Goal: Task Accomplishment & Management: Use online tool/utility

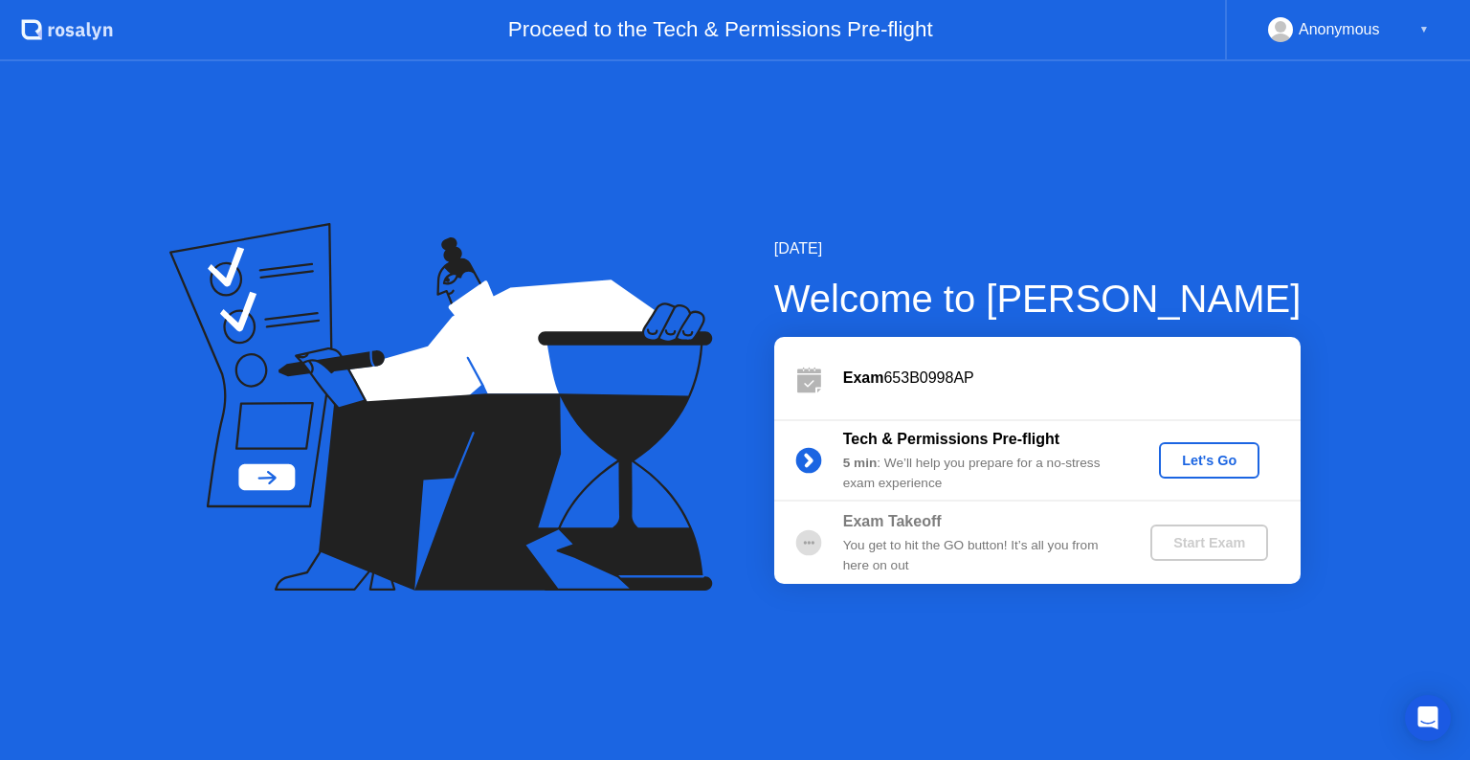
click at [1221, 457] on div "Let's Go" at bounding box center [1208, 460] width 85 height 15
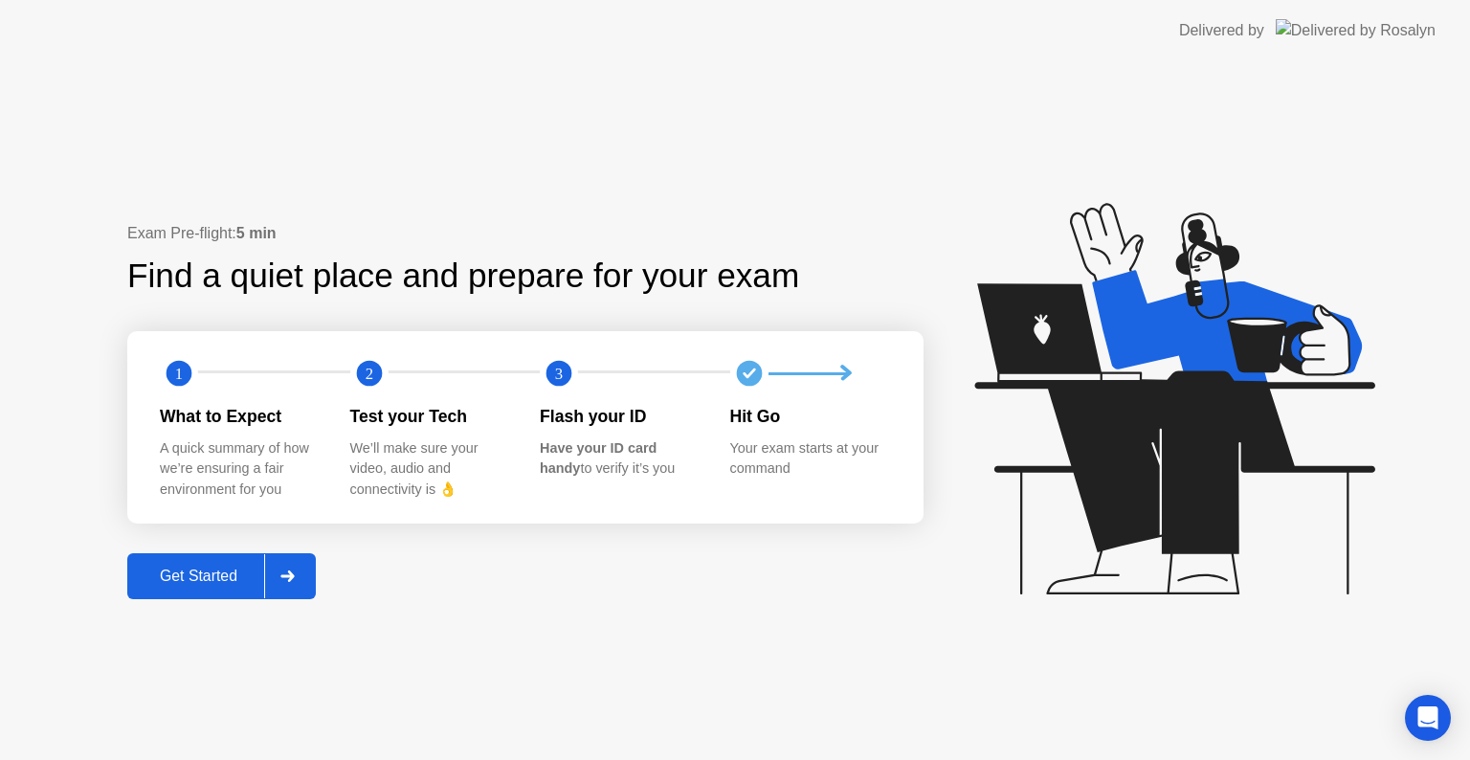
click at [190, 588] on button "Get Started" at bounding box center [221, 576] width 188 height 46
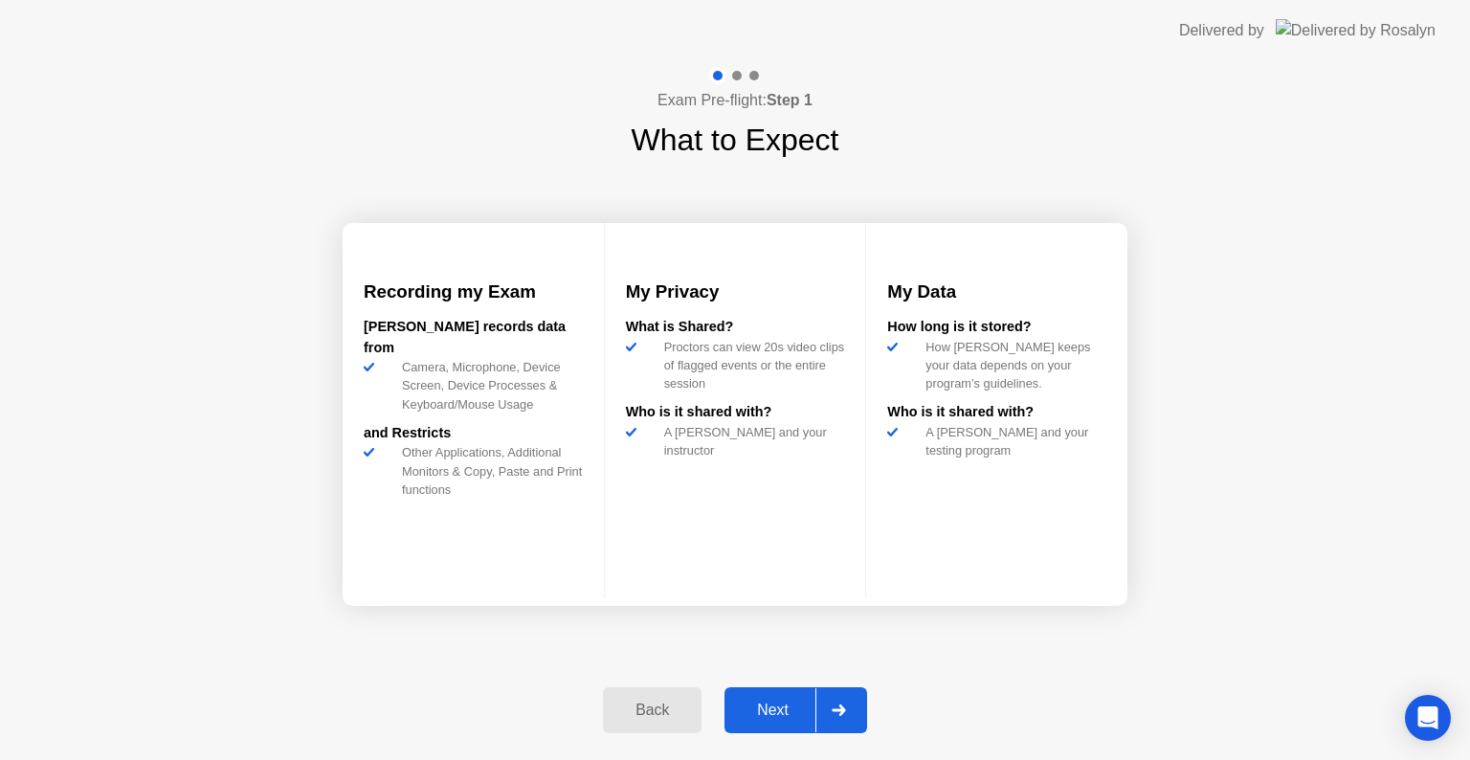
click at [750, 702] on div "Next" at bounding box center [772, 709] width 85 height 17
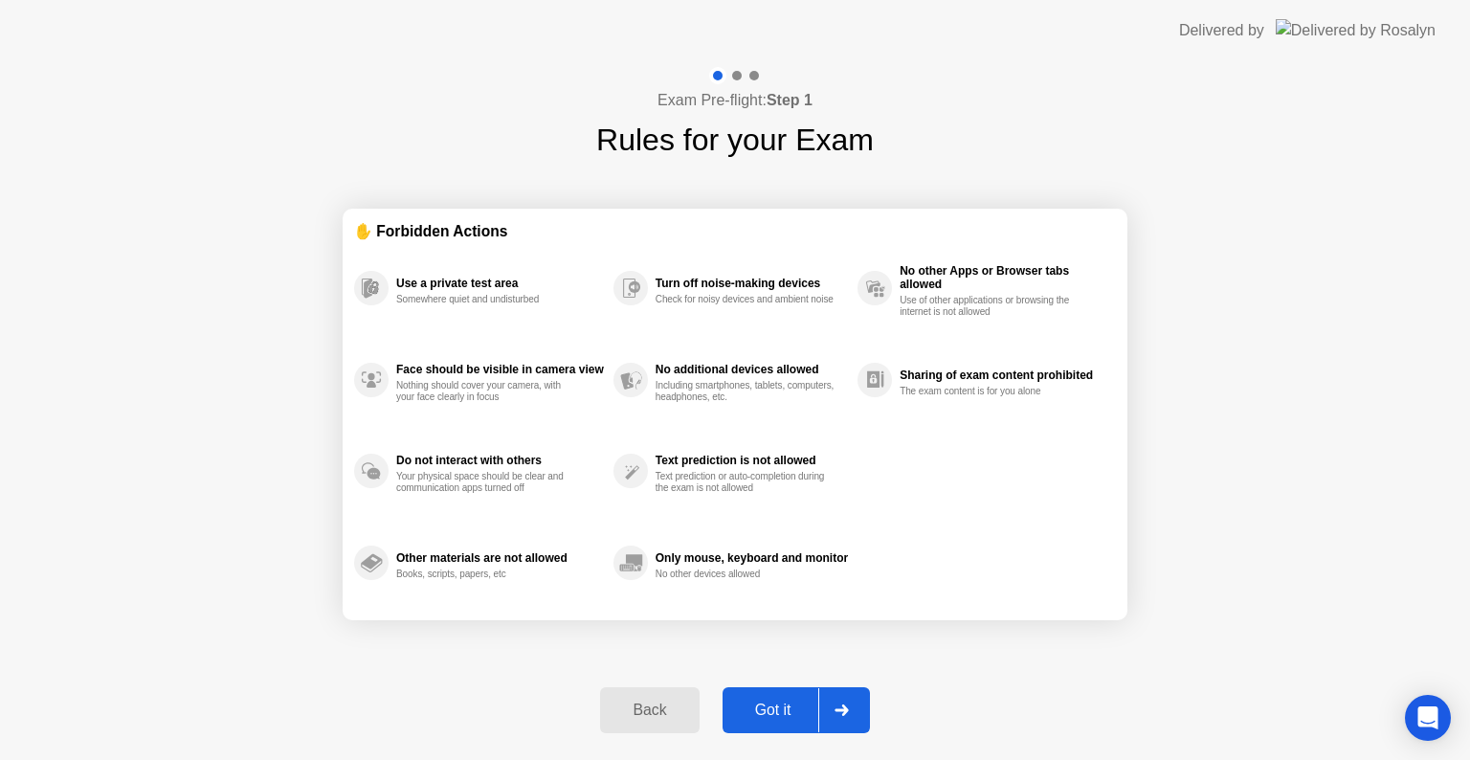
click at [789, 712] on div "Got it" at bounding box center [773, 709] width 90 height 17
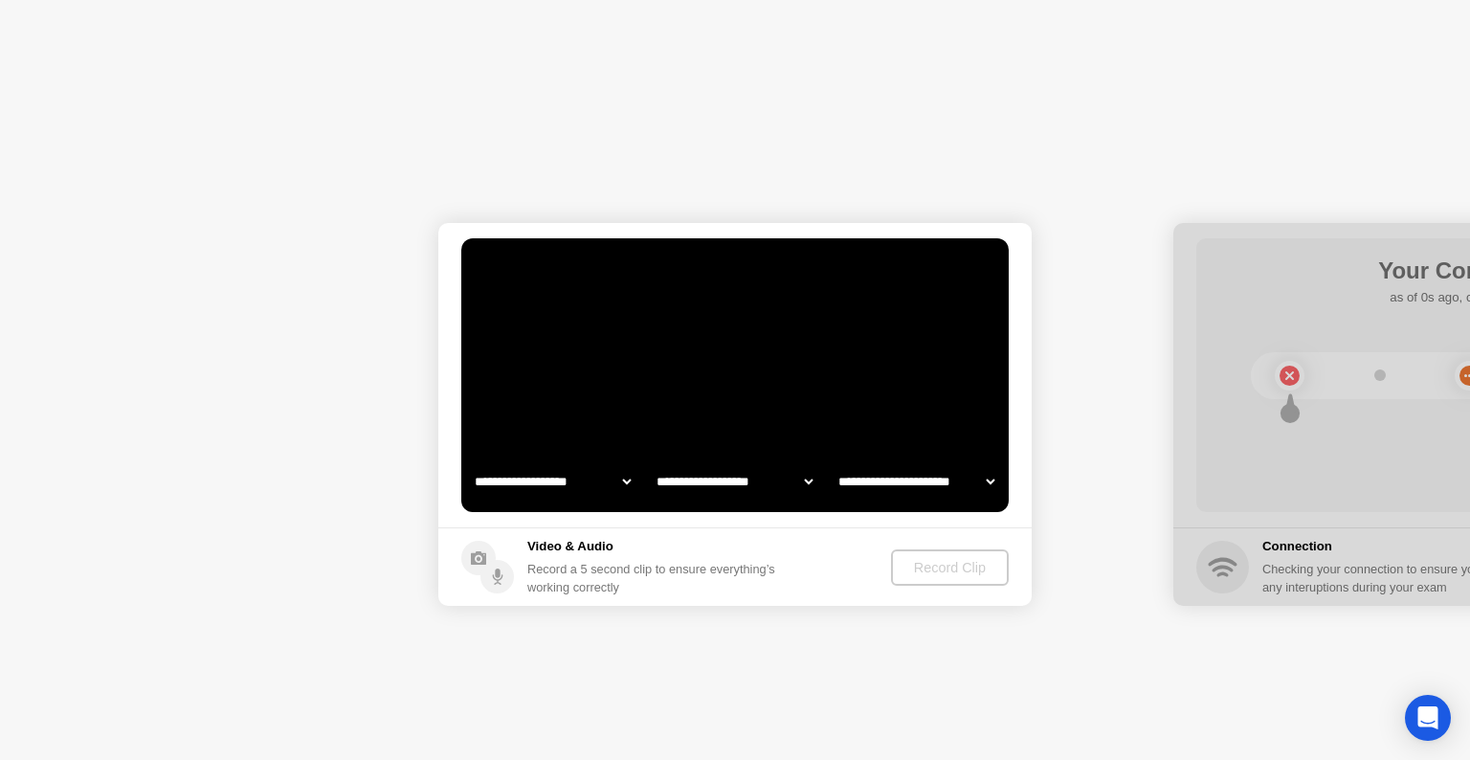
select select "**********"
select select "*******"
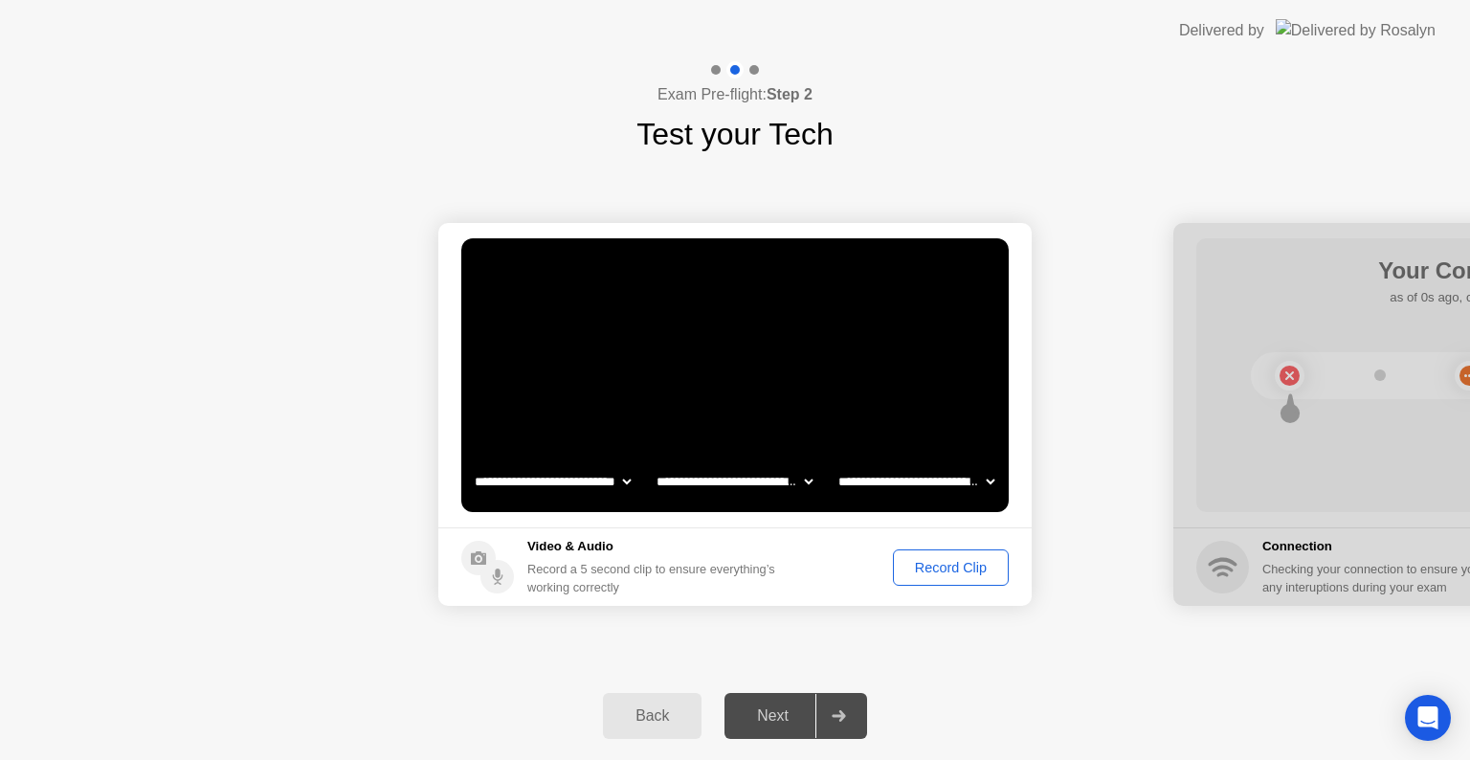
click at [787, 707] on div "Next" at bounding box center [772, 715] width 85 height 17
click at [842, 720] on div at bounding box center [838, 716] width 46 height 44
click at [960, 573] on div "Record Clip" at bounding box center [950, 567] width 102 height 15
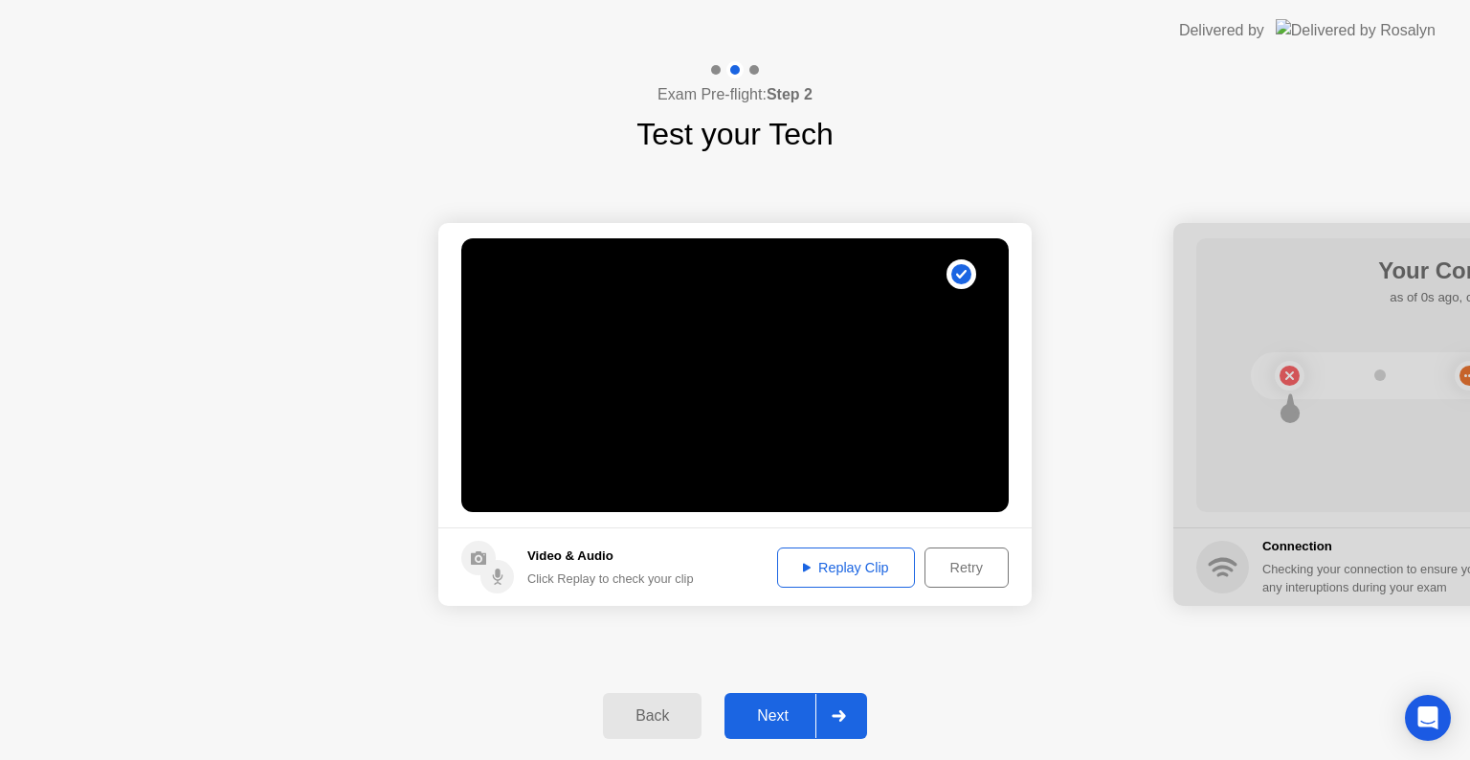
click at [785, 737] on button "Next" at bounding box center [795, 716] width 143 height 46
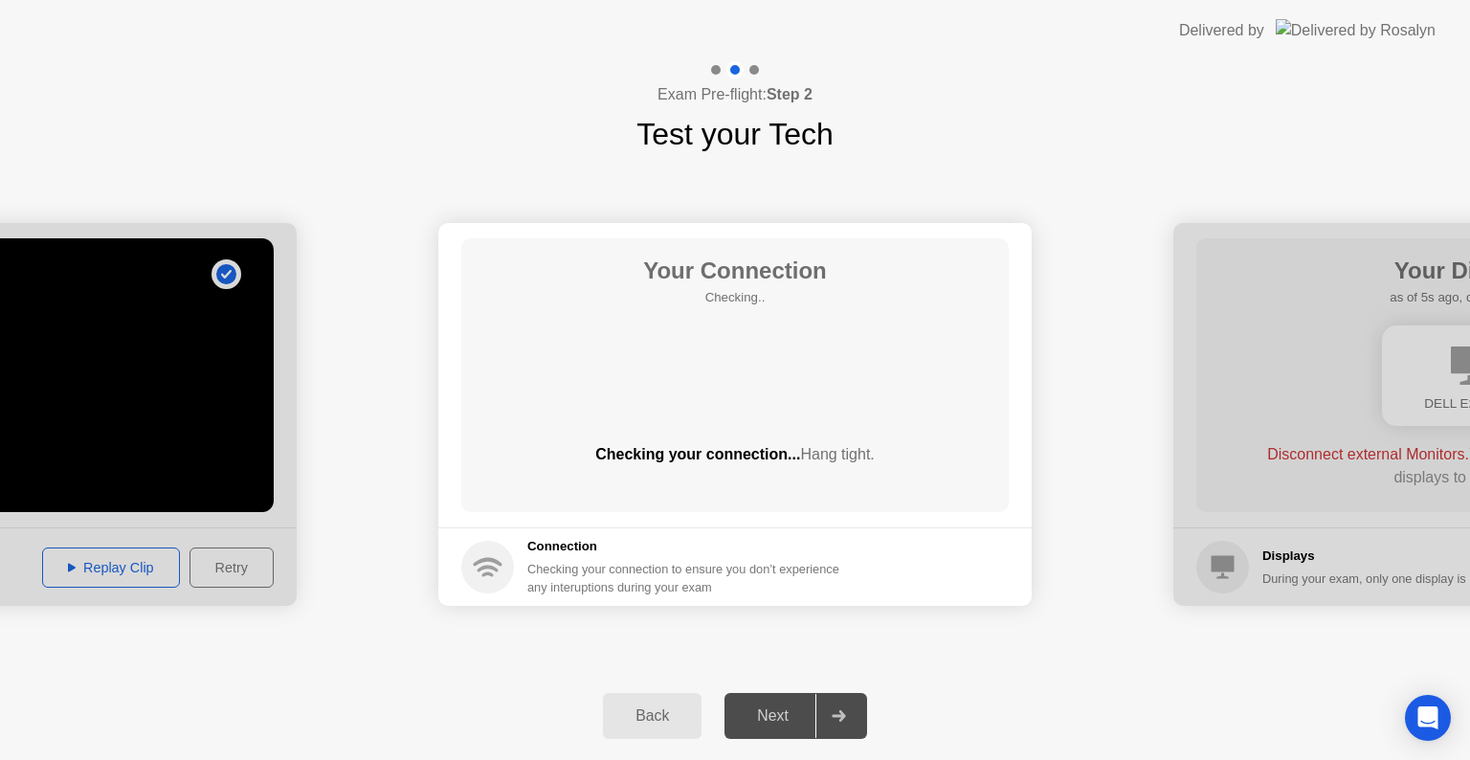
click at [780, 720] on div "Next" at bounding box center [772, 715] width 85 height 17
click at [840, 719] on icon at bounding box center [837, 715] width 13 height 11
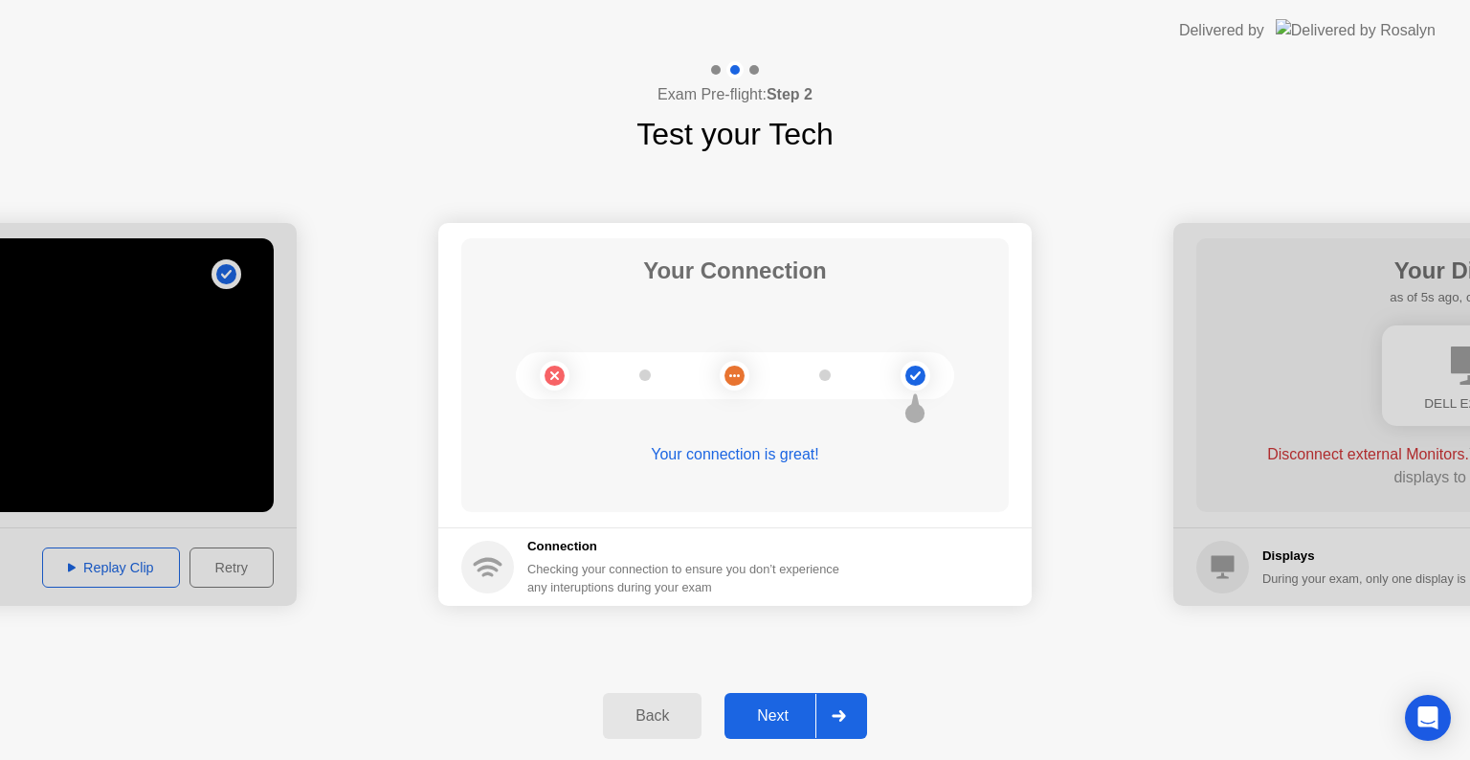
drag, startPoint x: 637, startPoint y: 464, endPoint x: 813, endPoint y: 459, distance: 176.1
click at [813, 459] on div "Your connection is great!" at bounding box center [734, 454] width 547 height 23
click at [777, 723] on div "Next" at bounding box center [772, 715] width 85 height 17
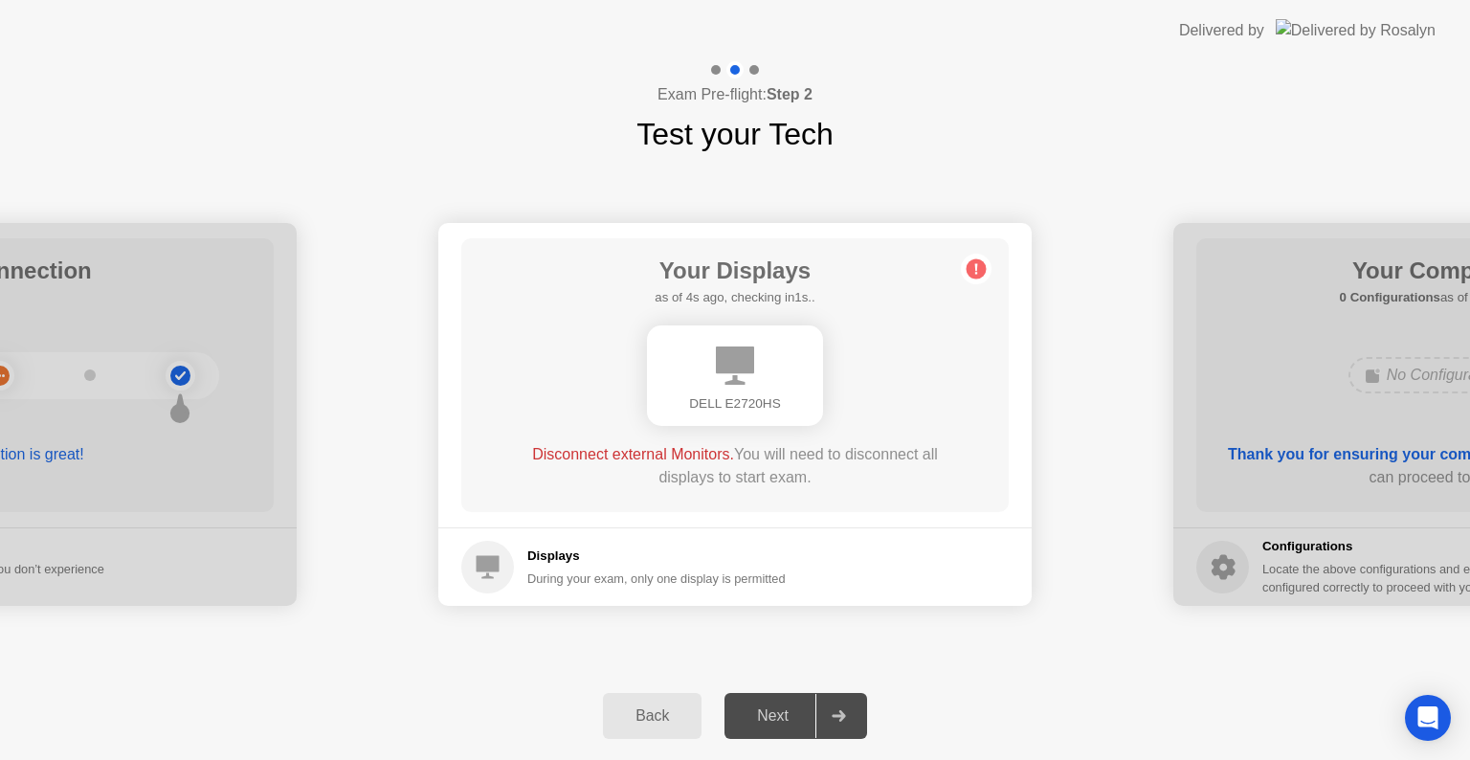
click at [777, 720] on div "Next" at bounding box center [772, 715] width 85 height 17
click at [838, 723] on div at bounding box center [838, 716] width 46 height 44
drag, startPoint x: 509, startPoint y: 454, endPoint x: 860, endPoint y: 472, distance: 351.6
click at [860, 472] on div "Your Displays as of 0s ago, checking in5s.. DELL E2720HS Disconnect external Mo…" at bounding box center [734, 375] width 547 height 274
drag, startPoint x: 734, startPoint y: 457, endPoint x: 511, endPoint y: 457, distance: 222.9
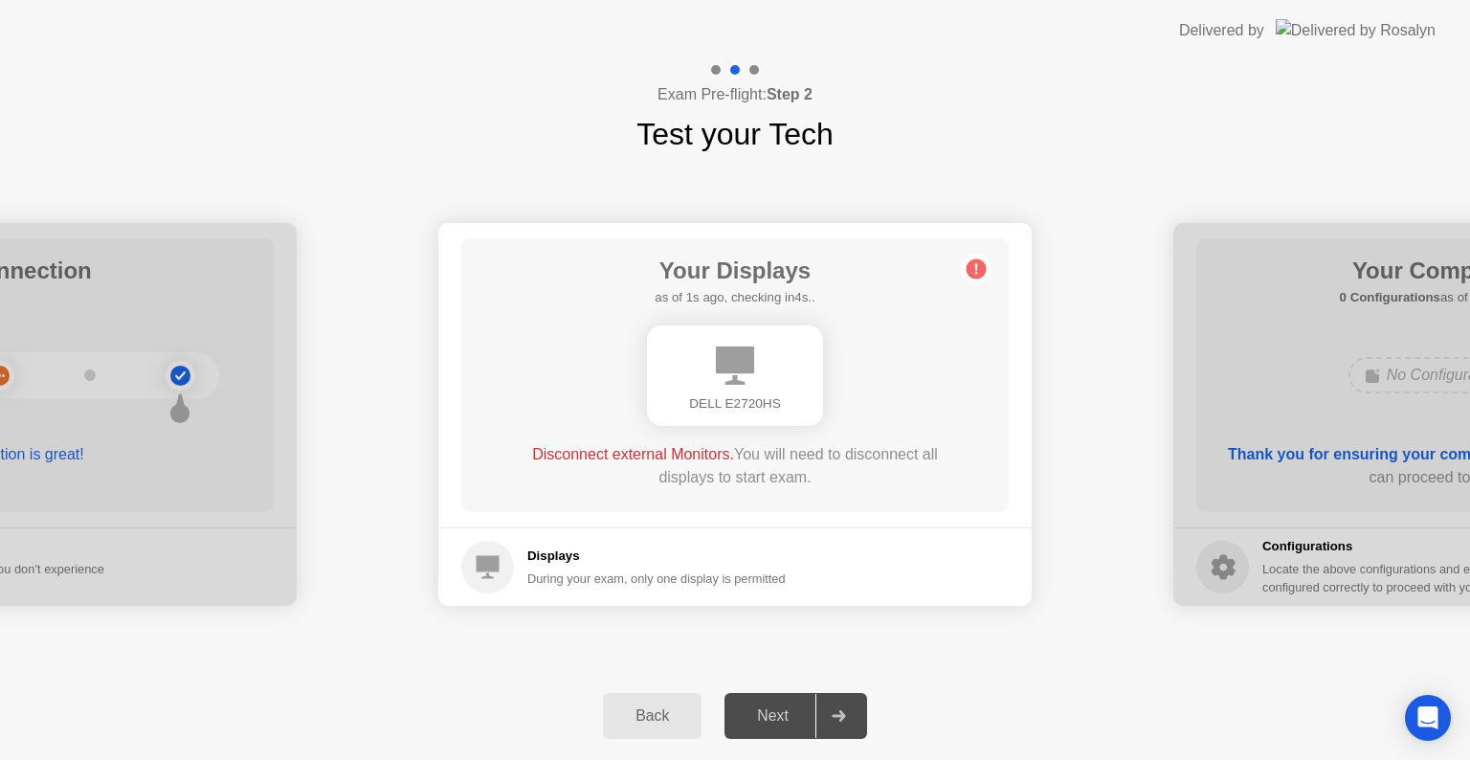
click at [511, 457] on div "Your Displays as of 1s ago, checking in4s.. DELL E2720HS Disconnect external Mo…" at bounding box center [734, 375] width 547 height 274
click at [974, 266] on circle at bounding box center [976, 269] width 20 height 20
click at [840, 727] on div at bounding box center [838, 716] width 46 height 44
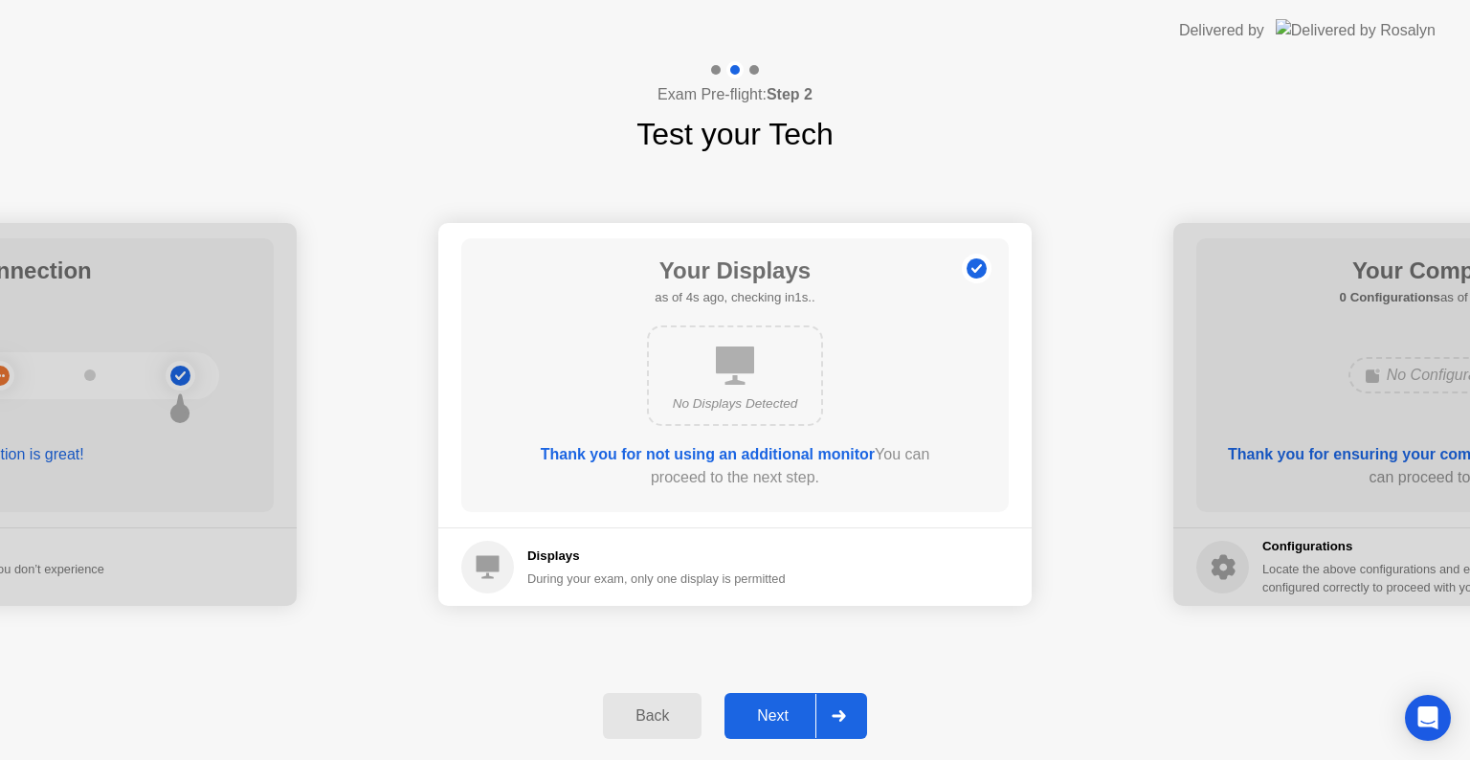
click at [793, 708] on div "Next" at bounding box center [772, 715] width 85 height 17
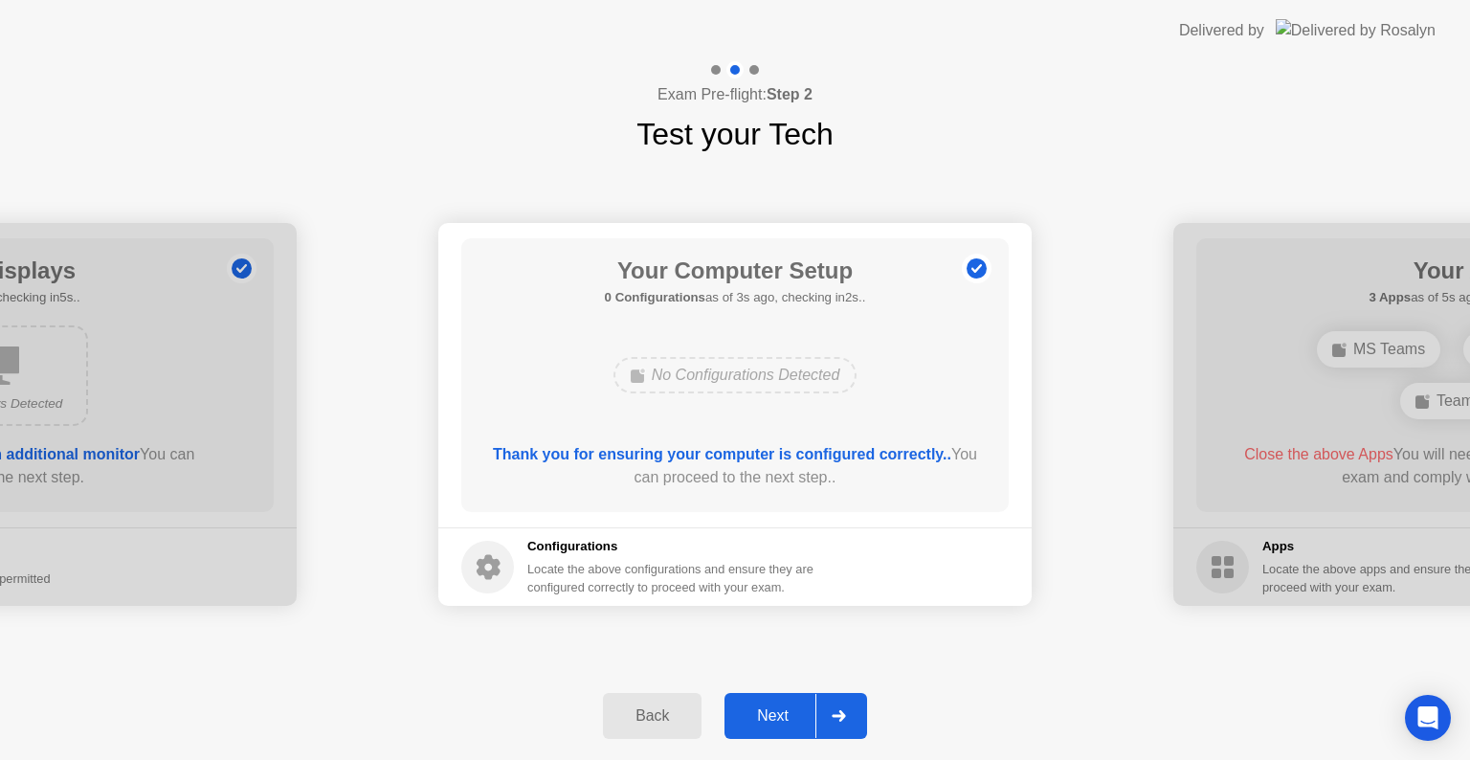
drag, startPoint x: 489, startPoint y: 459, endPoint x: 796, endPoint y: 456, distance: 307.2
click at [796, 456] on div "Thank you for ensuring your computer is configured correctly.. You can proceed …" at bounding box center [735, 466] width 493 height 46
drag, startPoint x: 490, startPoint y: 453, endPoint x: 770, endPoint y: 509, distance: 286.0
click at [750, 459] on div "Thank you for ensuring your computer is configured correctly.. You can proceed …" at bounding box center [735, 466] width 493 height 46
click at [773, 716] on div "Next" at bounding box center [772, 715] width 85 height 17
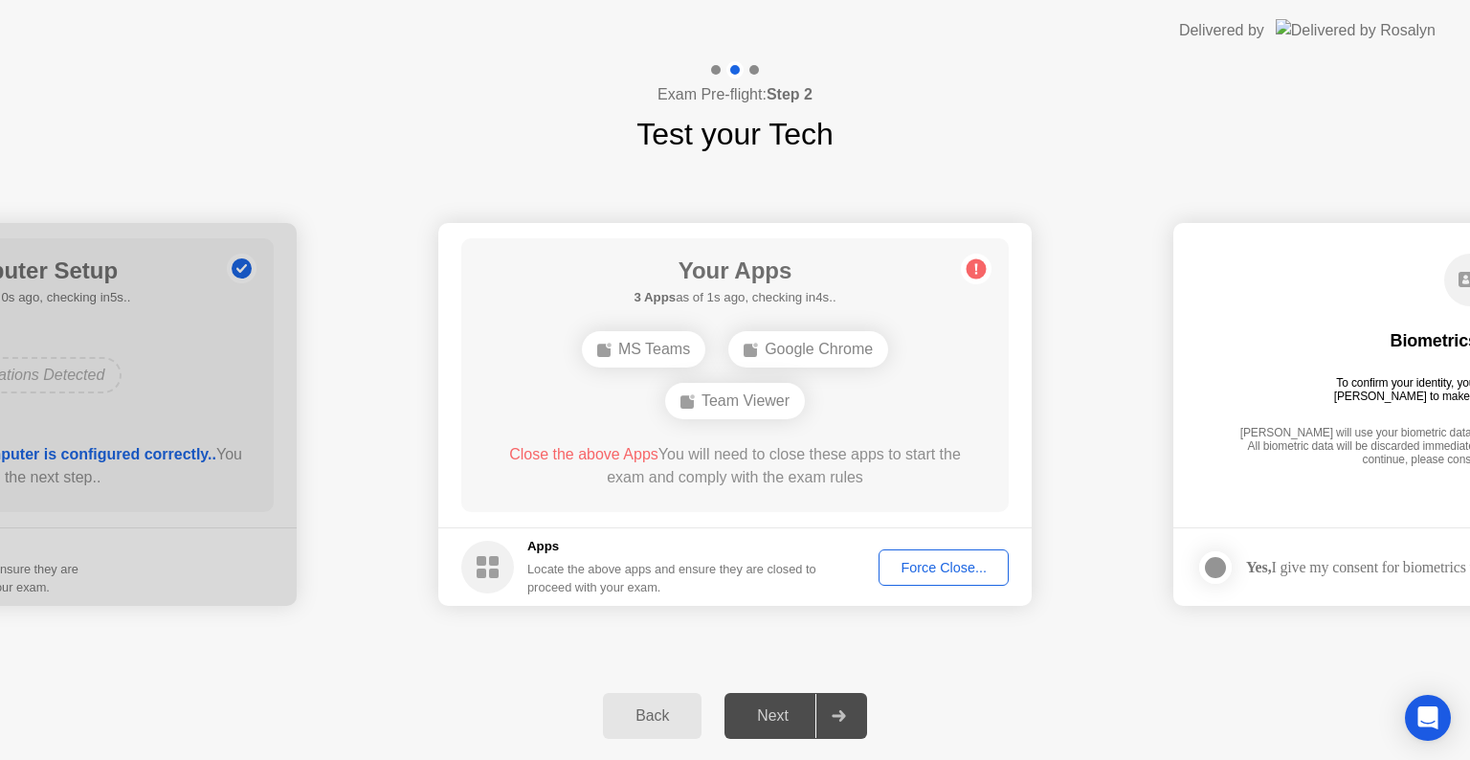
click at [783, 723] on div "Next" at bounding box center [772, 715] width 85 height 17
click at [842, 356] on div "Google Chrome" at bounding box center [808, 349] width 160 height 36
drag, startPoint x: 494, startPoint y: 456, endPoint x: 651, endPoint y: 463, distance: 157.1
click at [641, 457] on div "Close the above Apps You will need to close these apps to start the exam and co…" at bounding box center [735, 466] width 493 height 46
drag, startPoint x: 874, startPoint y: 478, endPoint x: 618, endPoint y: 446, distance: 257.5
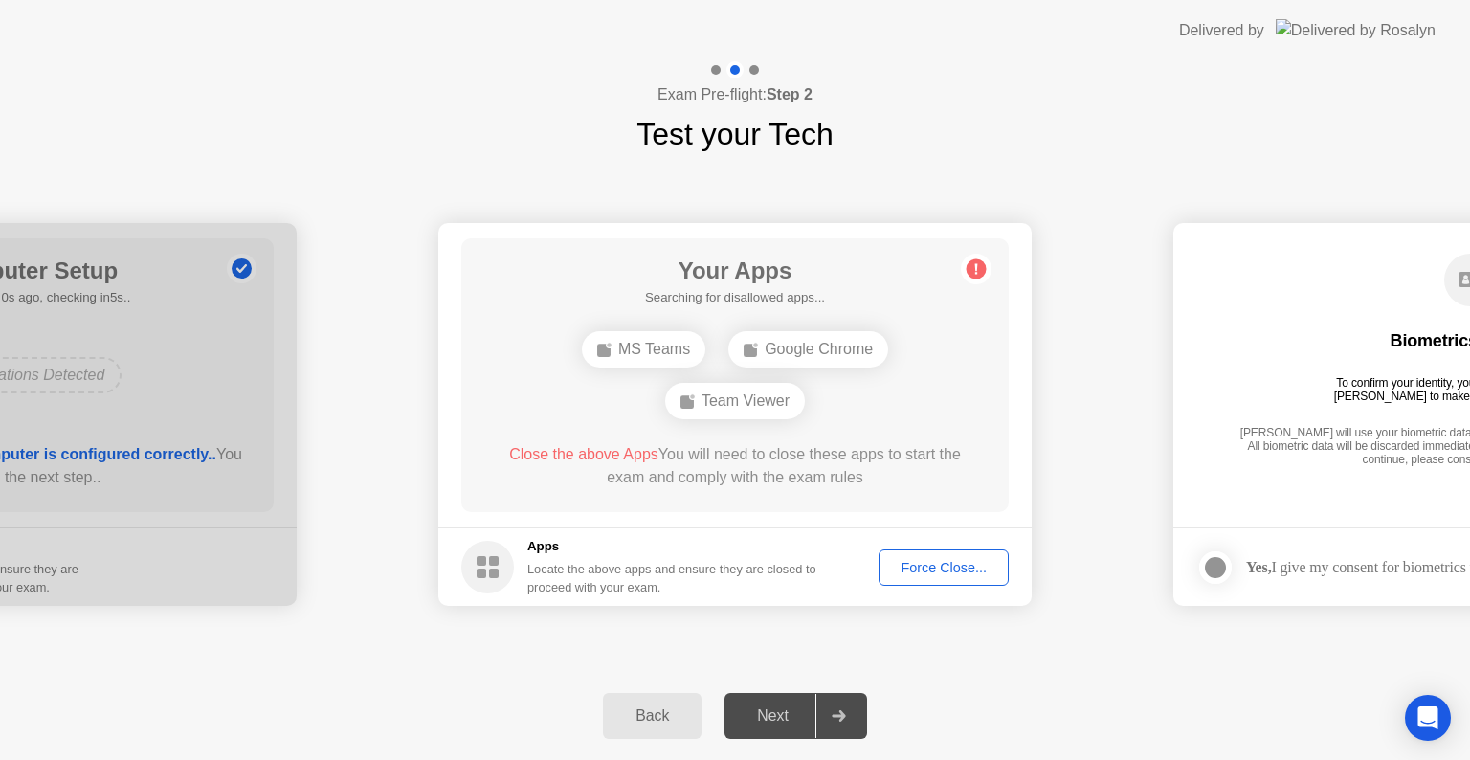
click at [618, 446] on div "Close the above Apps You will need to close these apps to start the exam and co…" at bounding box center [735, 466] width 493 height 46
drag, startPoint x: 942, startPoint y: 570, endPoint x: 935, endPoint y: 654, distance: 83.5
click at [935, 654] on div "**********" at bounding box center [735, 414] width 1470 height 515
click at [972, 266] on circle at bounding box center [976, 269] width 20 height 20
drag, startPoint x: 665, startPoint y: 268, endPoint x: 774, endPoint y: 404, distance: 174.2
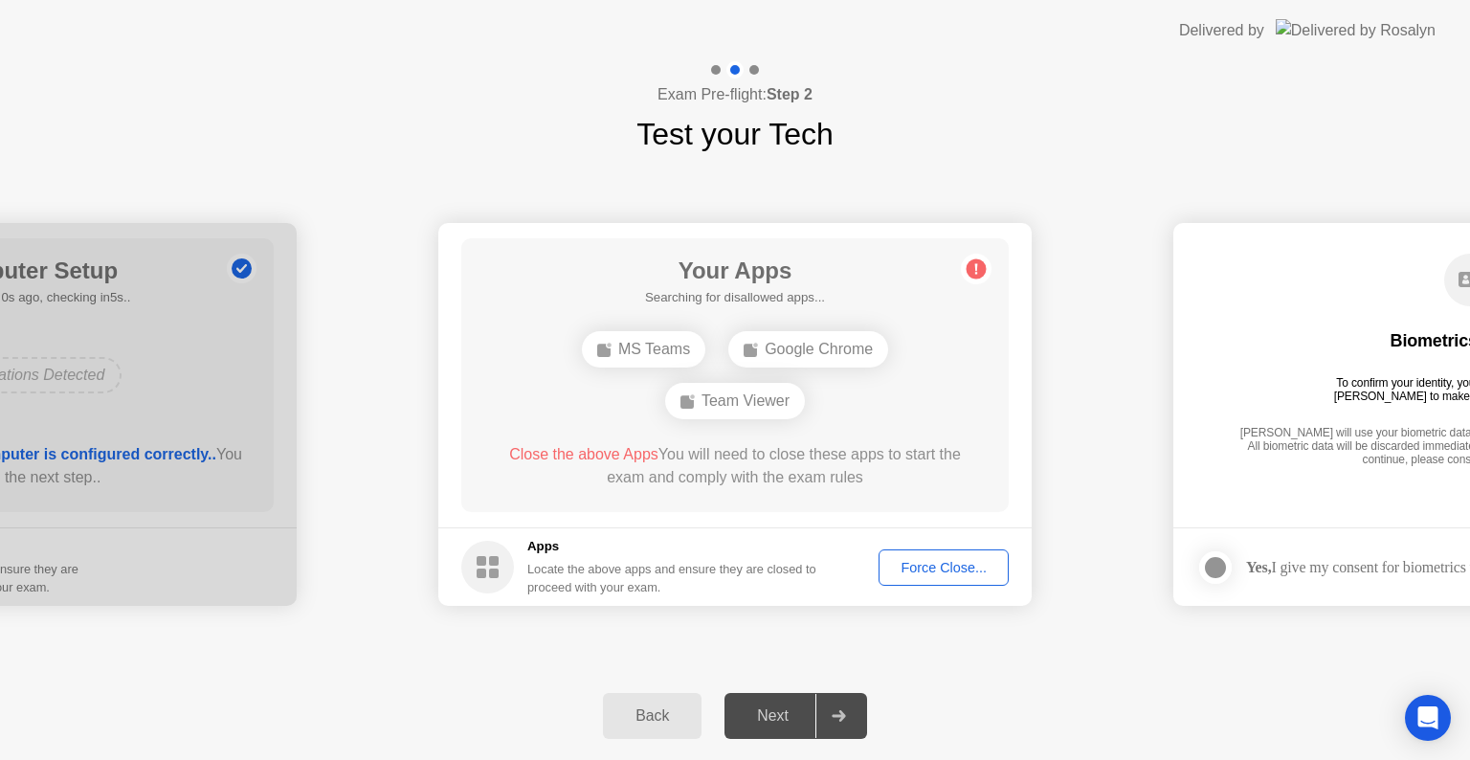
click at [774, 404] on div "Your Apps Searching for disallowed apps... MS Teams Google Chrome Team Viewer C…" at bounding box center [734, 375] width 547 height 274
click at [789, 723] on div "Next" at bounding box center [772, 715] width 85 height 17
click at [831, 719] on div at bounding box center [838, 716] width 46 height 44
drag, startPoint x: 485, startPoint y: 449, endPoint x: 890, endPoint y: 503, distance: 408.4
click at [890, 503] on div "Your Apps 3 Apps as of 0s ago, checking in5s.. MS Teams Google Chrome Team View…" at bounding box center [734, 375] width 547 height 274
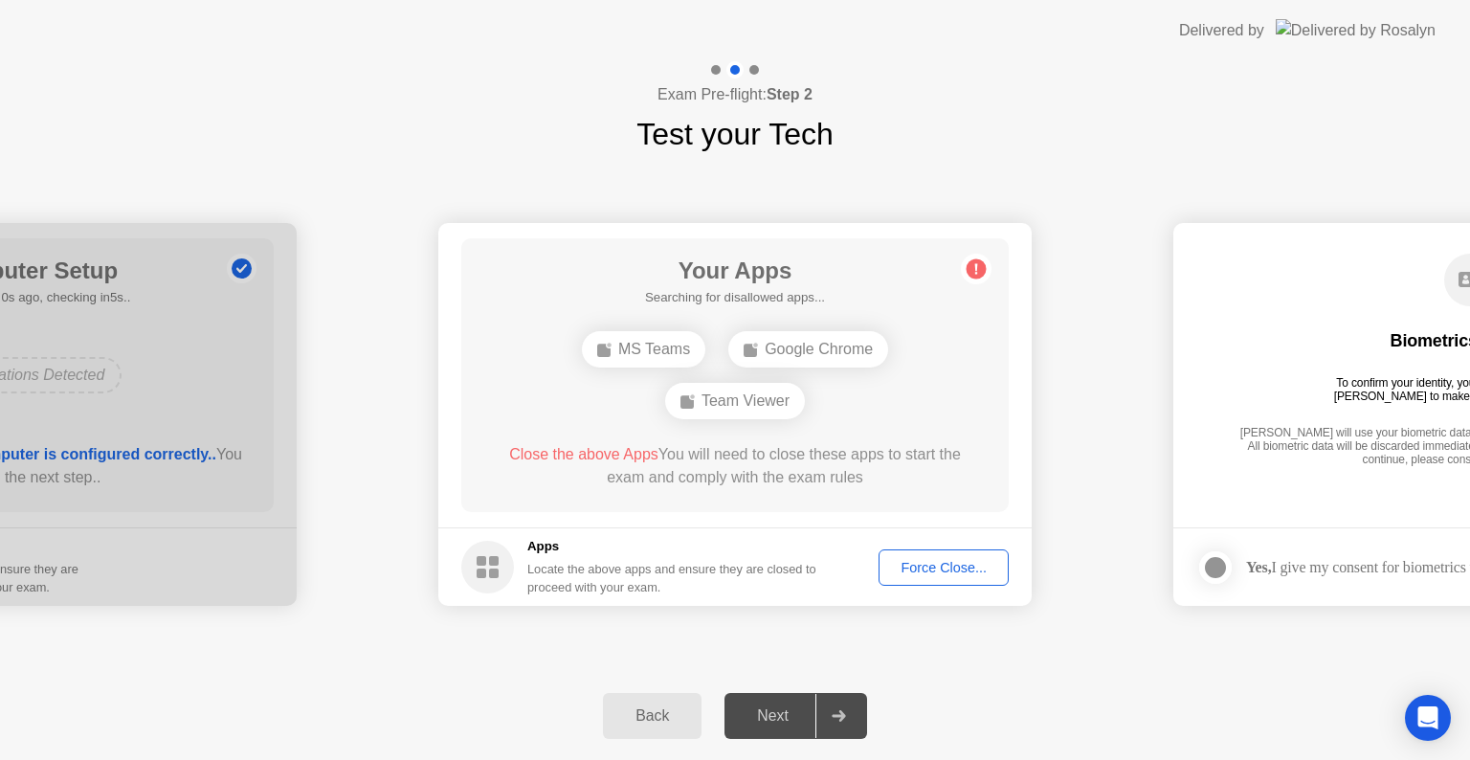
click at [769, 720] on div "Next" at bounding box center [772, 715] width 85 height 17
click at [853, 720] on div at bounding box center [838, 716] width 46 height 44
click at [791, 354] on div "Google Chrome" at bounding box center [808, 349] width 160 height 36
click at [892, 560] on div "Force Close..." at bounding box center [943, 567] width 117 height 15
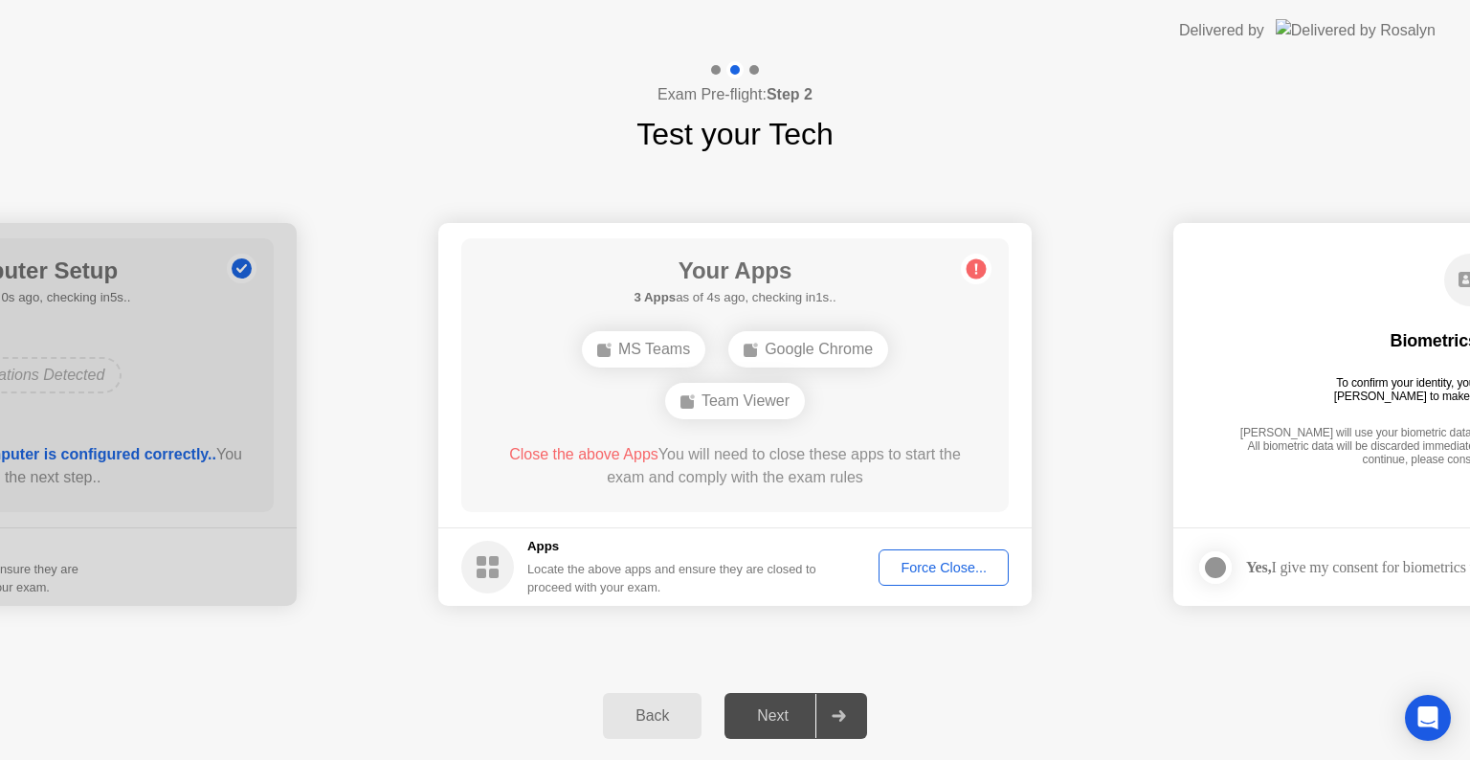
click at [820, 723] on div at bounding box center [838, 716] width 46 height 44
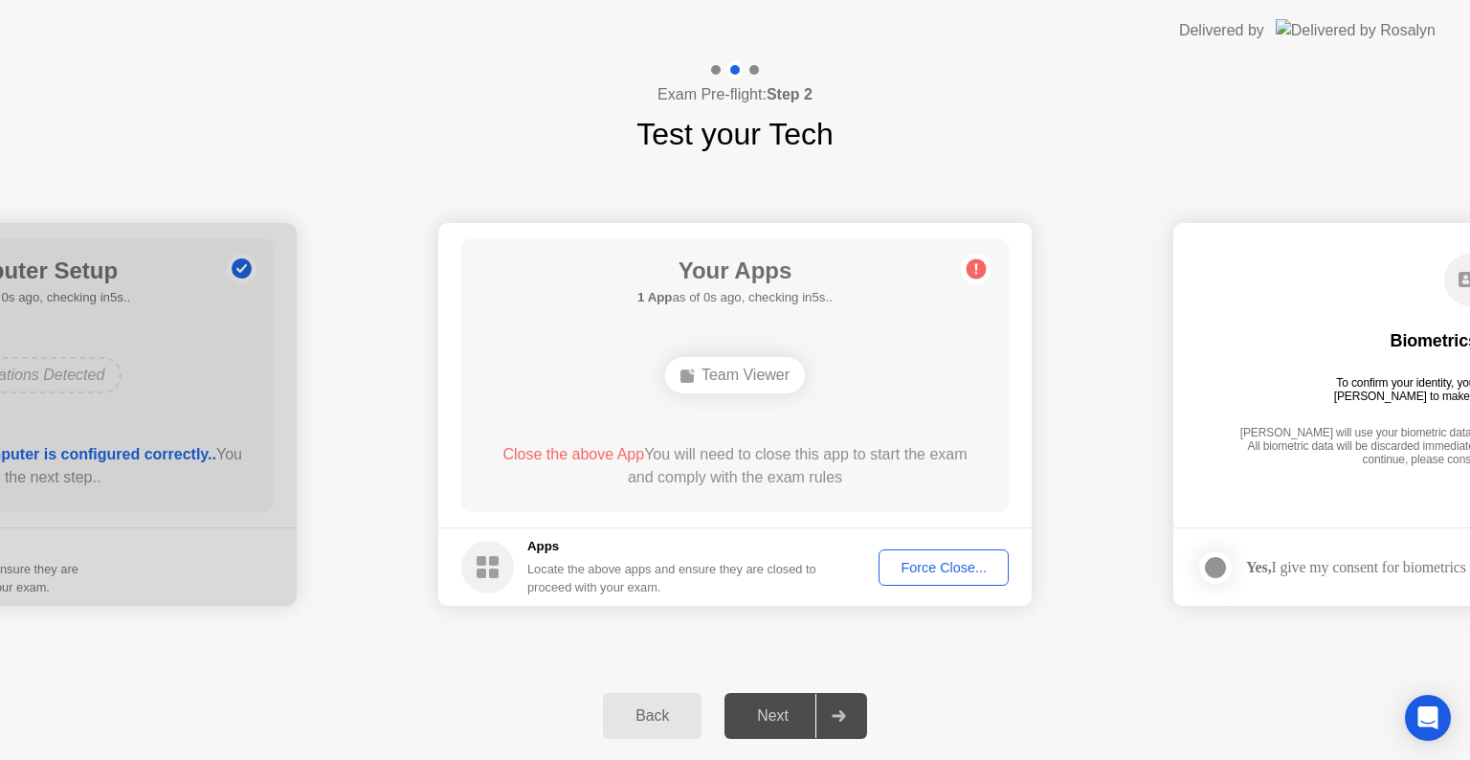
click at [737, 375] on div "Team Viewer" at bounding box center [735, 375] width 140 height 36
click at [842, 715] on icon at bounding box center [837, 715] width 13 height 11
click at [922, 574] on div "Force Close..." at bounding box center [943, 567] width 117 height 15
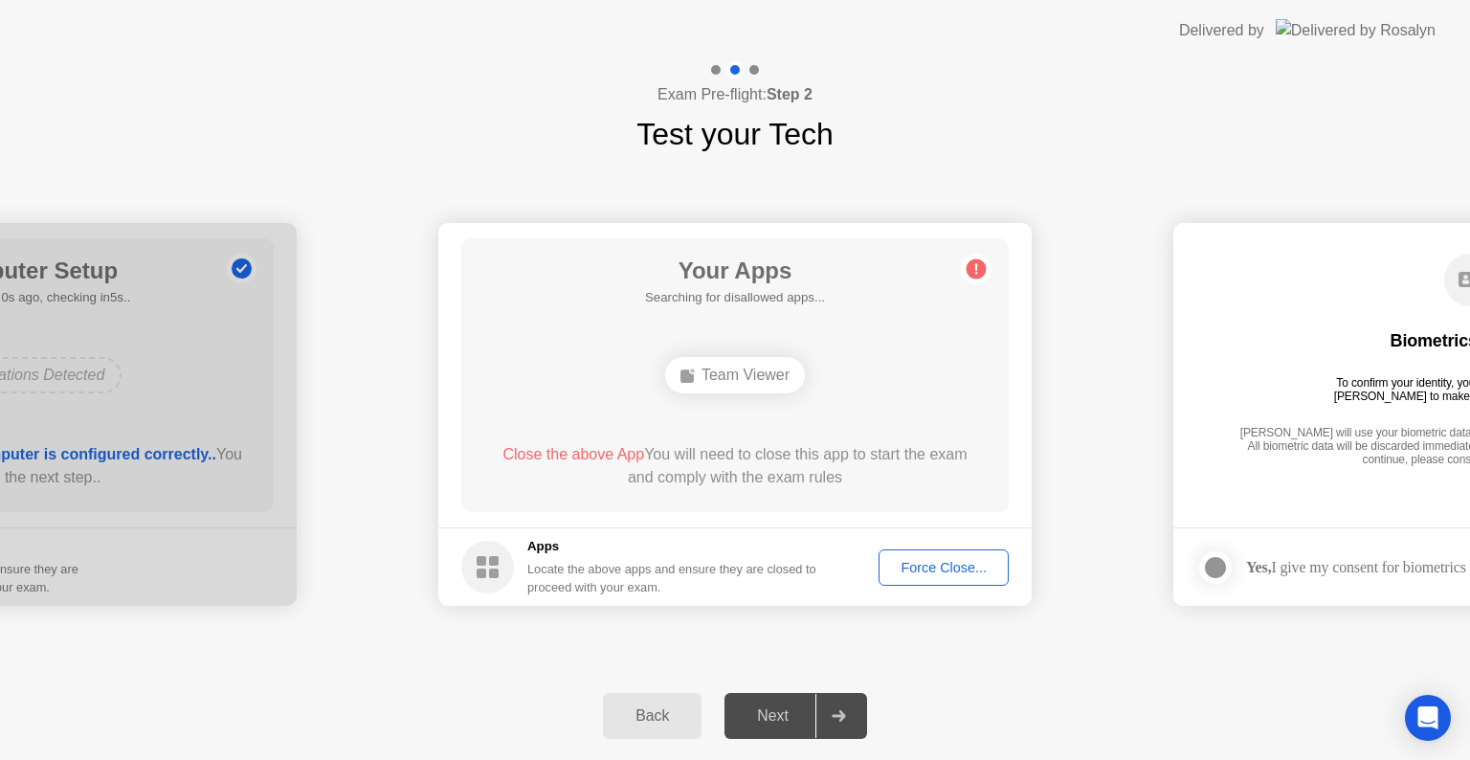
click at [774, 720] on div "Next" at bounding box center [772, 715] width 85 height 17
click at [847, 724] on div at bounding box center [838, 716] width 46 height 44
click at [765, 371] on div "Team Viewer" at bounding box center [735, 375] width 140 height 36
click at [980, 270] on circle at bounding box center [976, 269] width 20 height 20
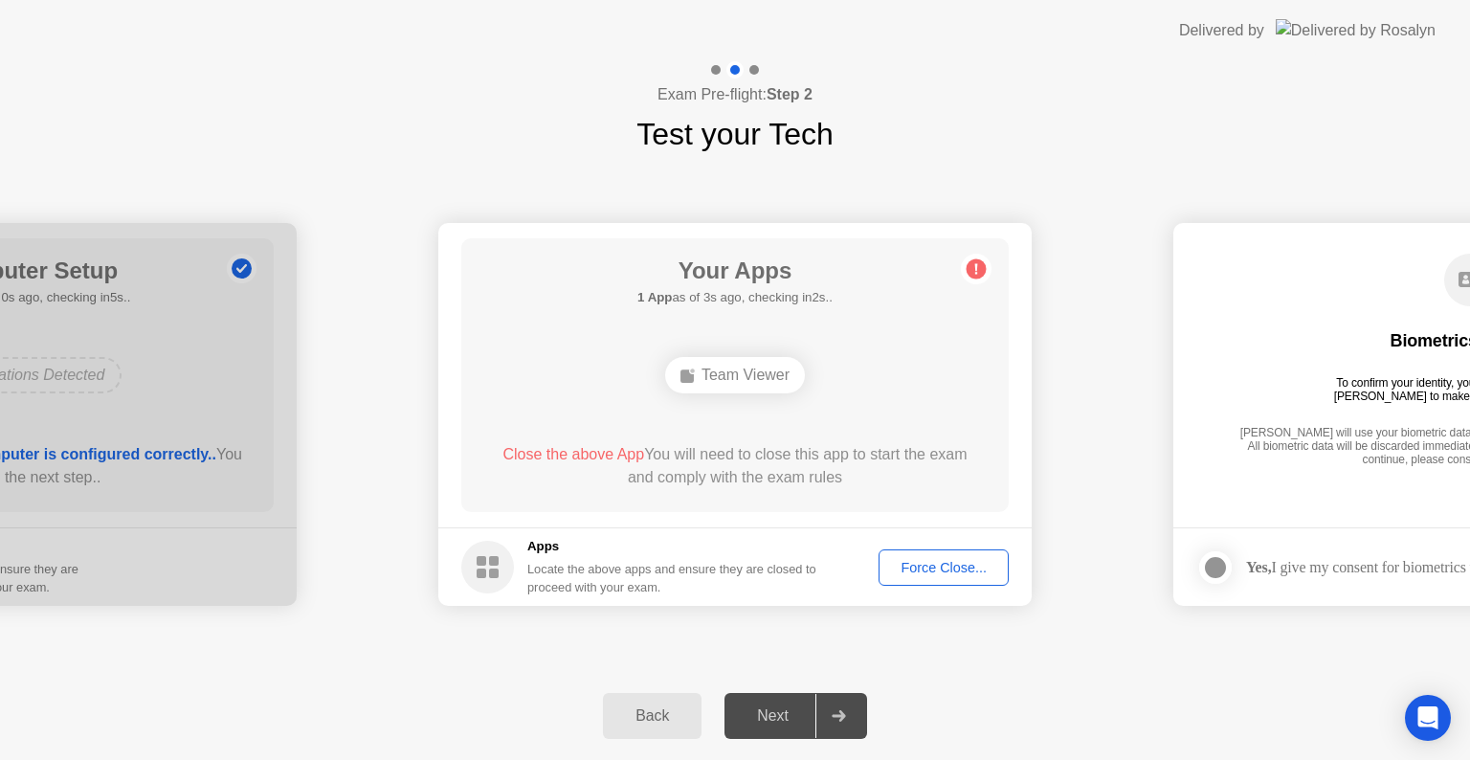
click at [980, 270] on circle at bounding box center [976, 269] width 20 height 20
click at [698, 275] on h1 "Your Apps" at bounding box center [734, 271] width 195 height 34
drag, startPoint x: 671, startPoint y: 264, endPoint x: 762, endPoint y: 318, distance: 105.5
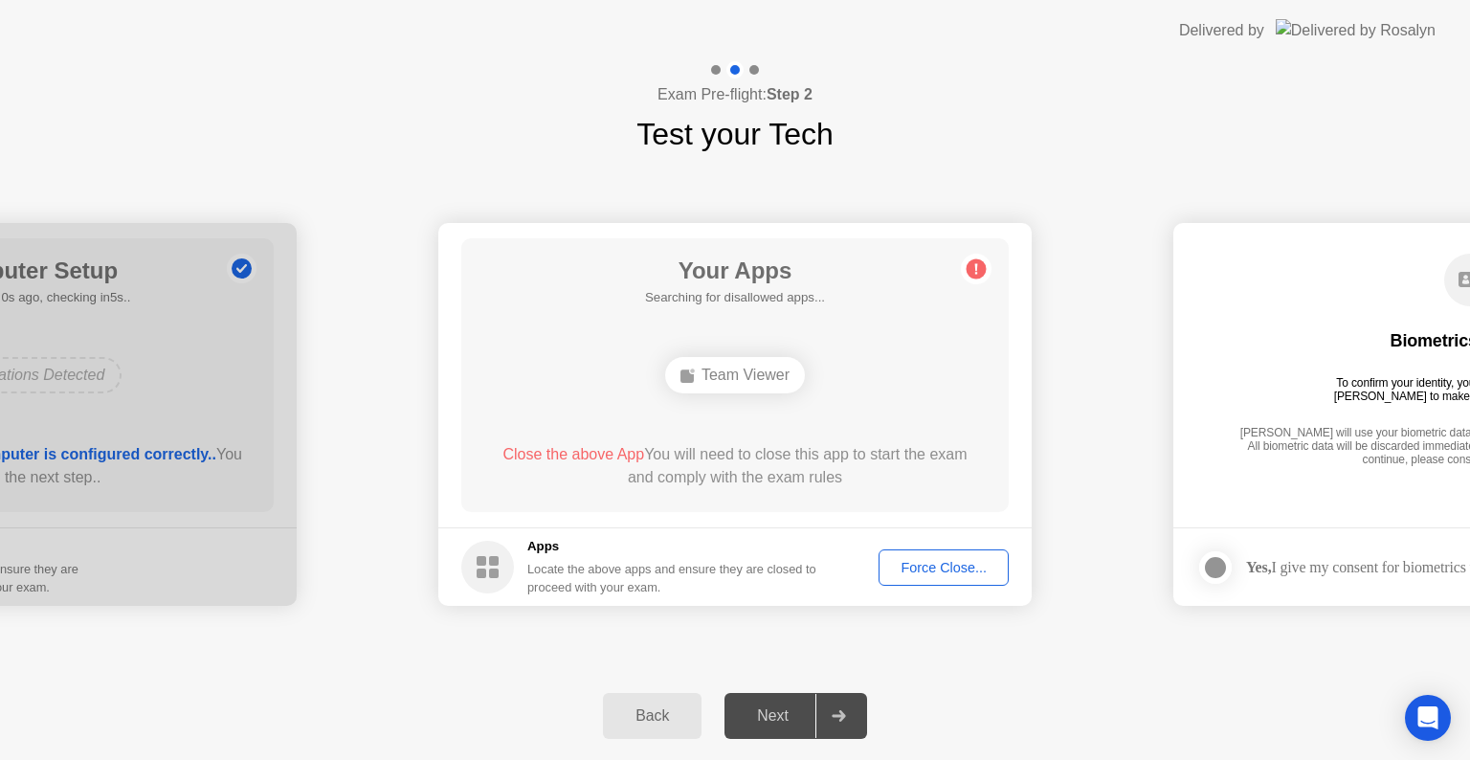
click at [762, 318] on div "Your Apps Searching for disallowed apps... Team Viewer Close the above App You …" at bounding box center [734, 375] width 547 height 274
click at [970, 574] on div "Force Close..." at bounding box center [943, 567] width 117 height 15
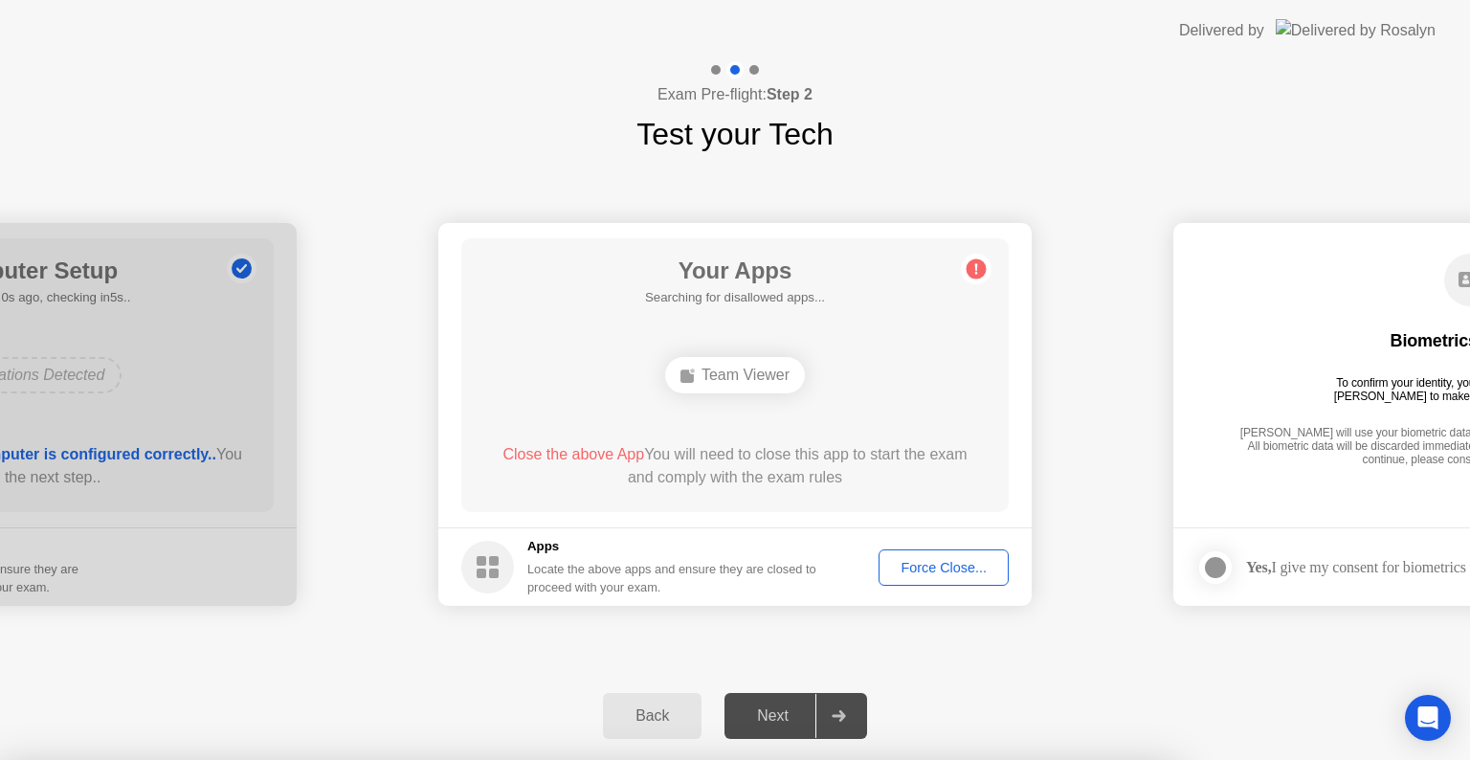
drag, startPoint x: 799, startPoint y: 478, endPoint x: 843, endPoint y: 593, distance: 123.0
drag, startPoint x: 475, startPoint y: 301, endPoint x: 804, endPoint y: 335, distance: 330.8
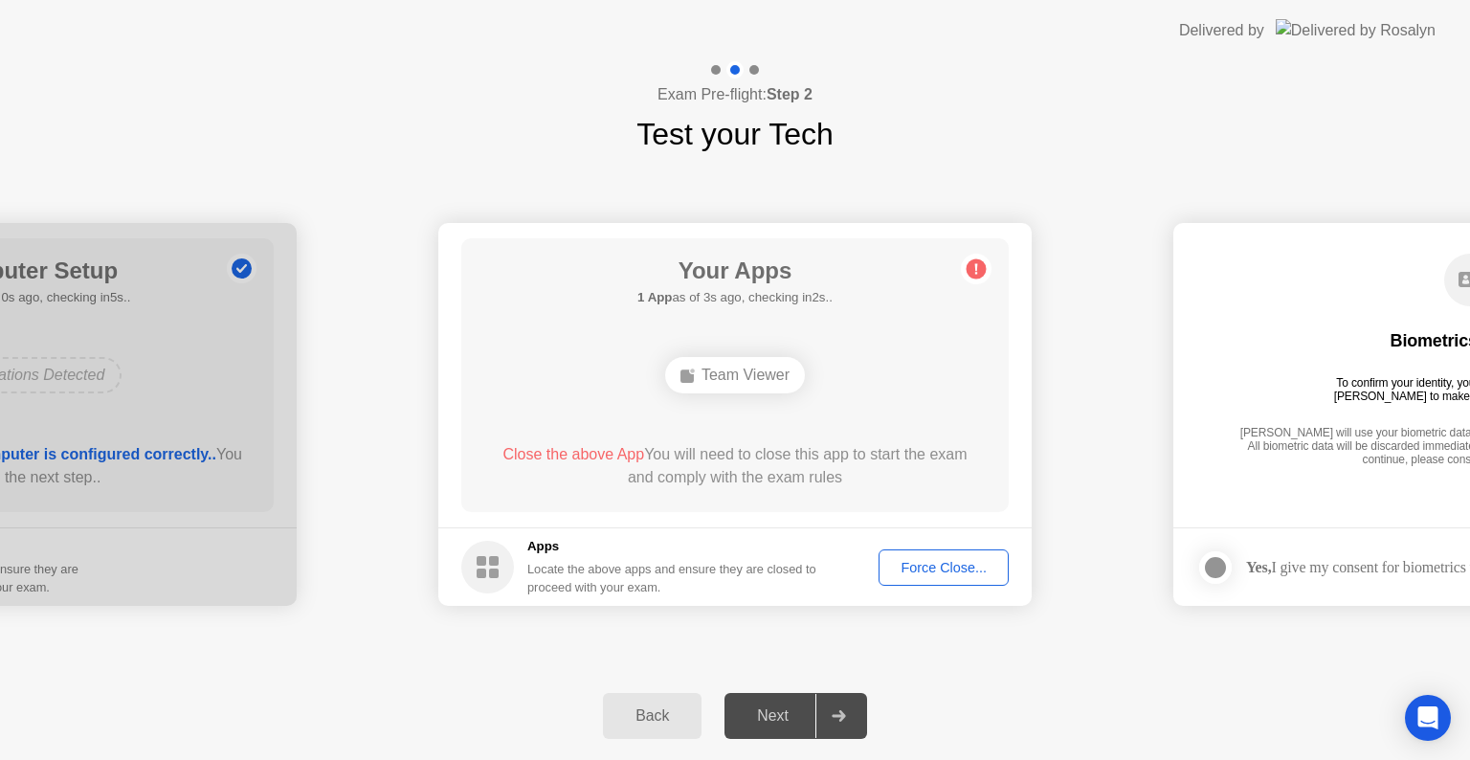
click at [727, 379] on div "Team Viewer" at bounding box center [735, 375] width 140 height 36
click at [666, 463] on div "Close the above App You will need to close this app to start the exam and compl…" at bounding box center [735, 466] width 493 height 46
click at [574, 452] on span "Close the above App" at bounding box center [573, 454] width 142 height 16
click at [571, 455] on span "Close the above App" at bounding box center [573, 454] width 142 height 16
click at [974, 268] on circle at bounding box center [976, 269] width 20 height 20
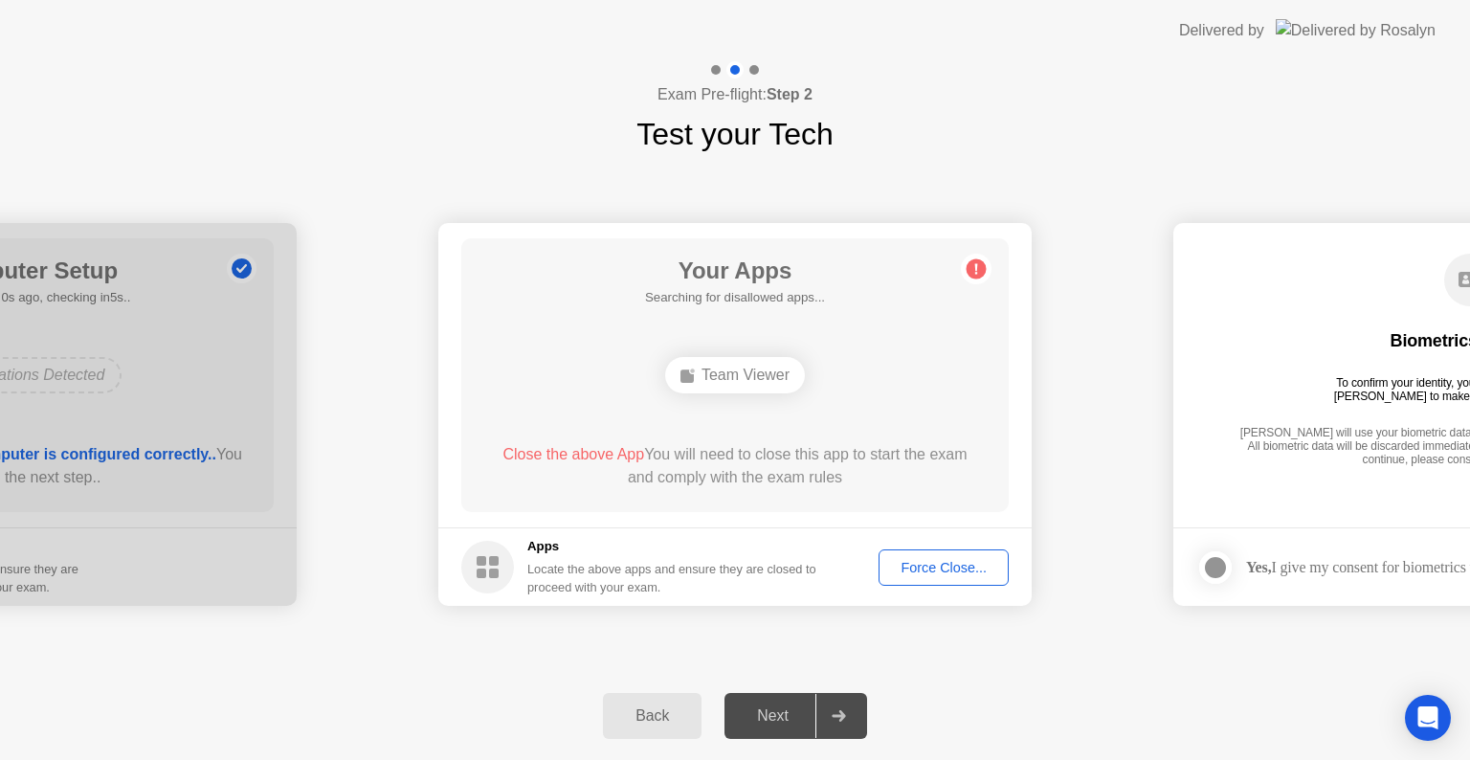
click at [803, 276] on h1 "Your Apps" at bounding box center [735, 271] width 180 height 34
click at [749, 298] on h5 "Searching for disallowed apps..." at bounding box center [735, 297] width 180 height 19
click at [915, 574] on div "Force Close..." at bounding box center [943, 567] width 117 height 15
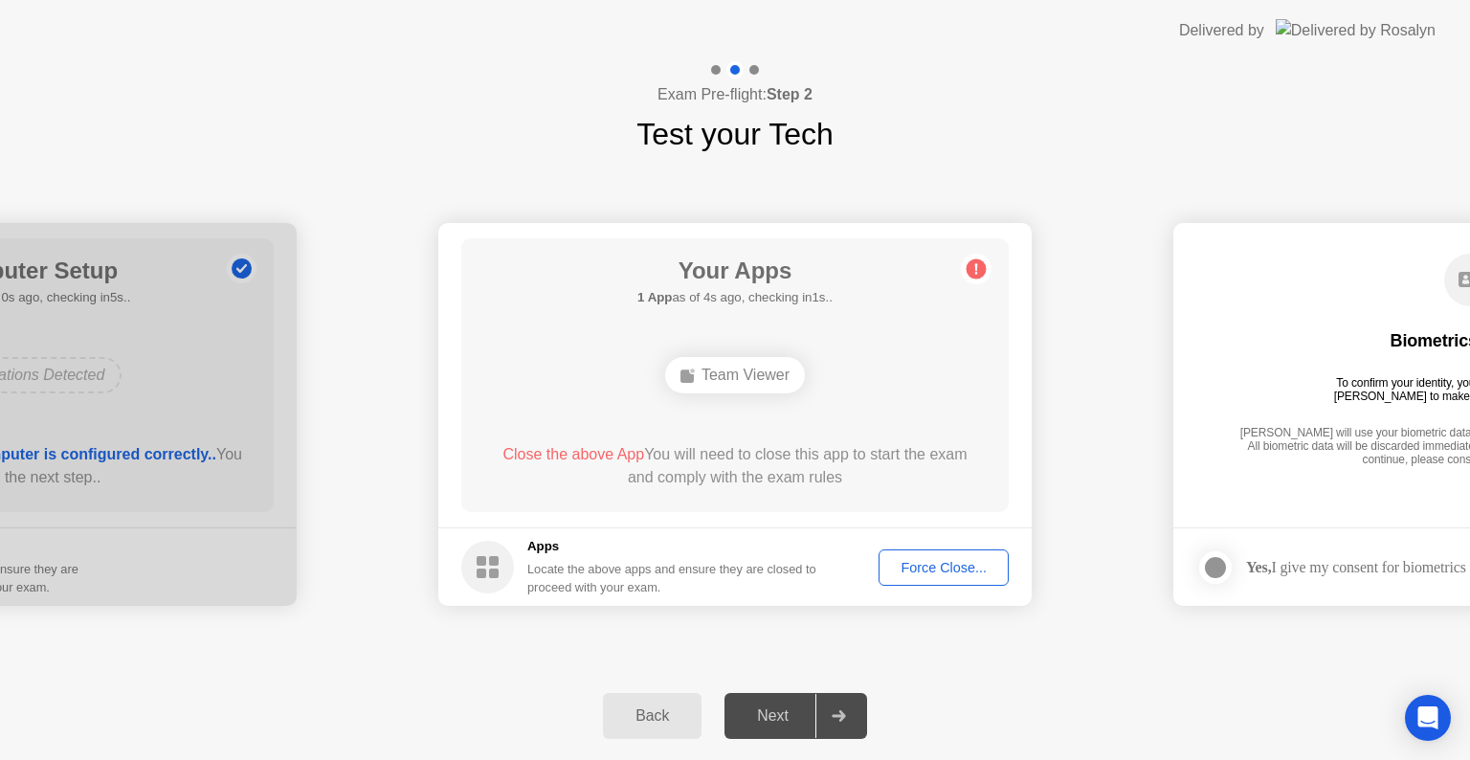
click at [976, 574] on div "Force Close..." at bounding box center [943, 567] width 117 height 15
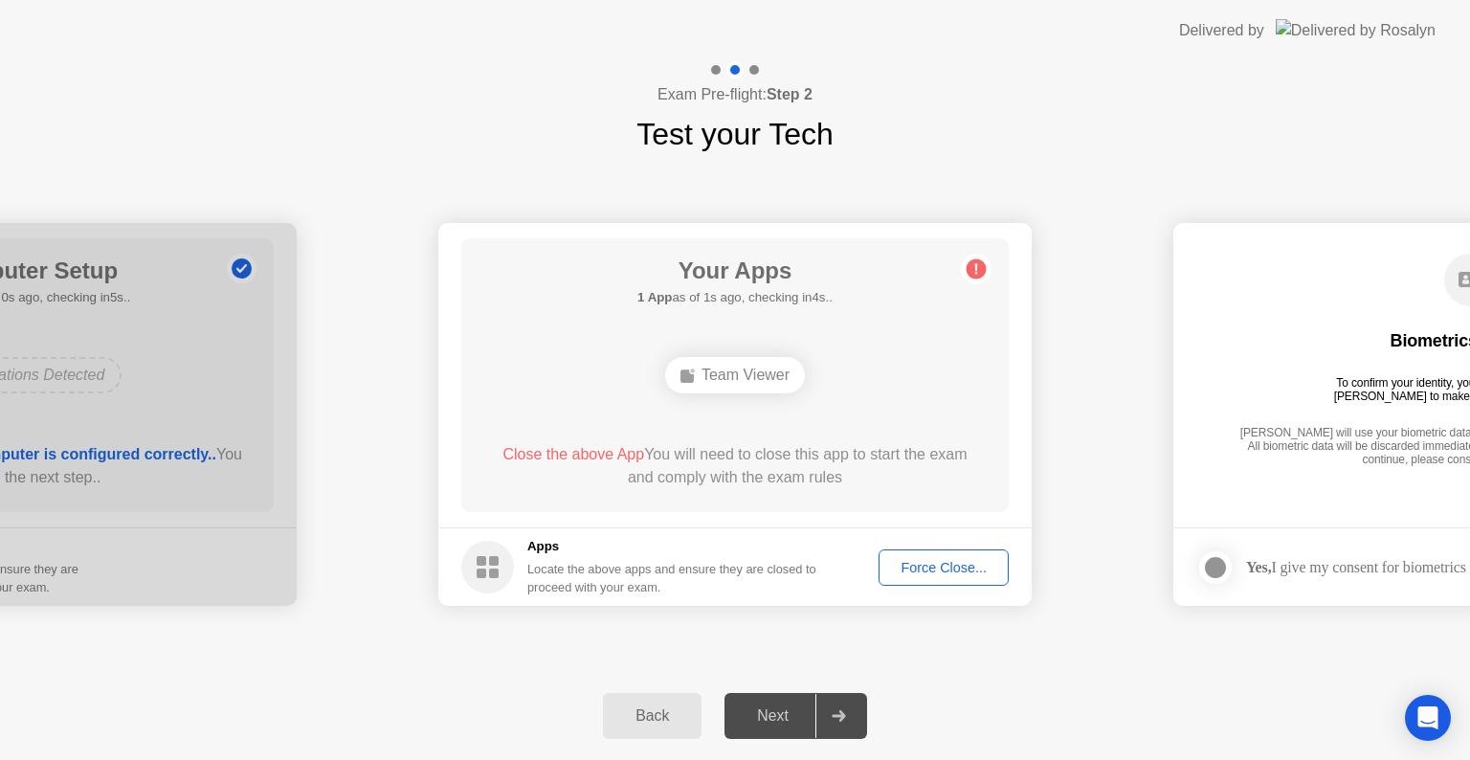
click at [913, 569] on div "Force Close..." at bounding box center [943, 567] width 117 height 15
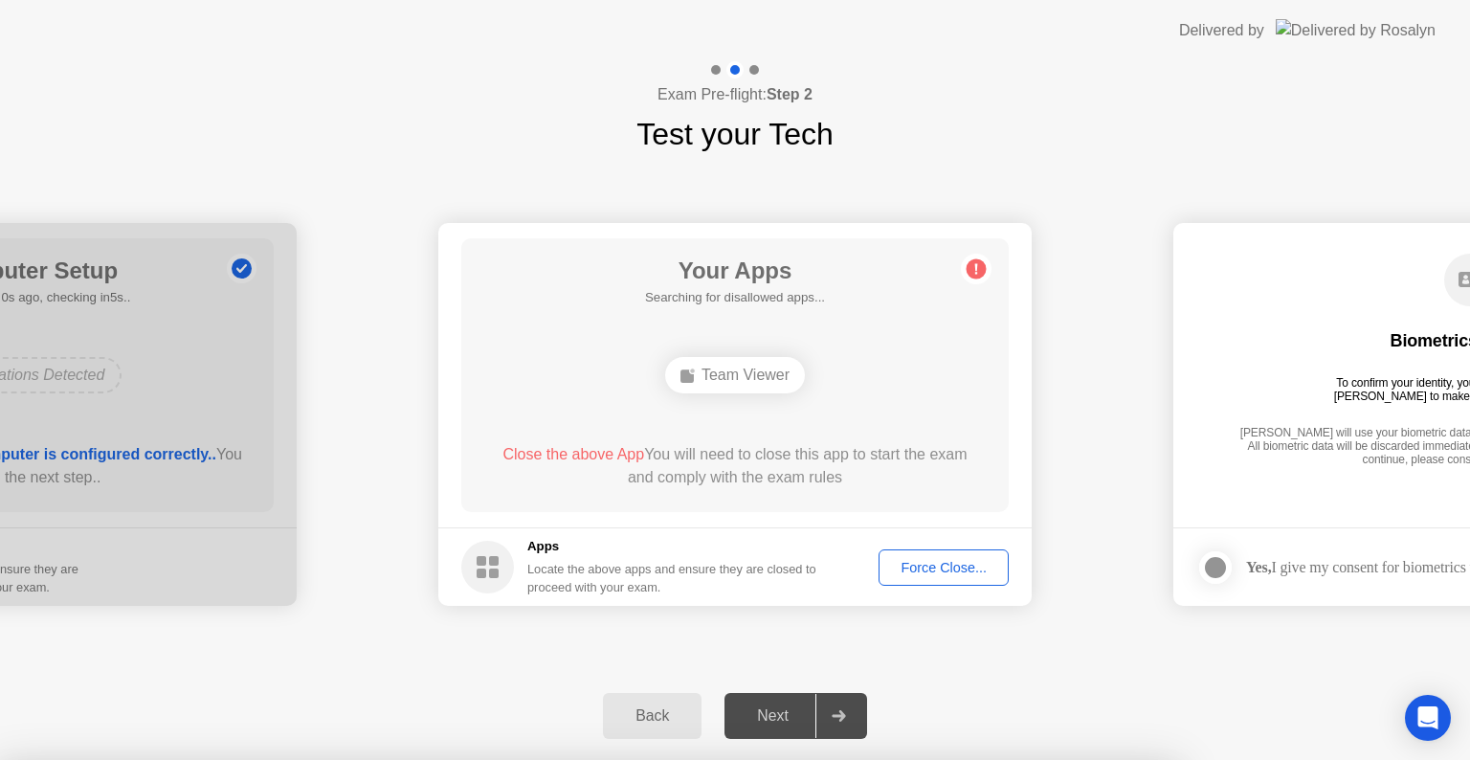
drag, startPoint x: 706, startPoint y: 333, endPoint x: 699, endPoint y: 341, distance: 10.2
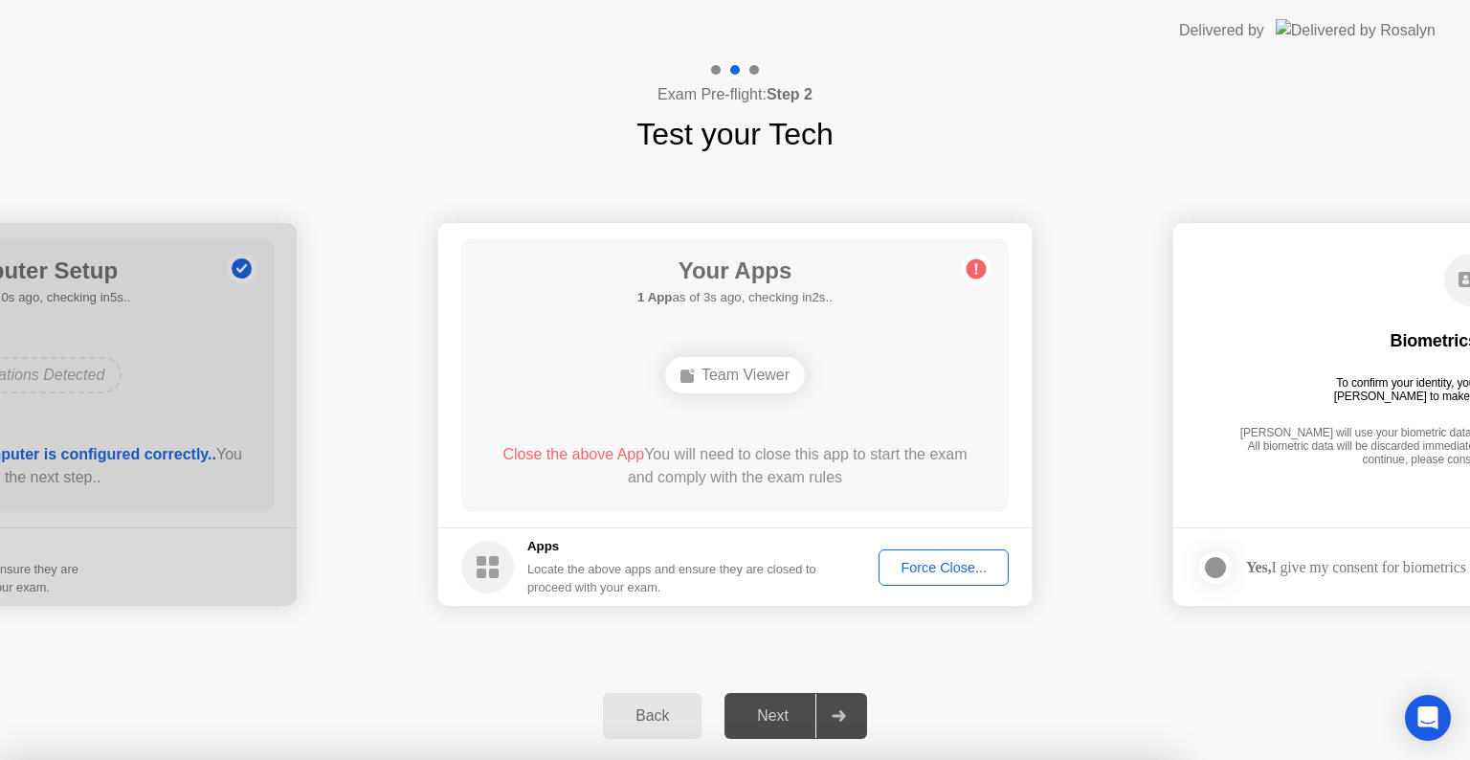
drag, startPoint x: 802, startPoint y: 373, endPoint x: 794, endPoint y: 406, distance: 33.4
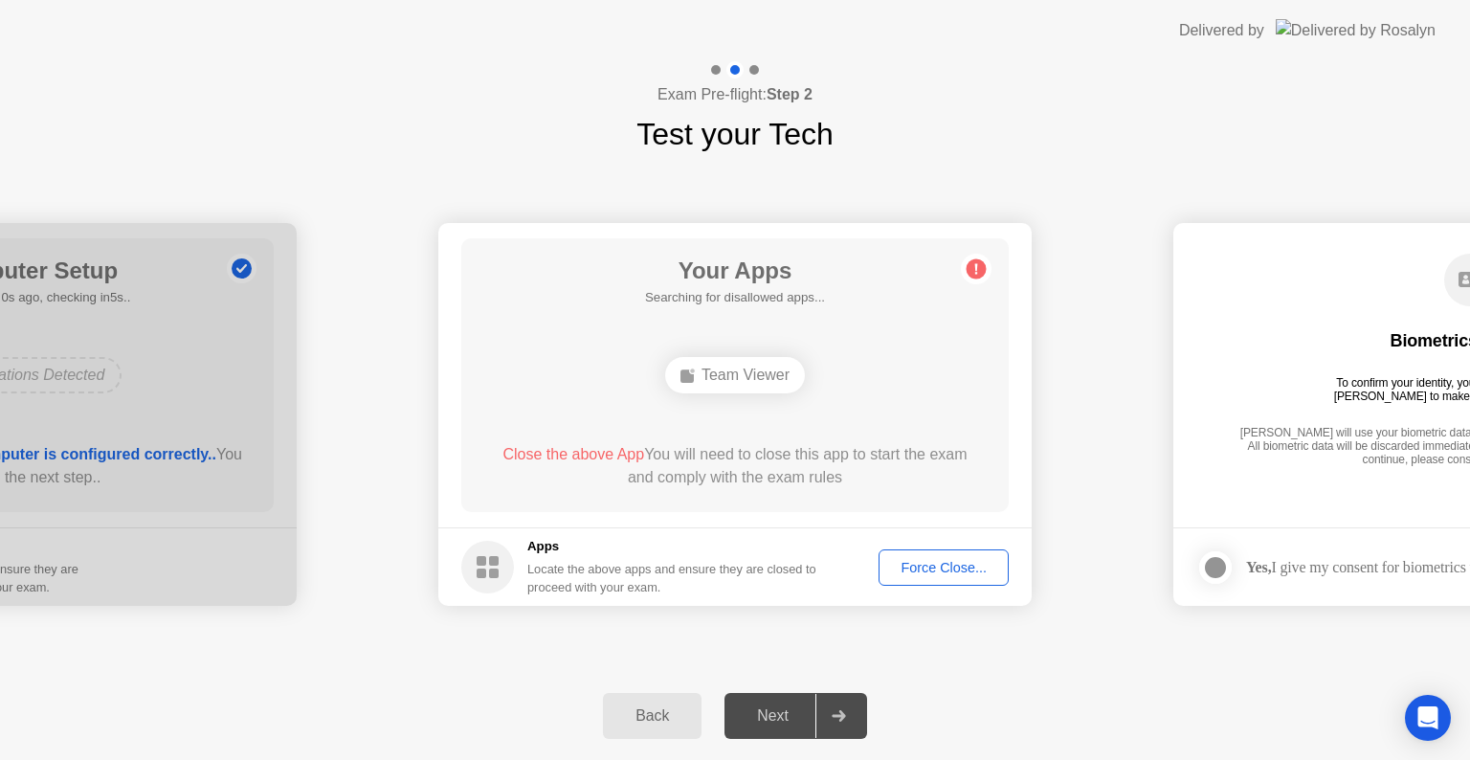
click at [472, 580] on circle at bounding box center [487, 567] width 53 height 53
click at [482, 577] on rect at bounding box center [481, 573] width 10 height 10
drag, startPoint x: 482, startPoint y: 577, endPoint x: 514, endPoint y: 570, distance: 32.3
click at [483, 577] on rect at bounding box center [481, 573] width 10 height 10
click at [547, 547] on h5 "Apps" at bounding box center [672, 546] width 290 height 19
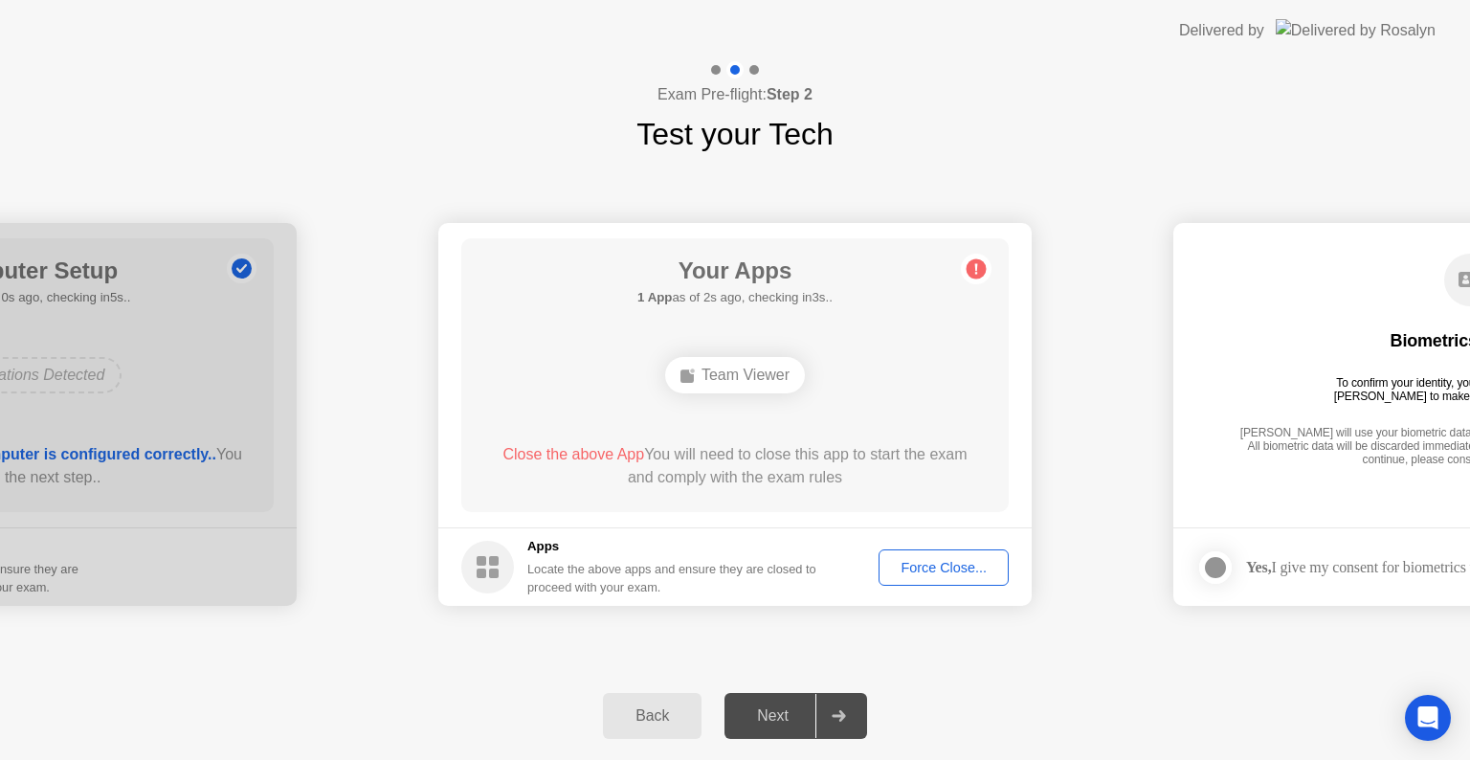
click at [596, 589] on div "Locate the above apps and ensure they are closed to proceed with your exam." at bounding box center [672, 578] width 290 height 36
click at [597, 589] on div "Locate the above apps and ensure they are closed to proceed with your exam." at bounding box center [672, 578] width 290 height 36
click at [817, 563] on div "Locate the above apps and ensure they are closed to proceed with your exam." at bounding box center [672, 578] width 290 height 36
click at [800, 459] on div "Close the above App You will need to close this app to start the exam and compl…" at bounding box center [735, 466] width 493 height 46
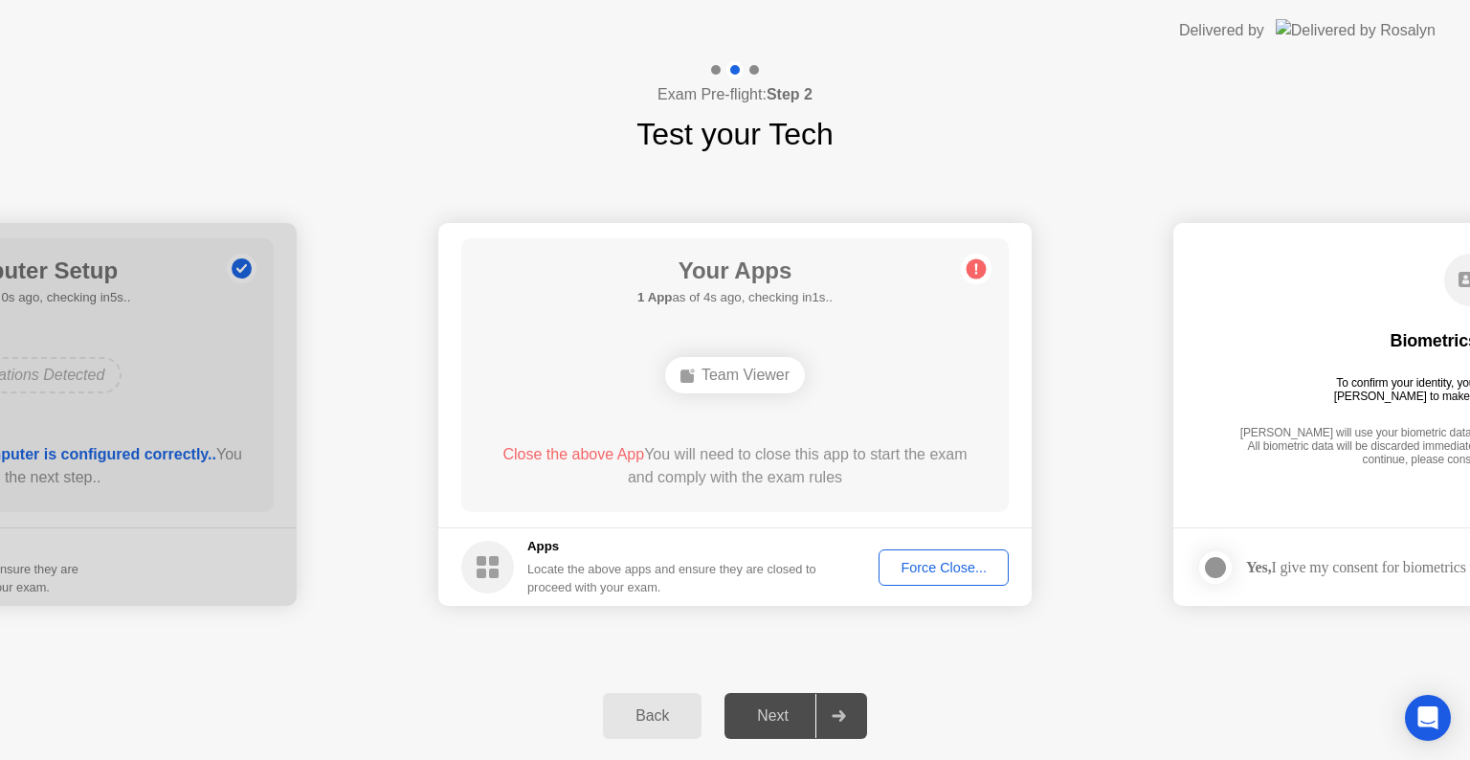
click at [800, 459] on div "Close the above App You will need to close this app to start the exam and compl…" at bounding box center [735, 466] width 493 height 46
click at [975, 272] on icon at bounding box center [976, 269] width 3 height 11
click at [711, 283] on h1 "Your Apps" at bounding box center [735, 271] width 180 height 34
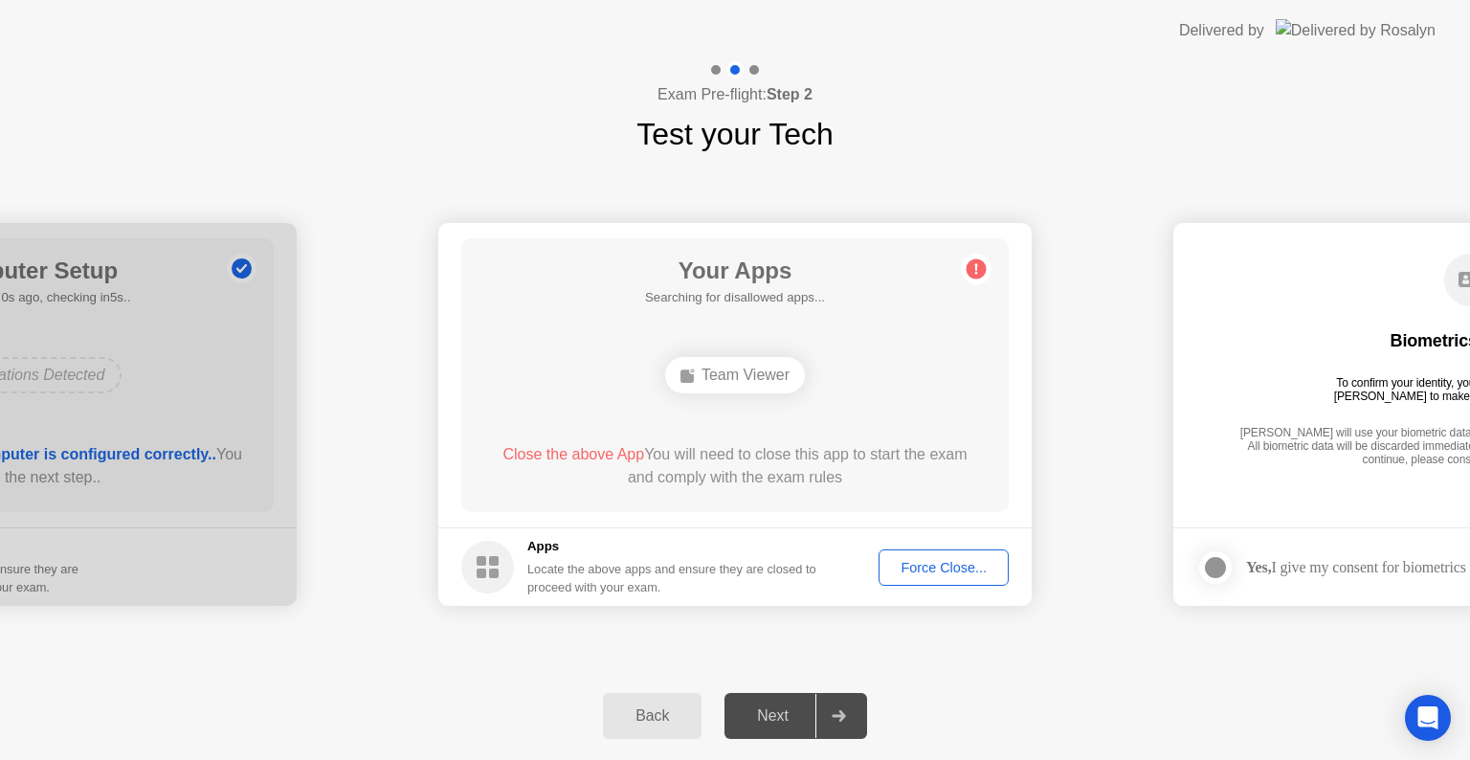
click at [711, 283] on h1 "Your Apps" at bounding box center [735, 271] width 180 height 34
click at [710, 307] on div "Your Apps Searching for disallowed apps... Team Viewer Close the above App You …" at bounding box center [734, 375] width 547 height 274
click at [718, 283] on h1 "Your Apps" at bounding box center [735, 271] width 180 height 34
click at [722, 390] on div "Team Viewer" at bounding box center [735, 375] width 140 height 36
click at [734, 384] on div "Team Viewer" at bounding box center [735, 375] width 140 height 36
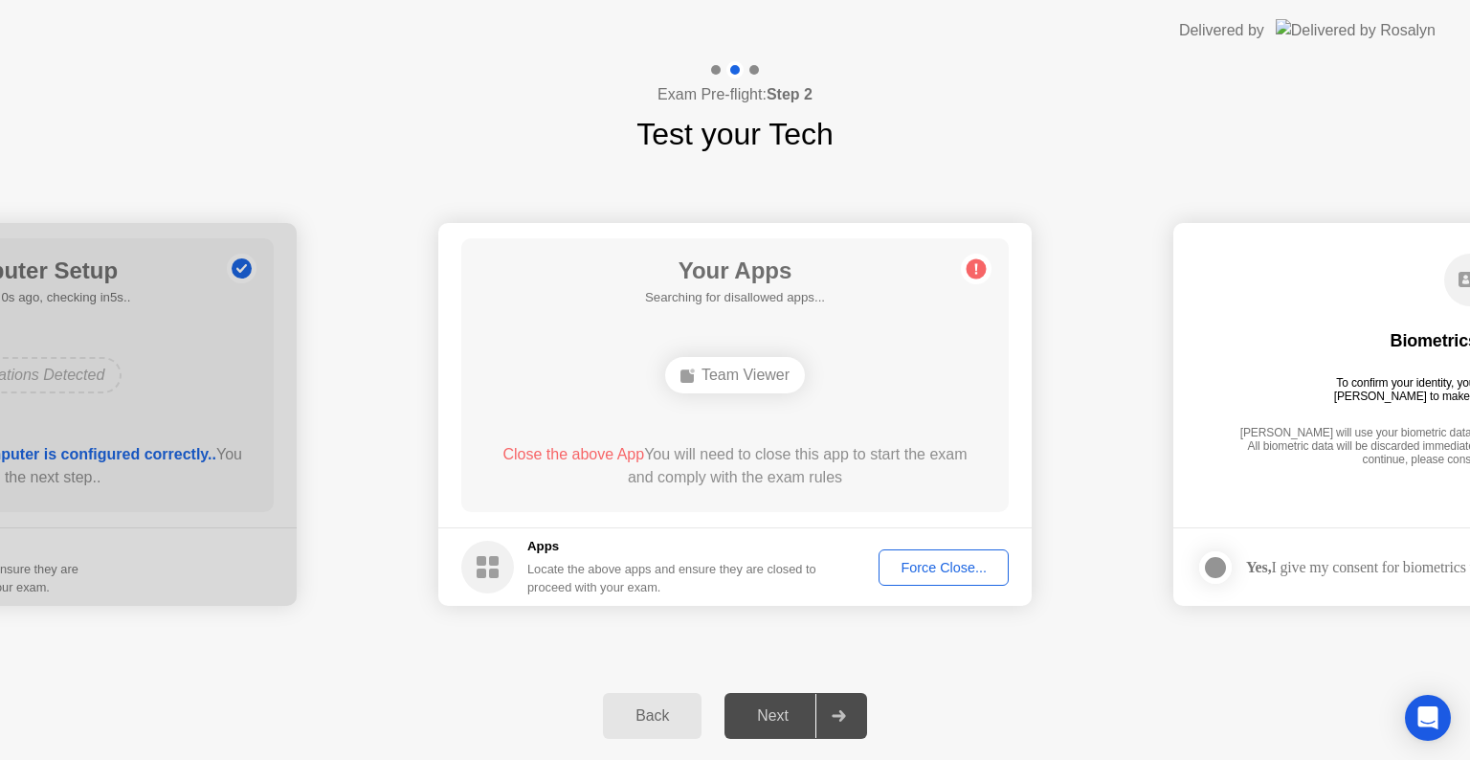
click at [734, 384] on div "Team Viewer" at bounding box center [735, 375] width 140 height 36
click at [732, 384] on div "Team Viewer" at bounding box center [735, 375] width 140 height 36
click at [892, 560] on div "Force Close..." at bounding box center [943, 567] width 117 height 15
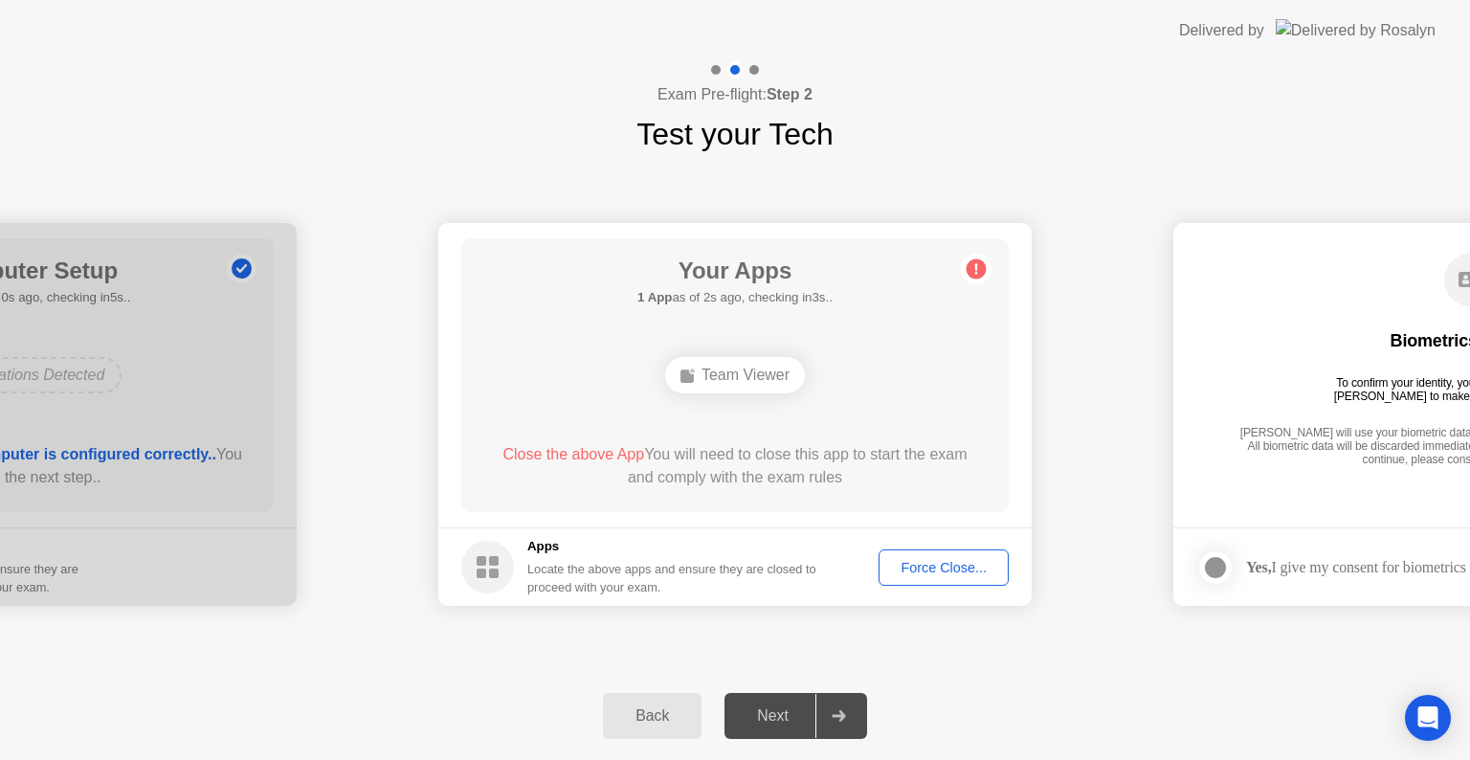
click at [961, 569] on div "Force Close..." at bounding box center [943, 567] width 117 height 15
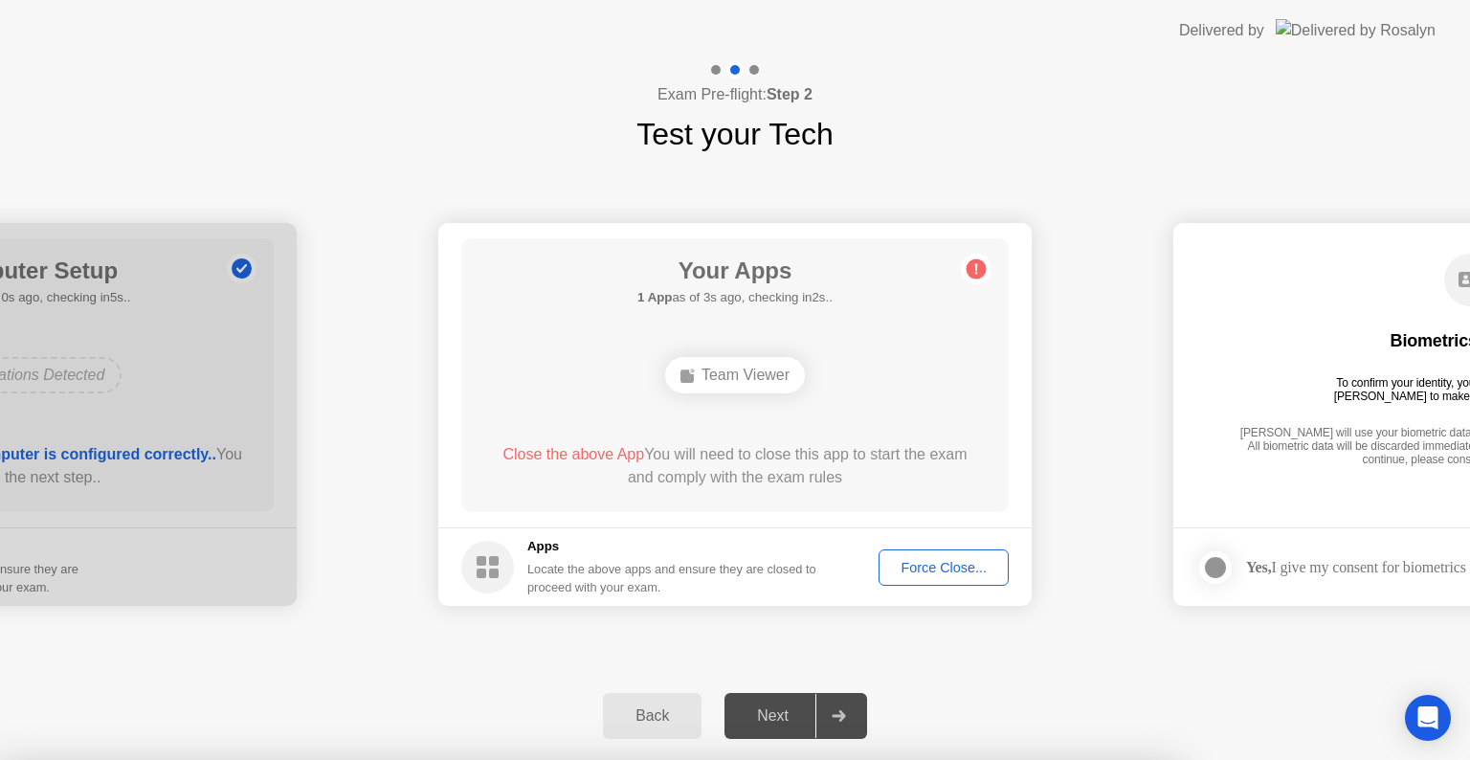
click at [961, 759] on div at bounding box center [735, 760] width 1470 height 0
drag, startPoint x: 785, startPoint y: 485, endPoint x: 744, endPoint y: 579, distance: 102.0
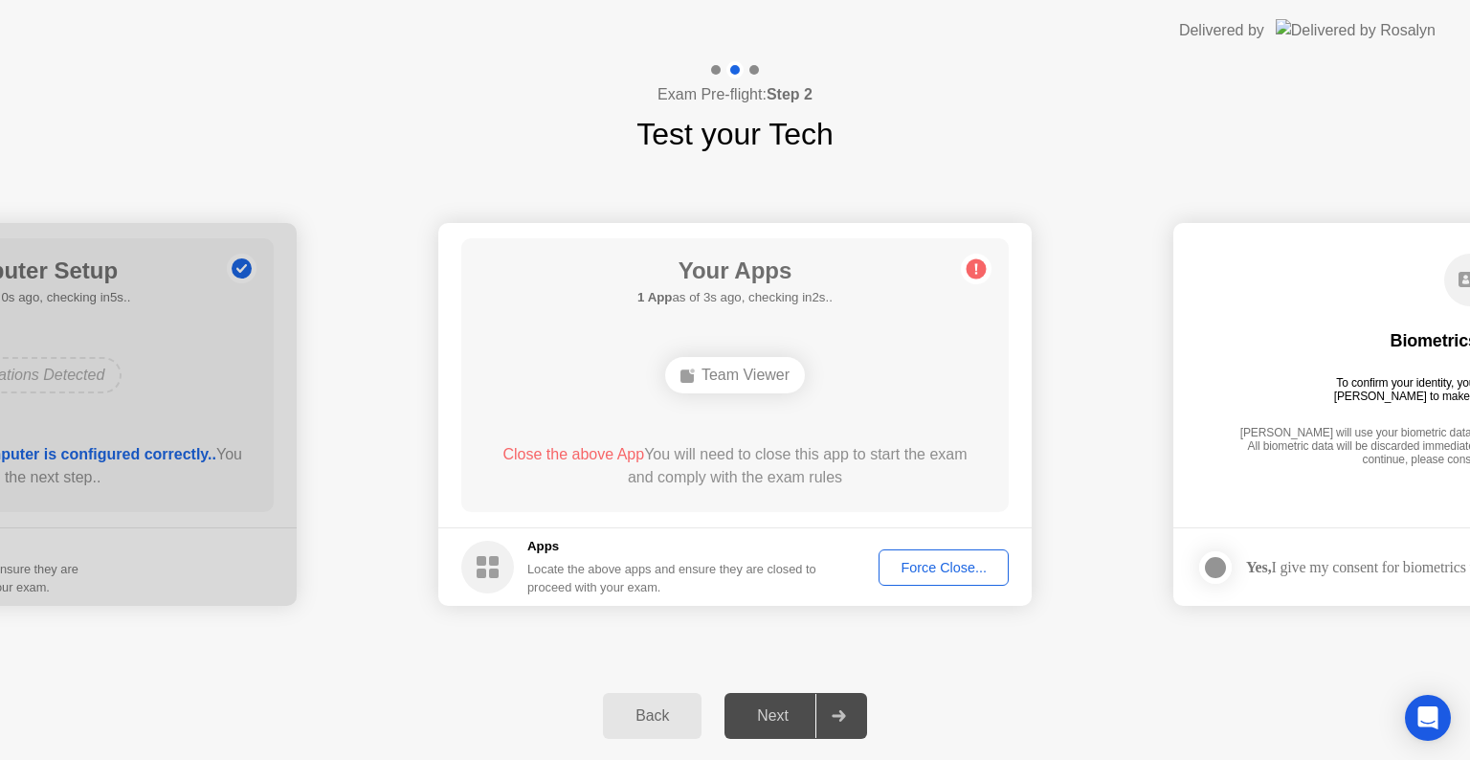
click at [982, 267] on circle at bounding box center [976, 269] width 20 height 20
click at [981, 268] on circle at bounding box center [976, 269] width 20 height 20
click at [976, 272] on icon at bounding box center [976, 269] width 31 height 31
click at [745, 270] on h1 "Your Apps" at bounding box center [734, 271] width 195 height 34
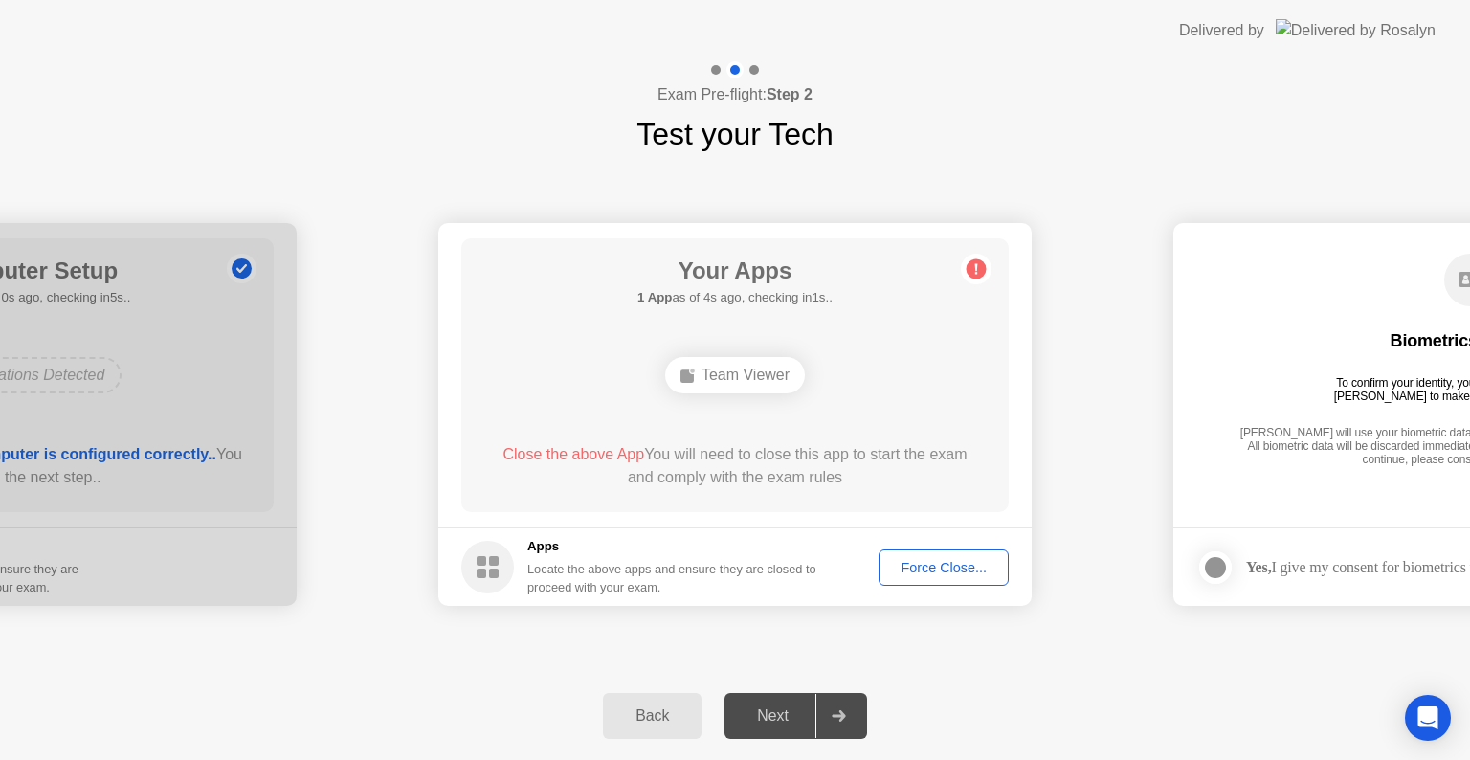
click at [745, 271] on h1 "Your Apps" at bounding box center [734, 271] width 195 height 34
click at [747, 271] on h1 "Your Apps" at bounding box center [735, 271] width 180 height 34
click at [737, 295] on h5 "Searching for disallowed apps..." at bounding box center [735, 297] width 180 height 19
click at [737, 297] on h5 "Searching for disallowed apps..." at bounding box center [735, 297] width 180 height 19
click at [738, 297] on h5 "Searching for disallowed apps..." at bounding box center [735, 297] width 180 height 19
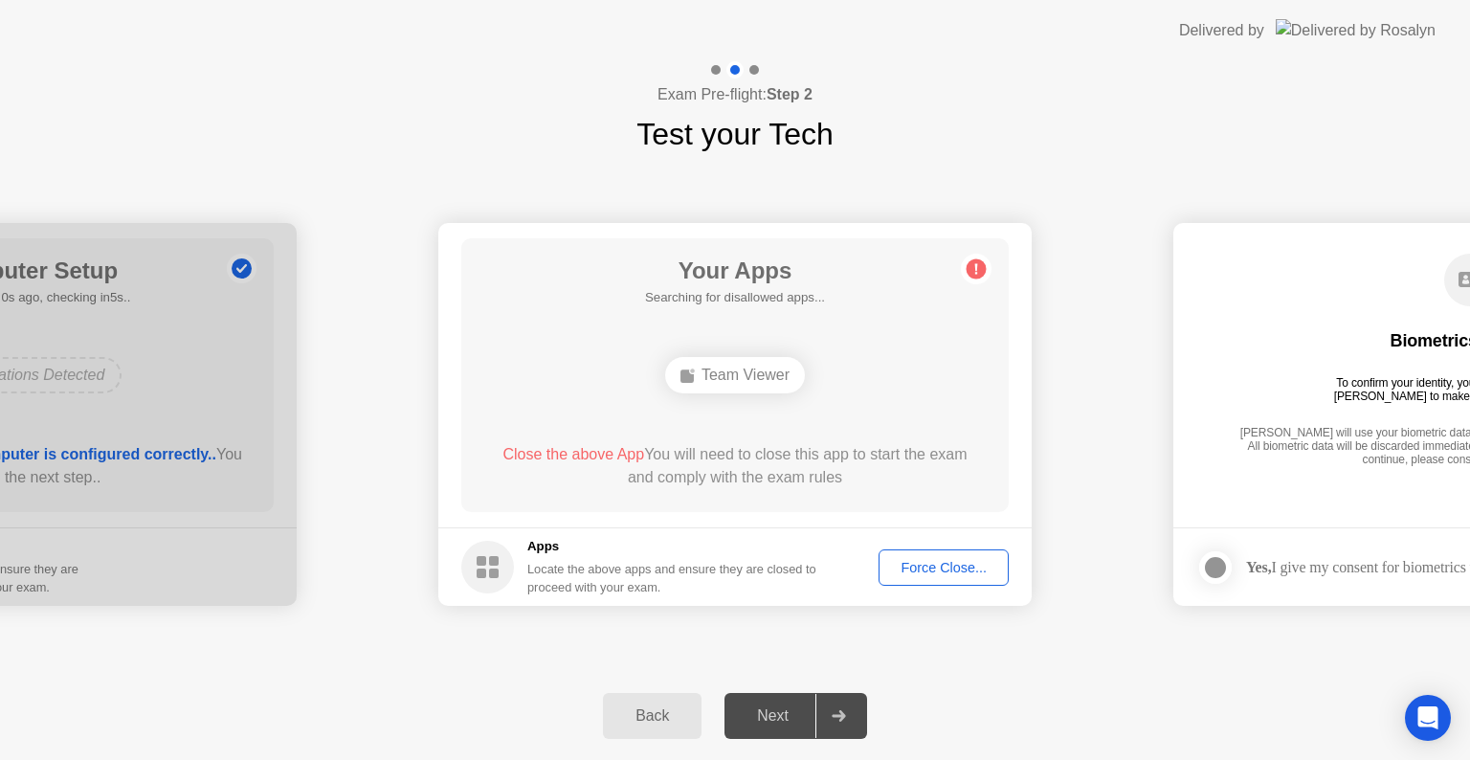
click at [687, 250] on div "Your Apps Searching for disallowed apps... Team Viewer Close the above App You …" at bounding box center [734, 375] width 547 height 274
click at [455, 255] on main "Your Apps Searching for disallowed apps... Team Viewer Close the above App You …" at bounding box center [734, 375] width 593 height 304
click at [482, 233] on main "Your Apps Searching for disallowed apps... Team Viewer Close the above App You …" at bounding box center [734, 375] width 593 height 304
drag, startPoint x: 696, startPoint y: 244, endPoint x: 949, endPoint y: 253, distance: 253.7
click at [697, 244] on div "Your Apps Searching for disallowed apps... Team Viewer Close the above App You …" at bounding box center [734, 375] width 547 height 274
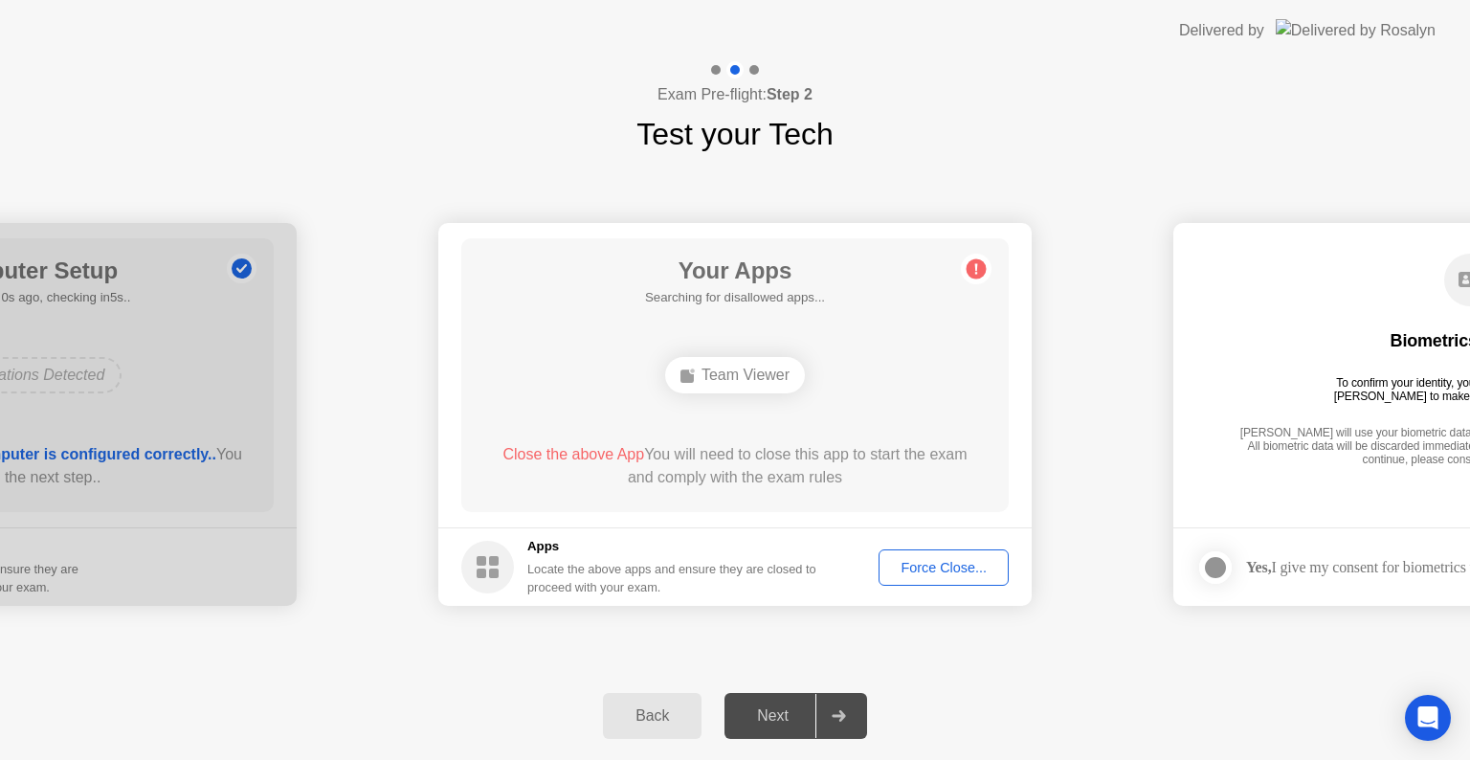
click at [935, 391] on div "Team Viewer" at bounding box center [735, 375] width 438 height 52
drag, startPoint x: 935, startPoint y: 391, endPoint x: 903, endPoint y: 399, distance: 32.5
click at [931, 398] on div "Team Viewer" at bounding box center [735, 375] width 438 height 52
click at [765, 383] on div "Team Viewer" at bounding box center [735, 375] width 140 height 36
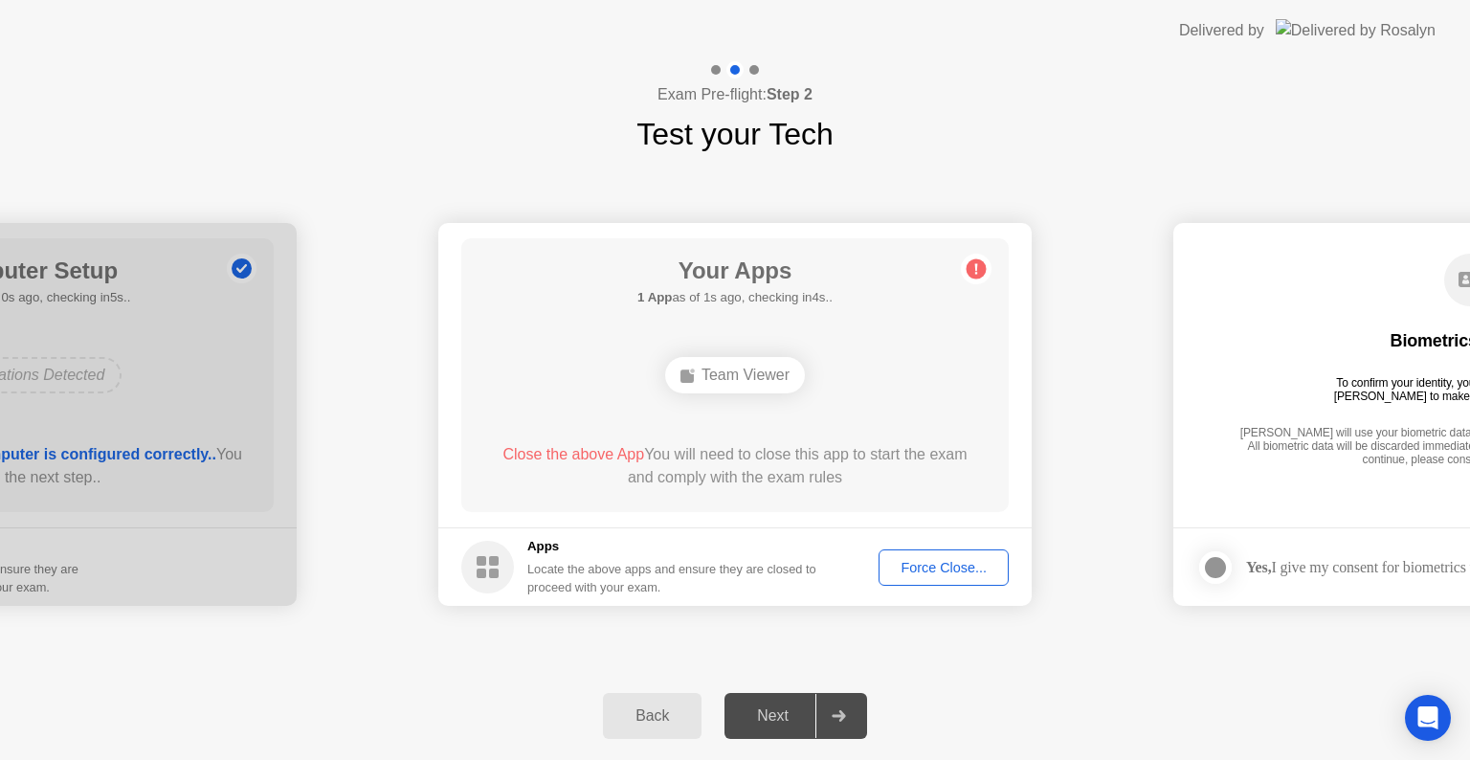
click at [584, 484] on div "Close the above App You will need to close this app to start the exam and compl…" at bounding box center [735, 466] width 493 height 46
click at [589, 457] on span "Close the above App" at bounding box center [573, 454] width 142 height 16
click at [502, 455] on span "Close the above App" at bounding box center [573, 454] width 142 height 16
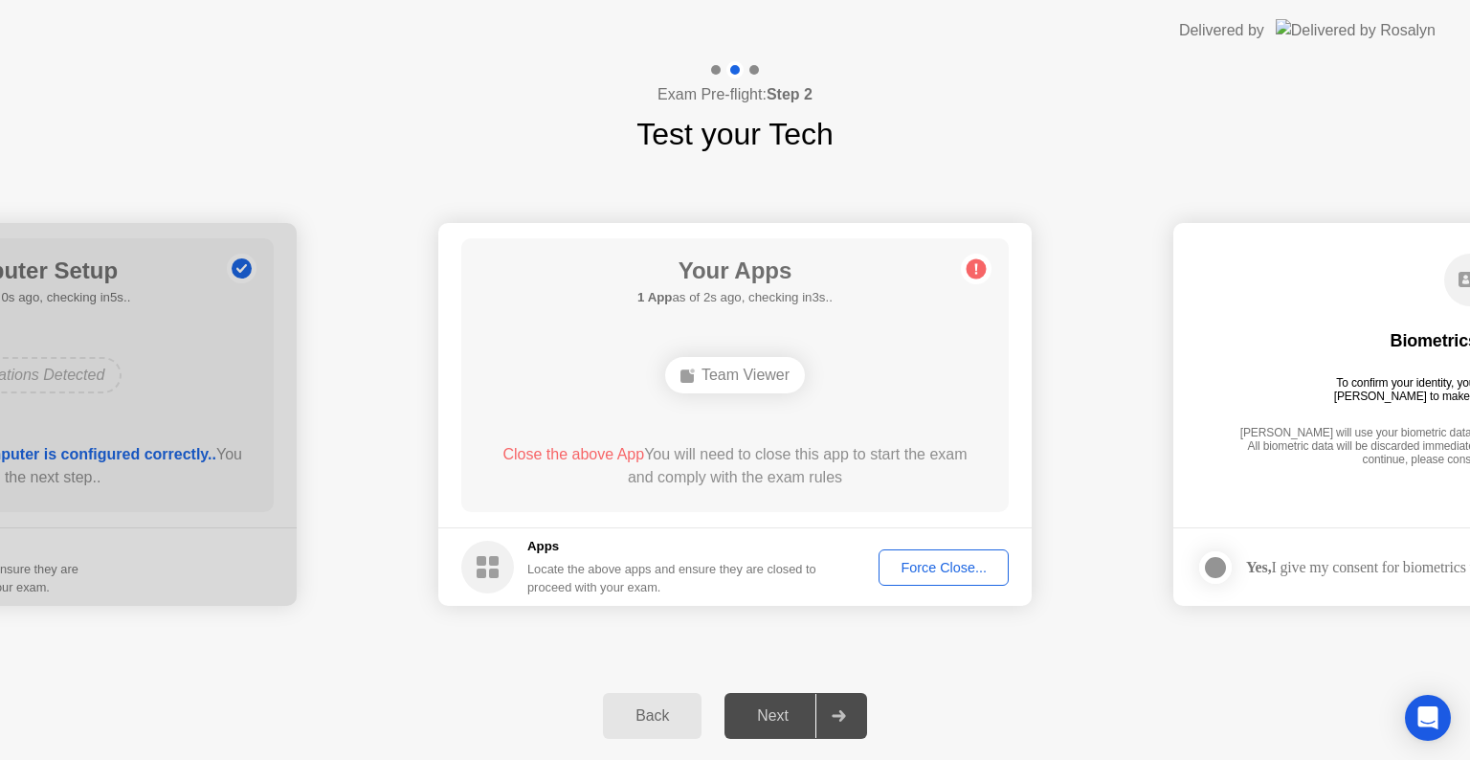
click at [502, 455] on span "Close the above App" at bounding box center [573, 454] width 142 height 16
click at [720, 467] on div "Close the above App You will need to close this app to start the exam and compl…" at bounding box center [735, 466] width 493 height 46
drag, startPoint x: 723, startPoint y: 467, endPoint x: 717, endPoint y: 481, distance: 15.8
click at [720, 477] on div "Close the above App You will need to close this app to start the exam and compl…" at bounding box center [735, 466] width 493 height 46
click at [717, 481] on div "Close the above App You will need to close this app to start the exam and compl…" at bounding box center [735, 466] width 493 height 46
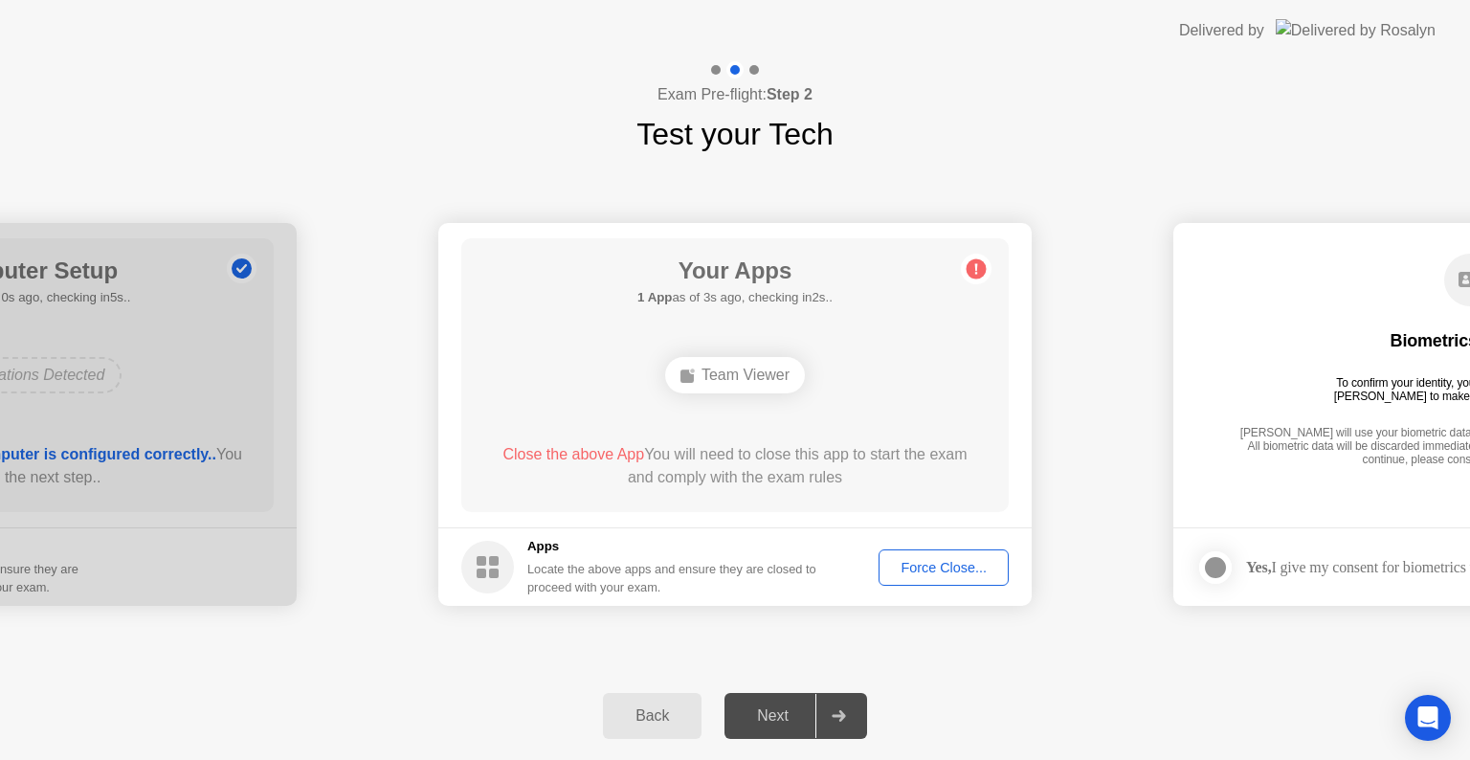
click at [563, 545] on h5 "Apps" at bounding box center [672, 546] width 290 height 19
click at [562, 545] on h5 "Apps" at bounding box center [672, 546] width 290 height 19
click at [547, 545] on h5 "Apps" at bounding box center [672, 546] width 290 height 19
click at [543, 579] on div "Locate the above apps and ensure they are closed to proceed with your exam." at bounding box center [672, 578] width 290 height 36
click at [490, 577] on icon at bounding box center [487, 567] width 53 height 53
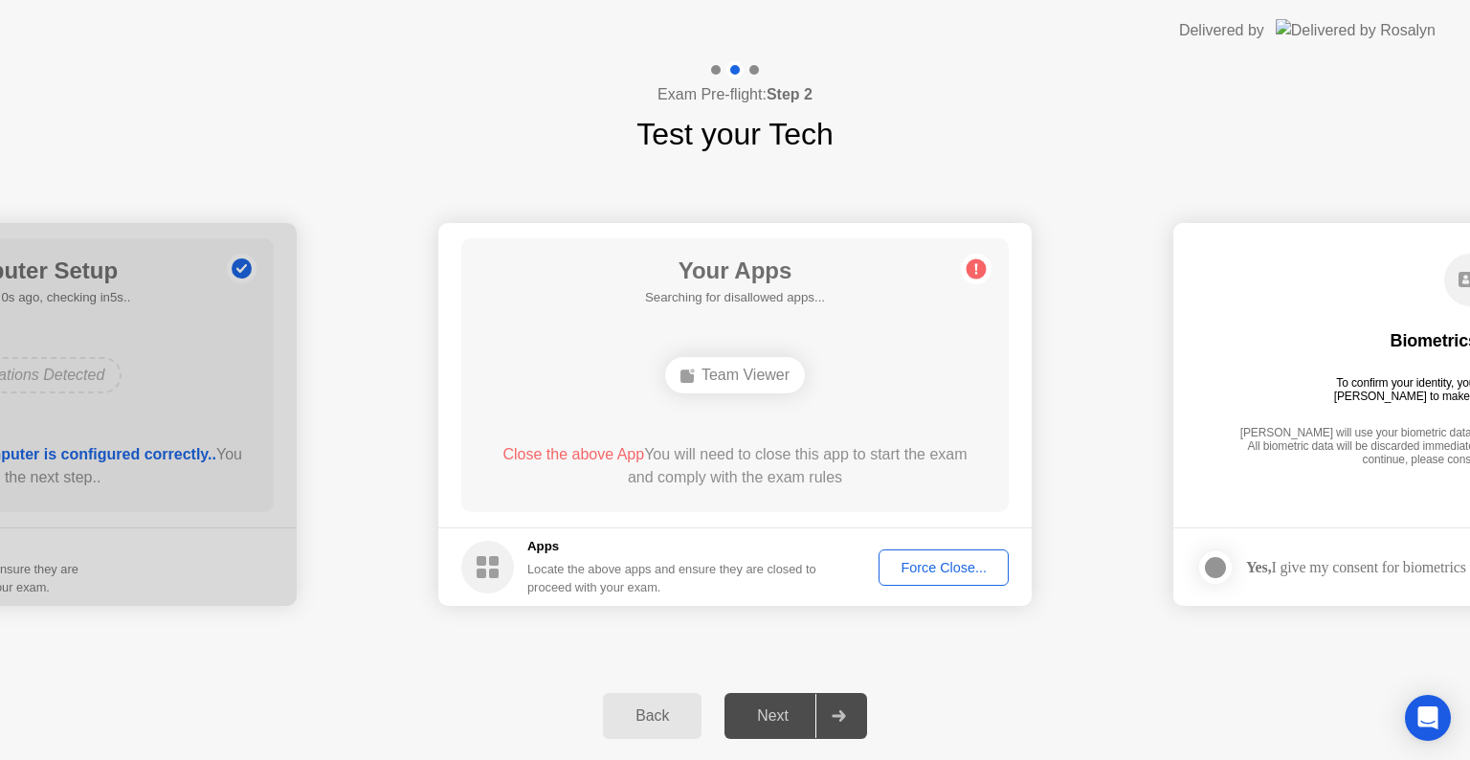
click at [490, 577] on rect at bounding box center [494, 573] width 10 height 10
drag, startPoint x: 490, startPoint y: 577, endPoint x: 706, endPoint y: 587, distance: 216.5
click at [490, 577] on rect at bounding box center [494, 573] width 10 height 10
click at [766, 587] on div "Locate the above apps and ensure they are closed to proceed with your exam." at bounding box center [672, 578] width 290 height 36
click at [783, 574] on div "Locate the above apps and ensure they are closed to proceed with your exam." at bounding box center [672, 578] width 290 height 36
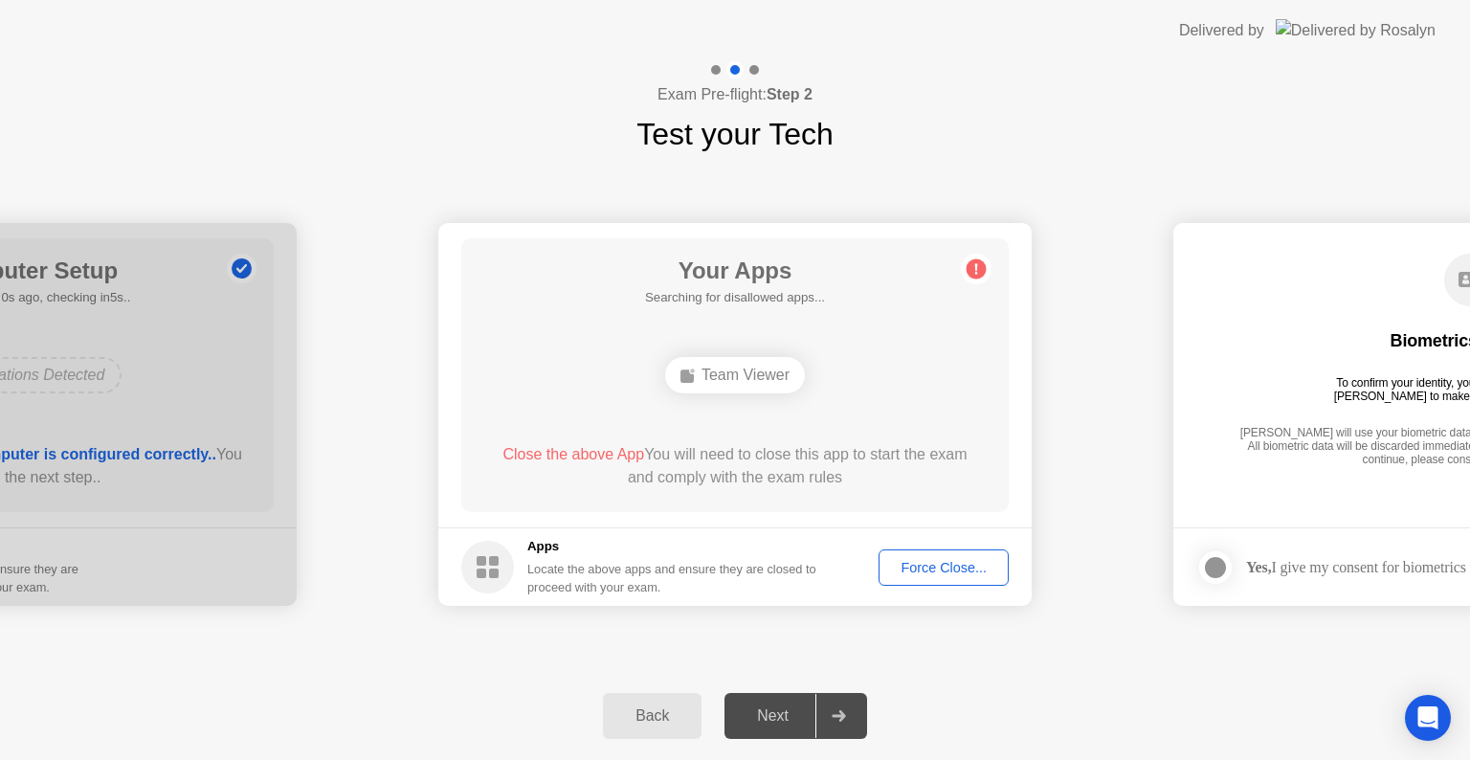
click at [792, 566] on div "Locate the above apps and ensure they are closed to proceed with your exam." at bounding box center [672, 578] width 290 height 36
click at [939, 566] on div "Force Close..." at bounding box center [943, 567] width 117 height 15
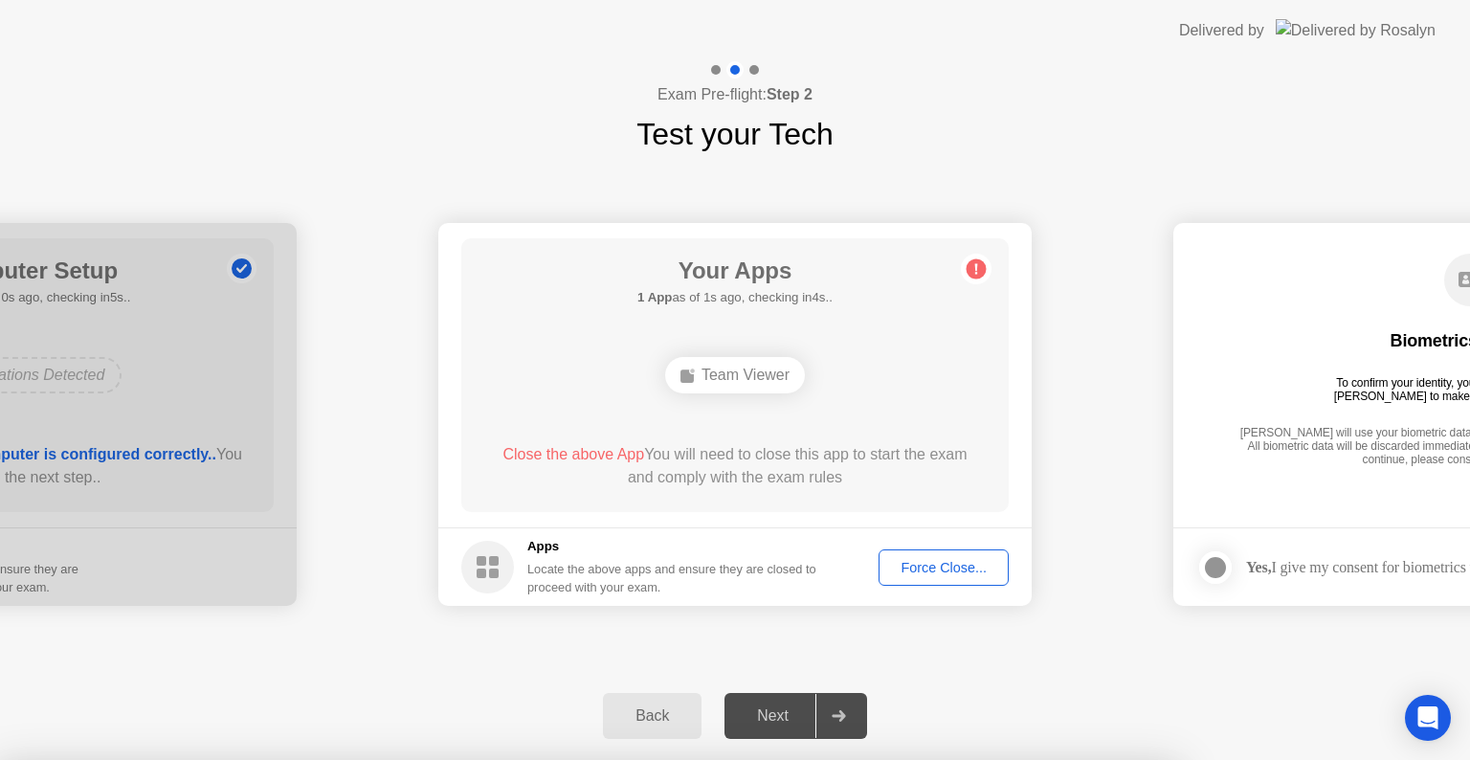
drag, startPoint x: 695, startPoint y: 497, endPoint x: 697, endPoint y: 553, distance: 56.5
click at [798, 759] on div at bounding box center [735, 760] width 1470 height 0
click at [831, 759] on div at bounding box center [735, 760] width 1470 height 0
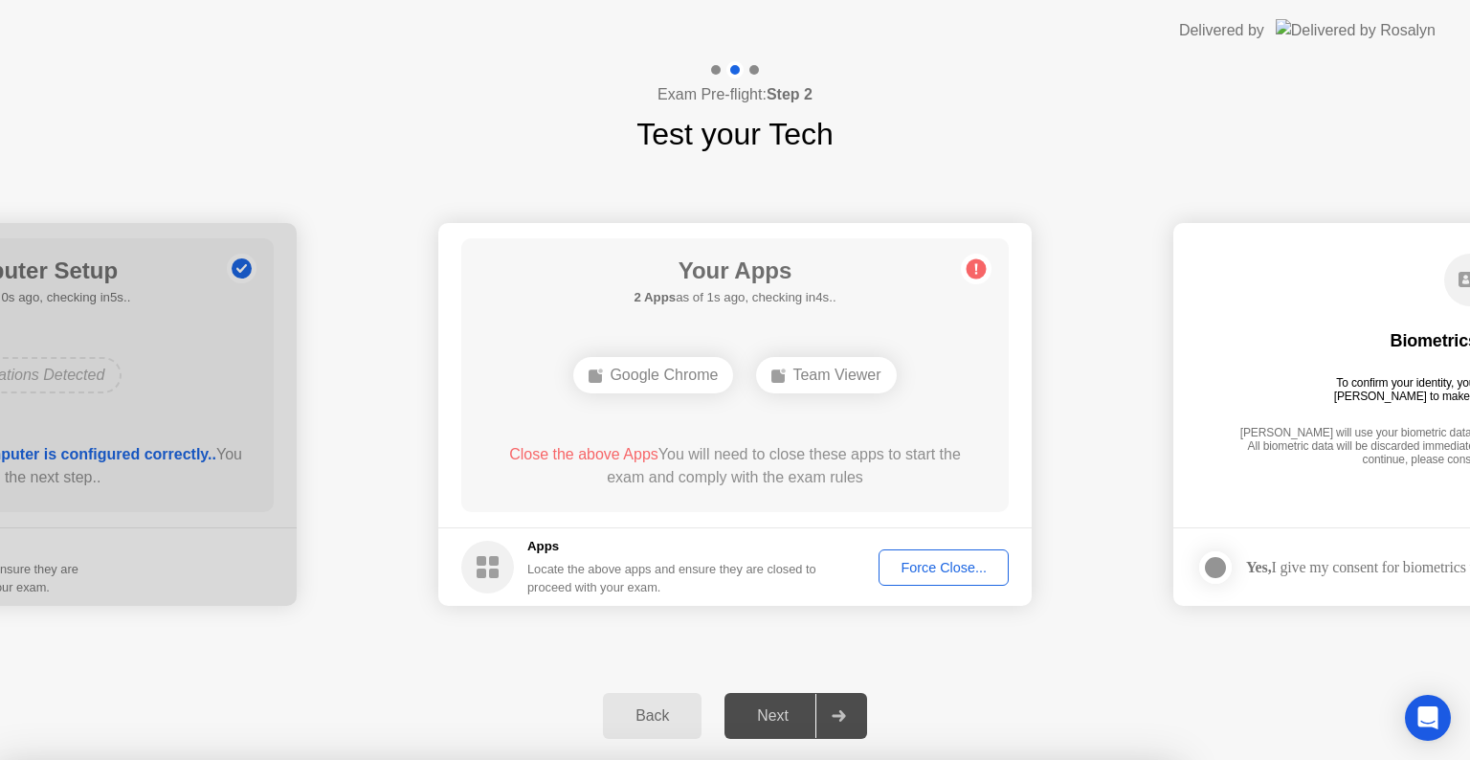
click at [835, 759] on div at bounding box center [735, 760] width 1470 height 0
click at [837, 759] on div at bounding box center [735, 760] width 1470 height 0
drag, startPoint x: 837, startPoint y: 718, endPoint x: 824, endPoint y: 723, distance: 14.6
click at [837, 759] on div at bounding box center [735, 760] width 1470 height 0
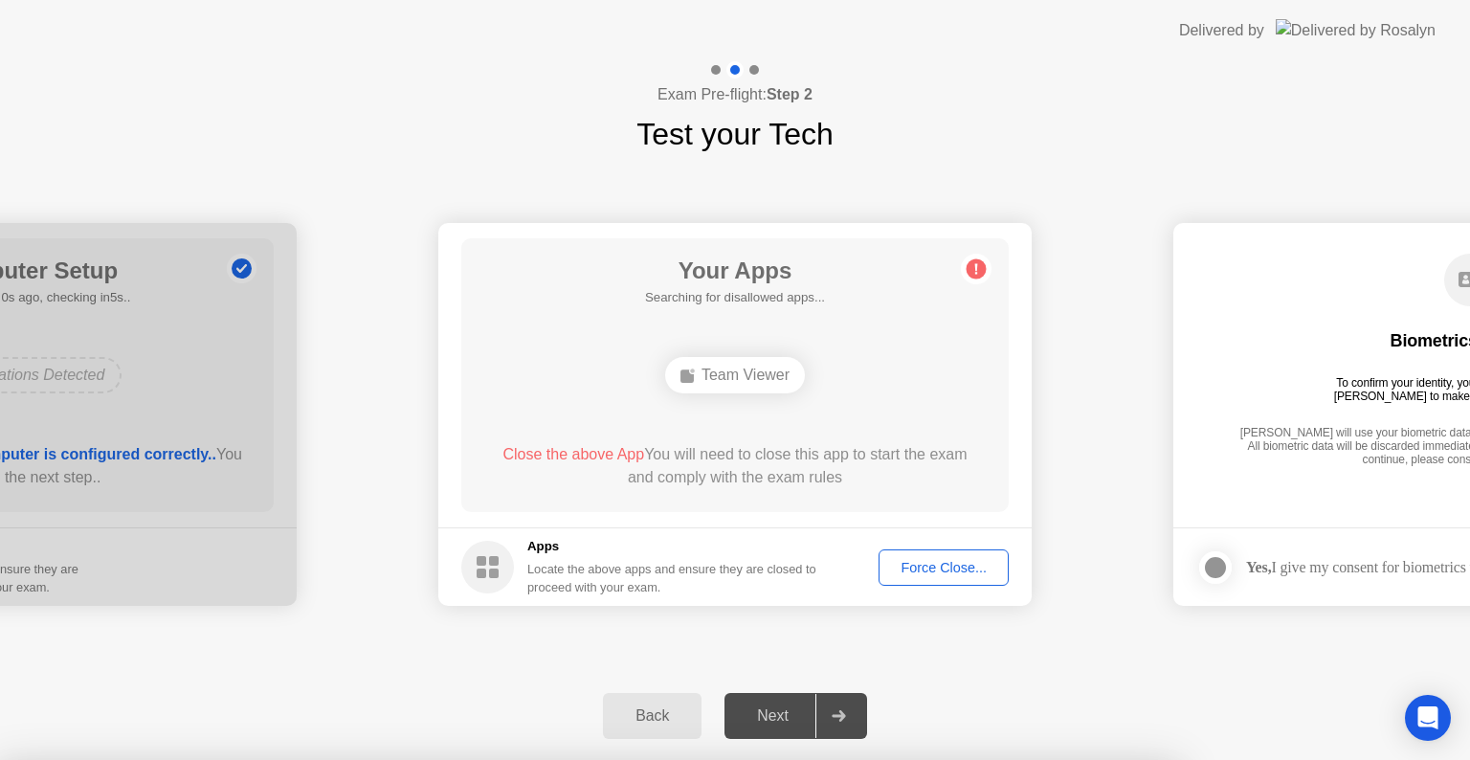
click at [1000, 759] on div at bounding box center [735, 760] width 1470 height 0
drag, startPoint x: 688, startPoint y: 482, endPoint x: 804, endPoint y: 478, distance: 115.8
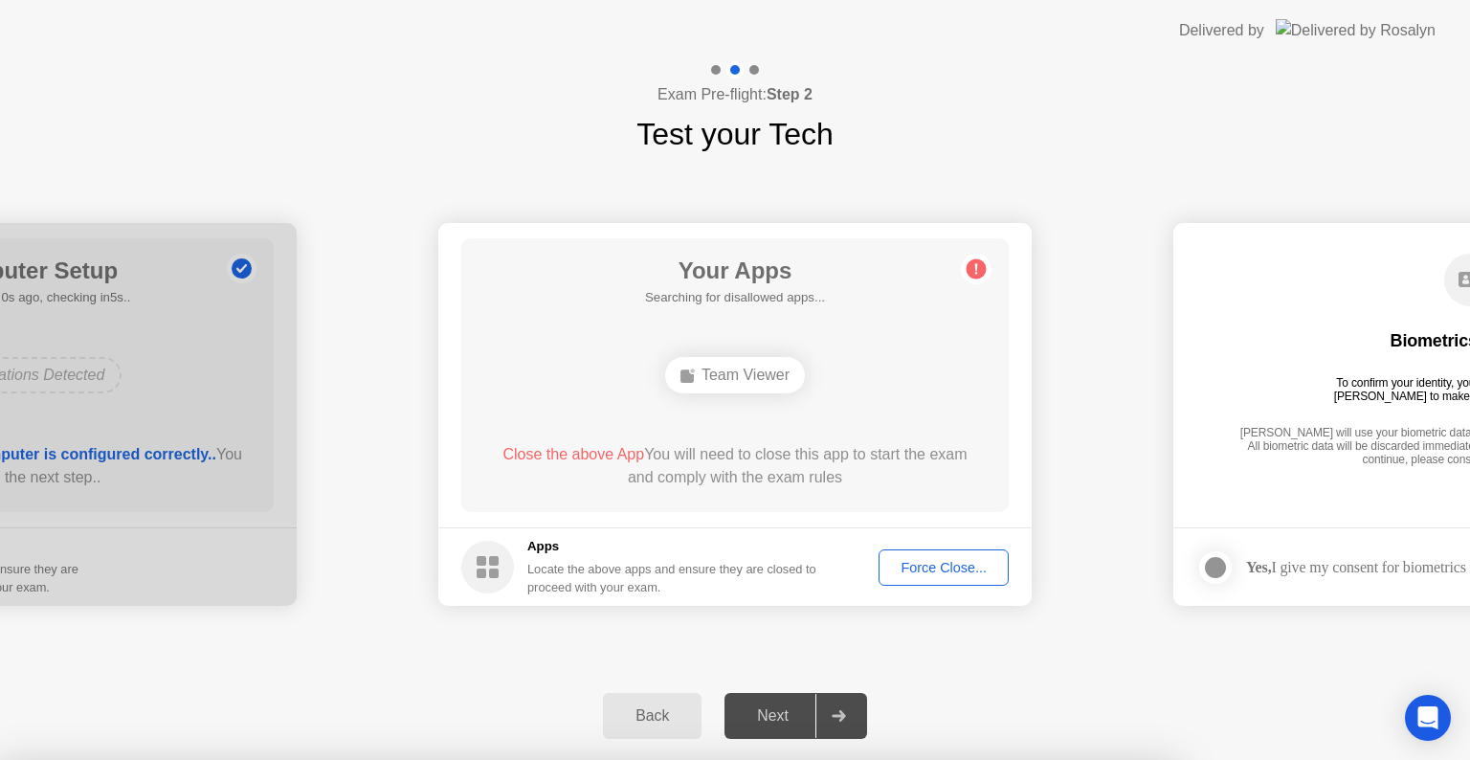
drag, startPoint x: 783, startPoint y: 476, endPoint x: 745, endPoint y: 526, distance: 62.2
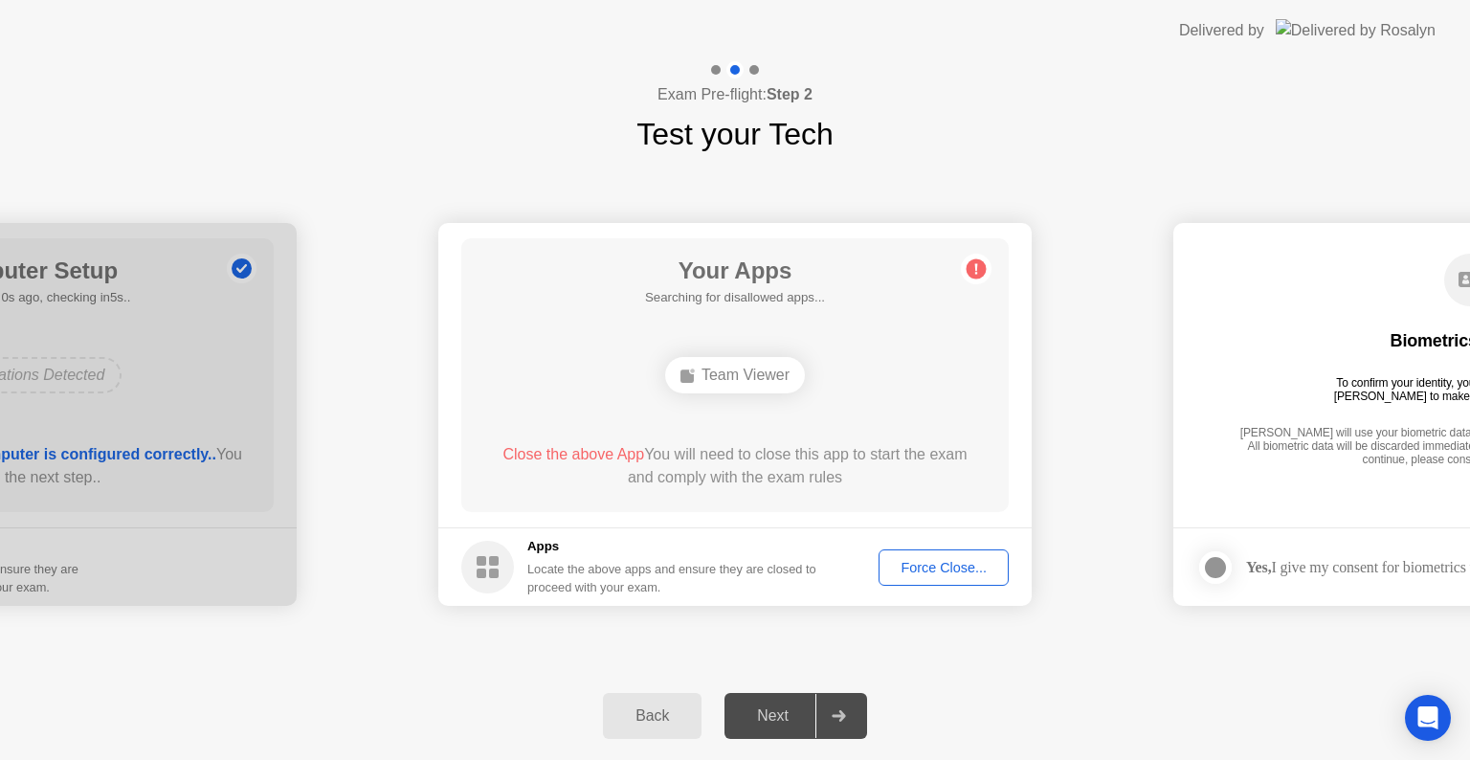
click at [947, 578] on button "Force Close..." at bounding box center [943, 567] width 130 height 36
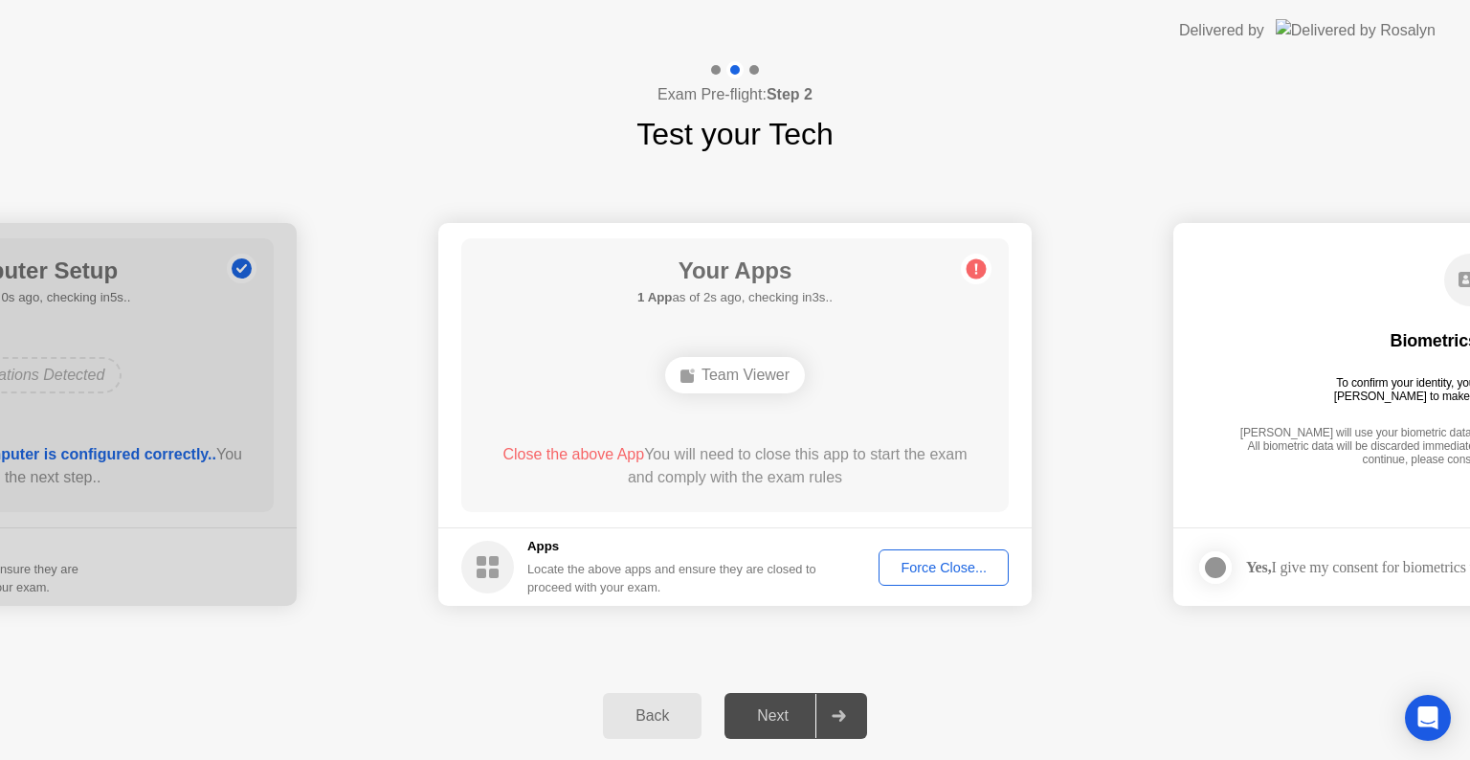
click at [1035, 692] on div "Back Next" at bounding box center [735, 716] width 1470 height 88
click at [987, 632] on div "**********" at bounding box center [735, 414] width 1470 height 515
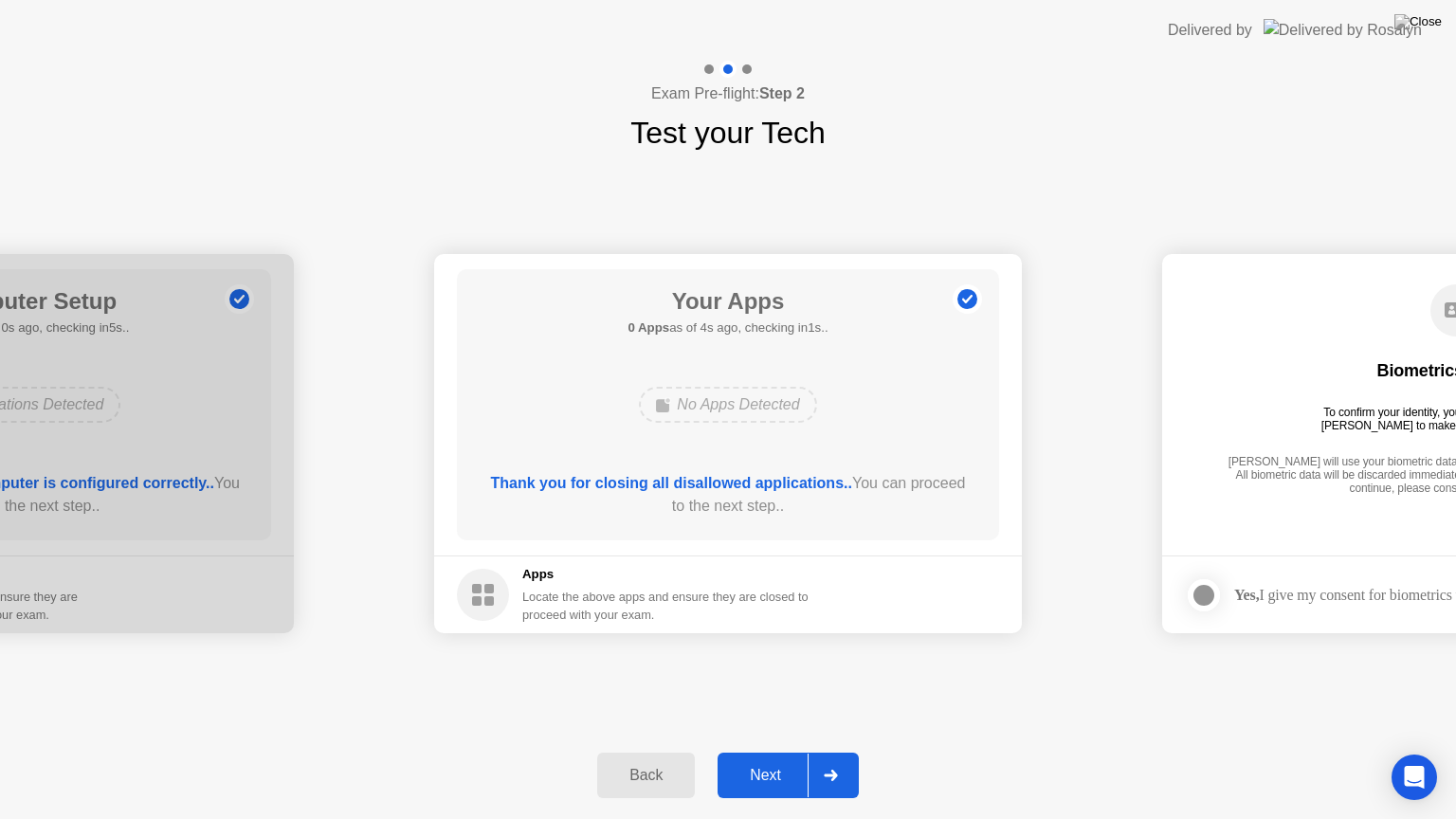
click at [775, 752] on div "Next" at bounding box center [765, 774] width 84 height 17
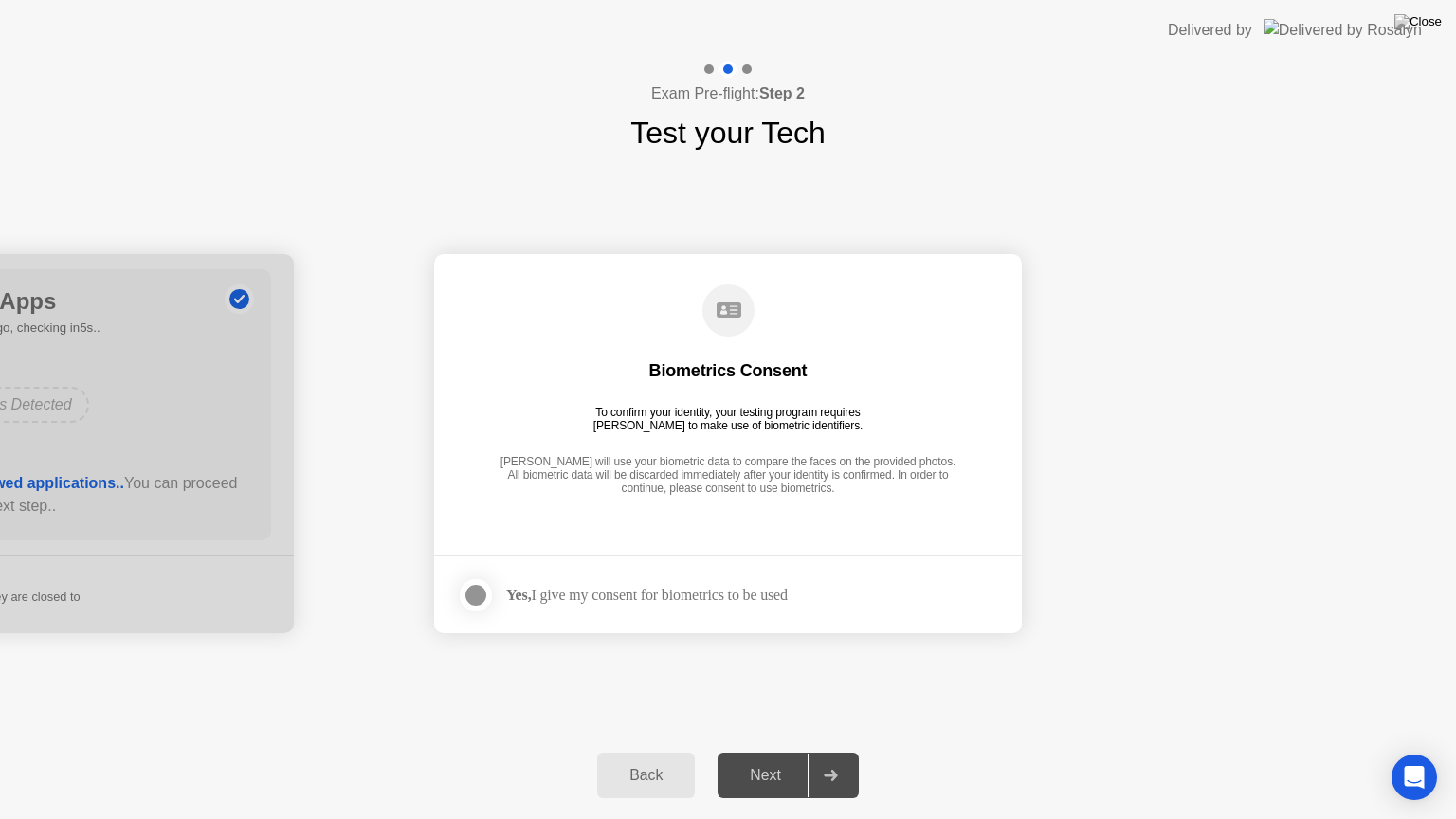
click at [776, 752] on div "Next" at bounding box center [765, 774] width 84 height 17
drag, startPoint x: 480, startPoint y: 600, endPoint x: 637, endPoint y: 645, distance: 163.3
click at [780, 752] on div "Next" at bounding box center [765, 774] width 84 height 17
click at [822, 752] on div at bounding box center [830, 775] width 46 height 44
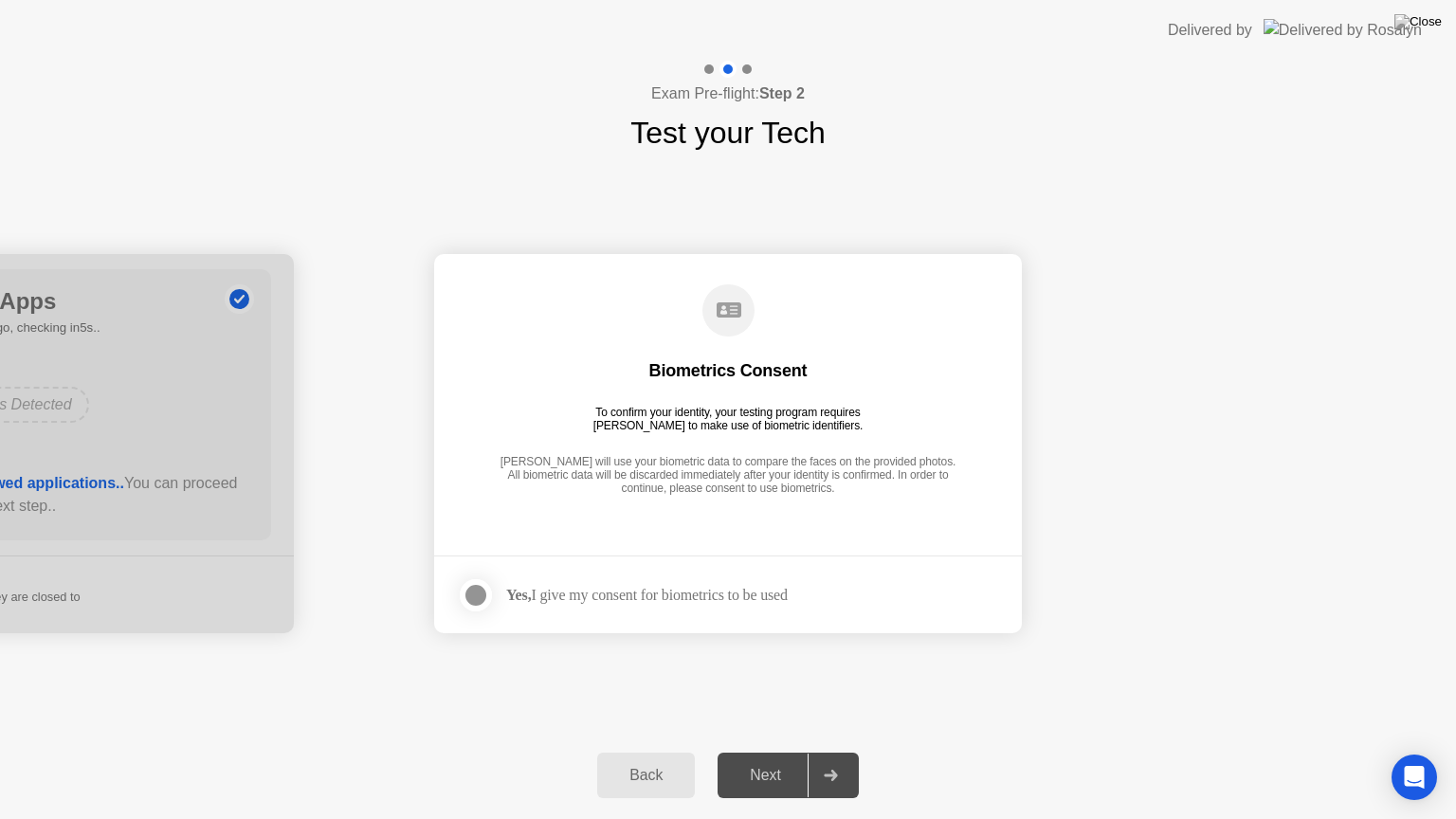
click at [736, 303] on icon at bounding box center [728, 309] width 25 height 15
click at [728, 381] on div "Biometrics Consent" at bounding box center [728, 370] width 158 height 23
click at [770, 470] on div "[PERSON_NAME] will use your biometric data to compare the faces on the provided…" at bounding box center [727, 475] width 467 height 43
click at [751, 600] on div "Yes, I give my consent for biometrics to be used" at bounding box center [647, 594] width 281 height 18
click at [466, 599] on div at bounding box center [475, 594] width 23 height 23
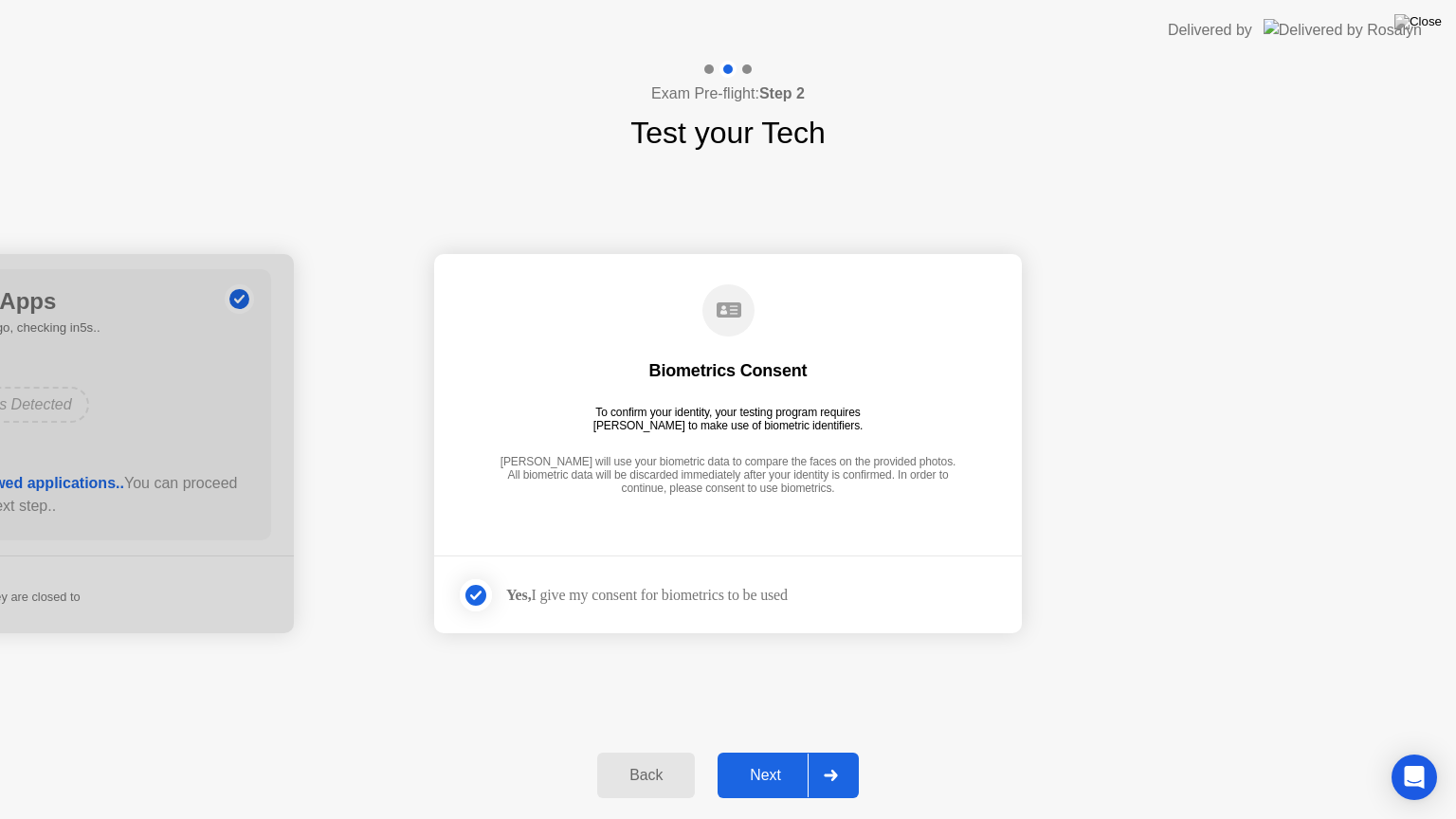
click at [770, 752] on div "Next" at bounding box center [765, 774] width 84 height 17
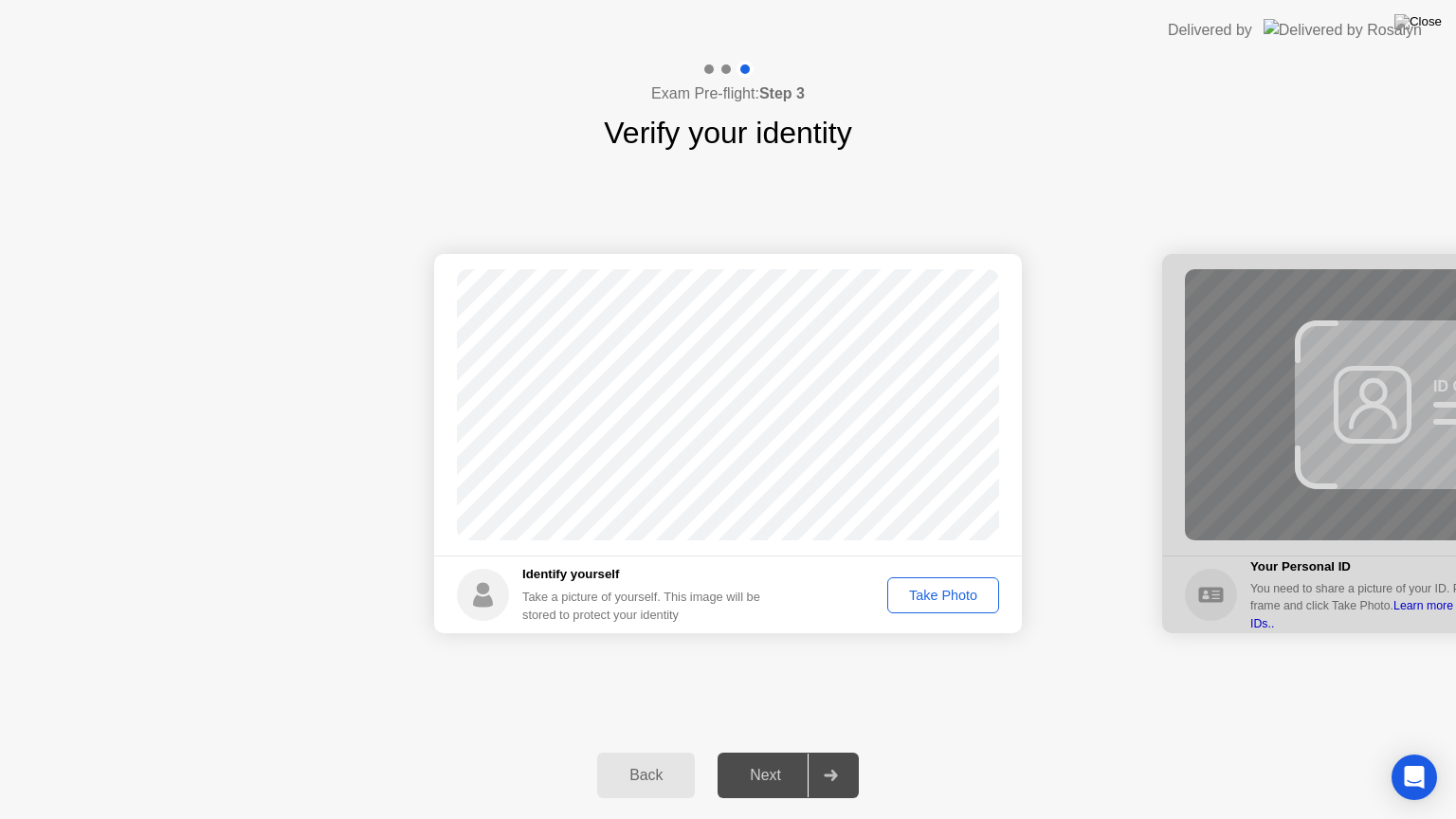
click at [936, 603] on div "Take Photo" at bounding box center [943, 594] width 99 height 15
click at [780, 752] on div "Next" at bounding box center [765, 774] width 84 height 17
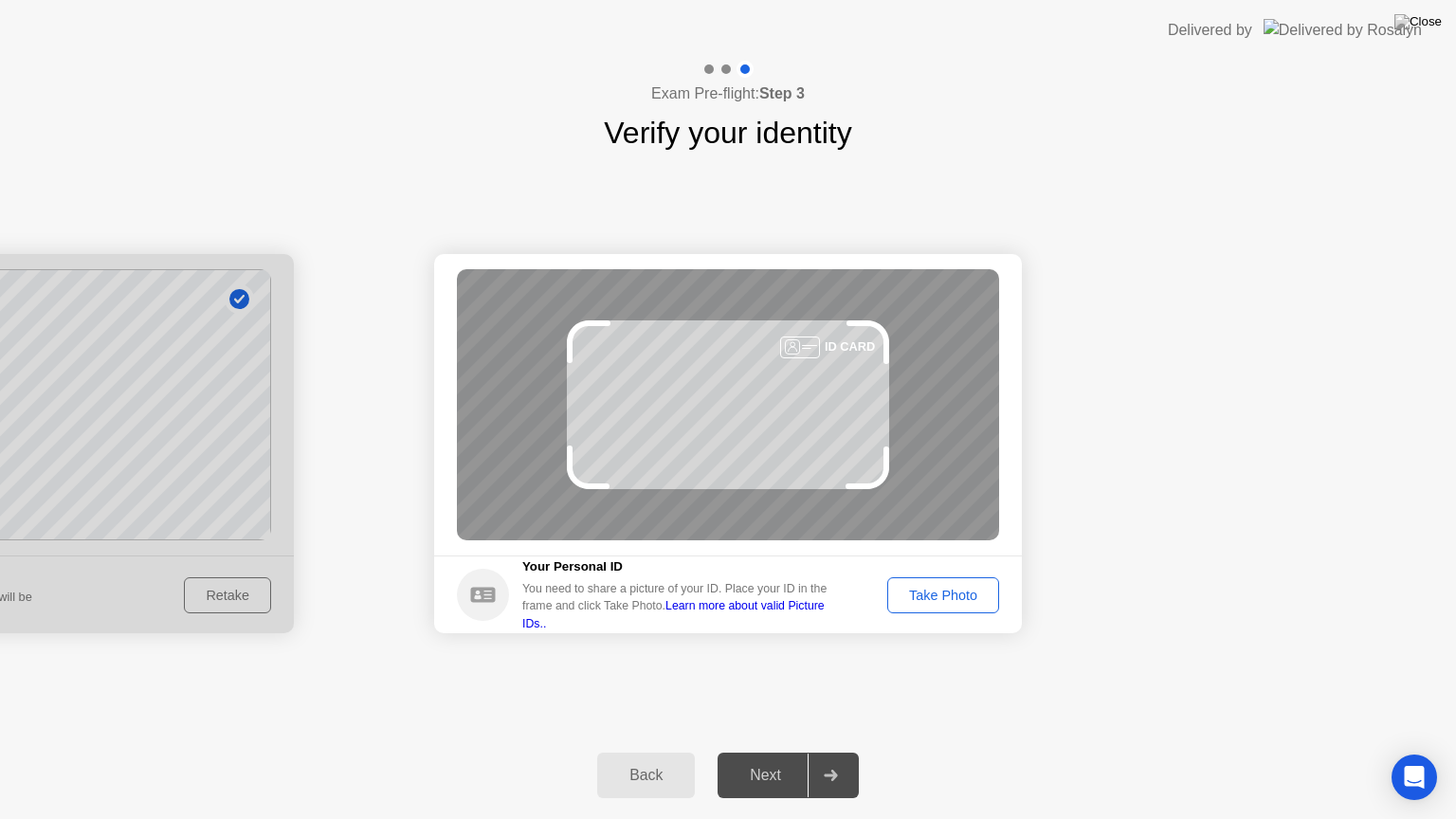
click at [957, 581] on button "Take Photo" at bounding box center [943, 595] width 112 height 36
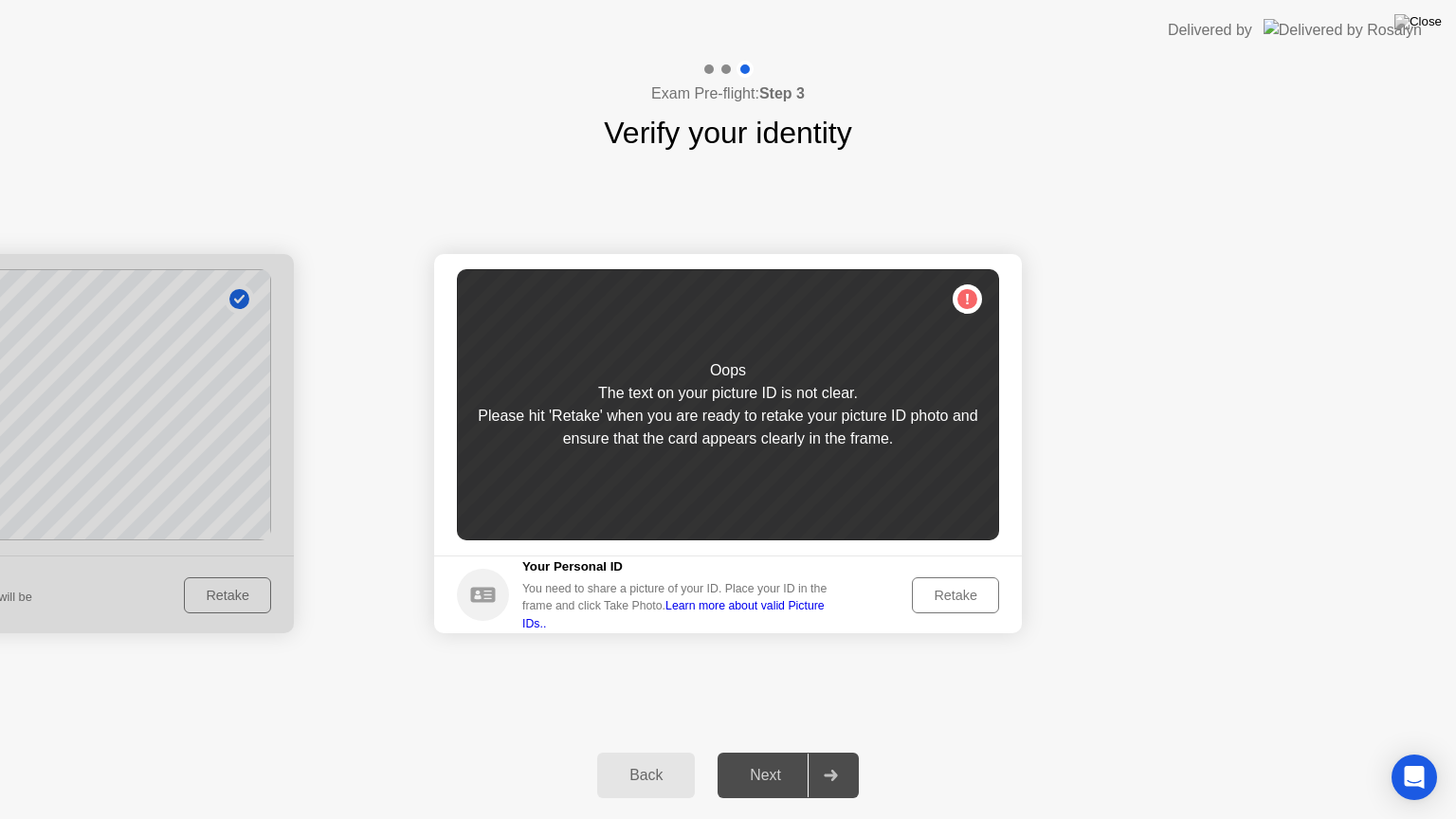
click at [952, 600] on div "Retake" at bounding box center [955, 594] width 74 height 15
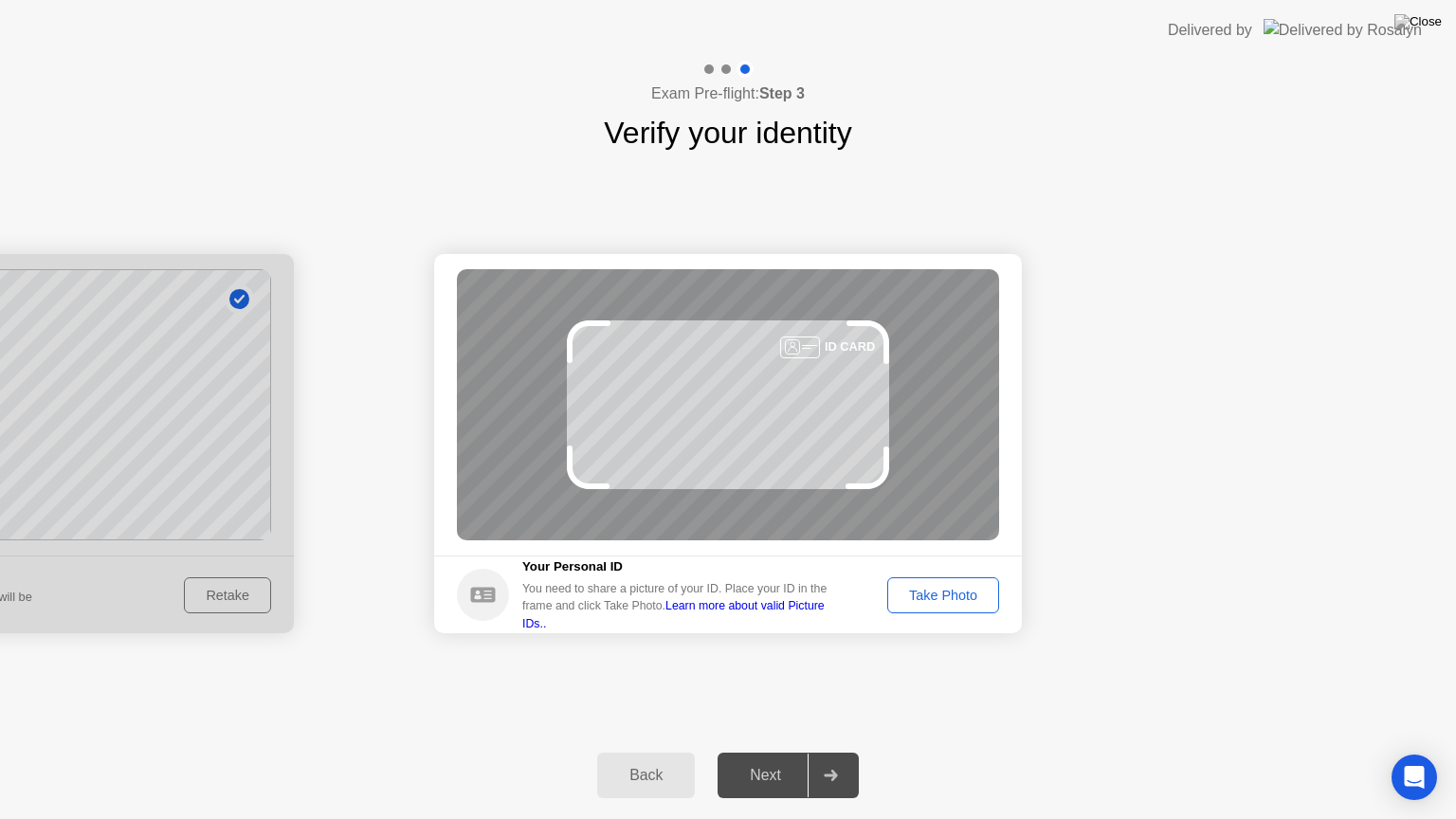
click at [952, 600] on div "Take Photo" at bounding box center [943, 594] width 99 height 15
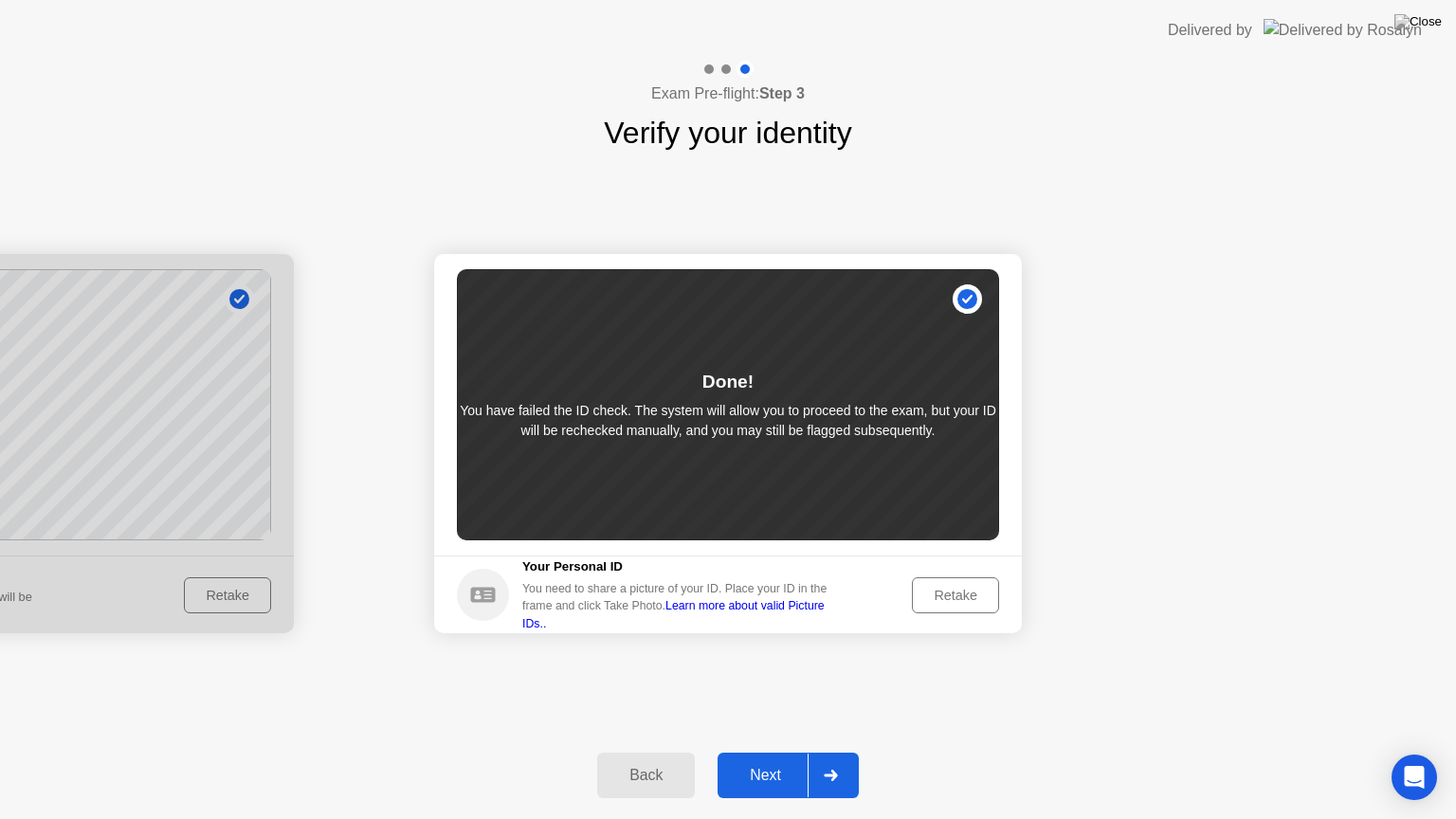
click at [780, 752] on div "Next" at bounding box center [765, 774] width 84 height 17
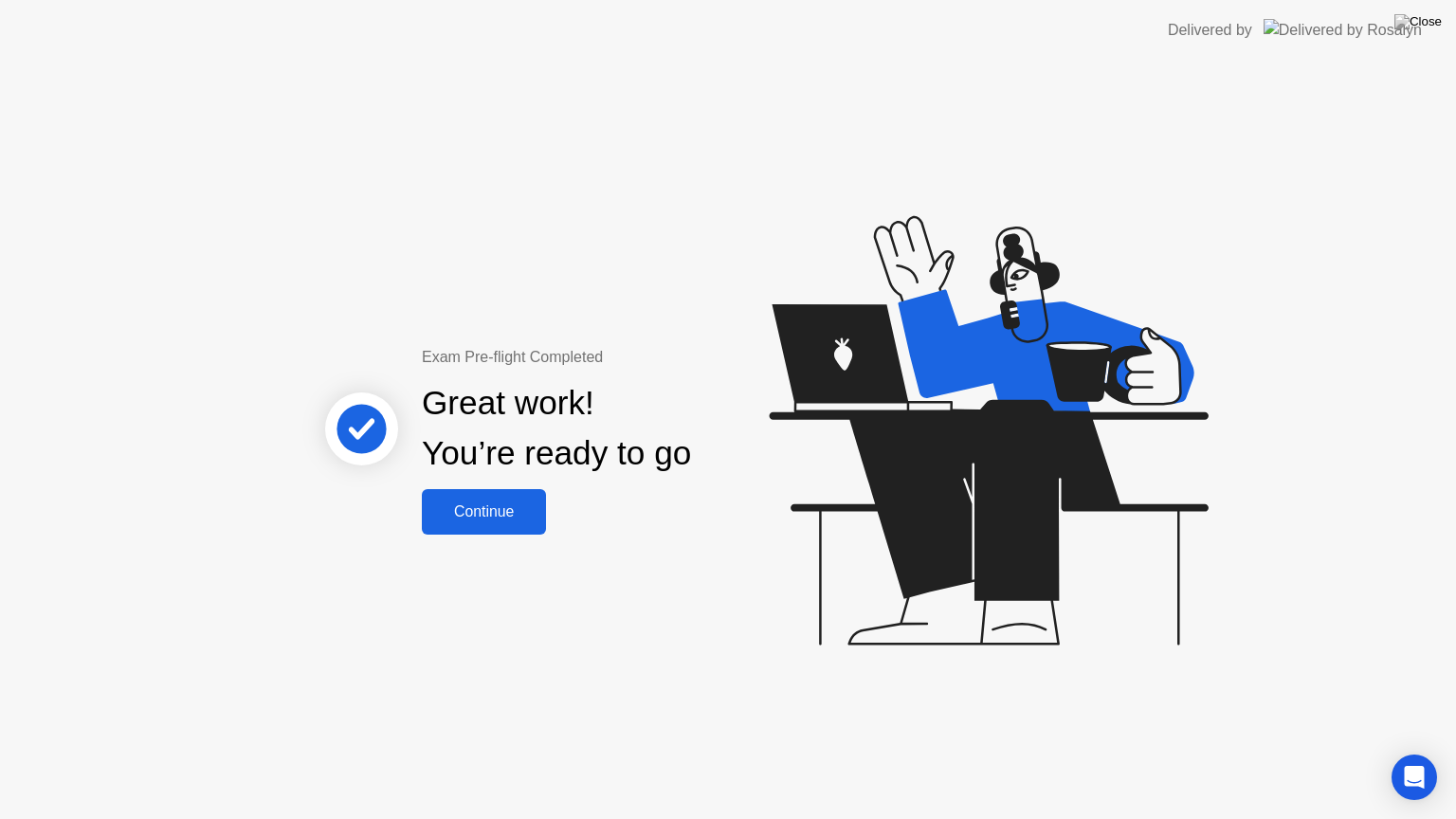
click at [457, 494] on button "Continue" at bounding box center [483, 512] width 124 height 46
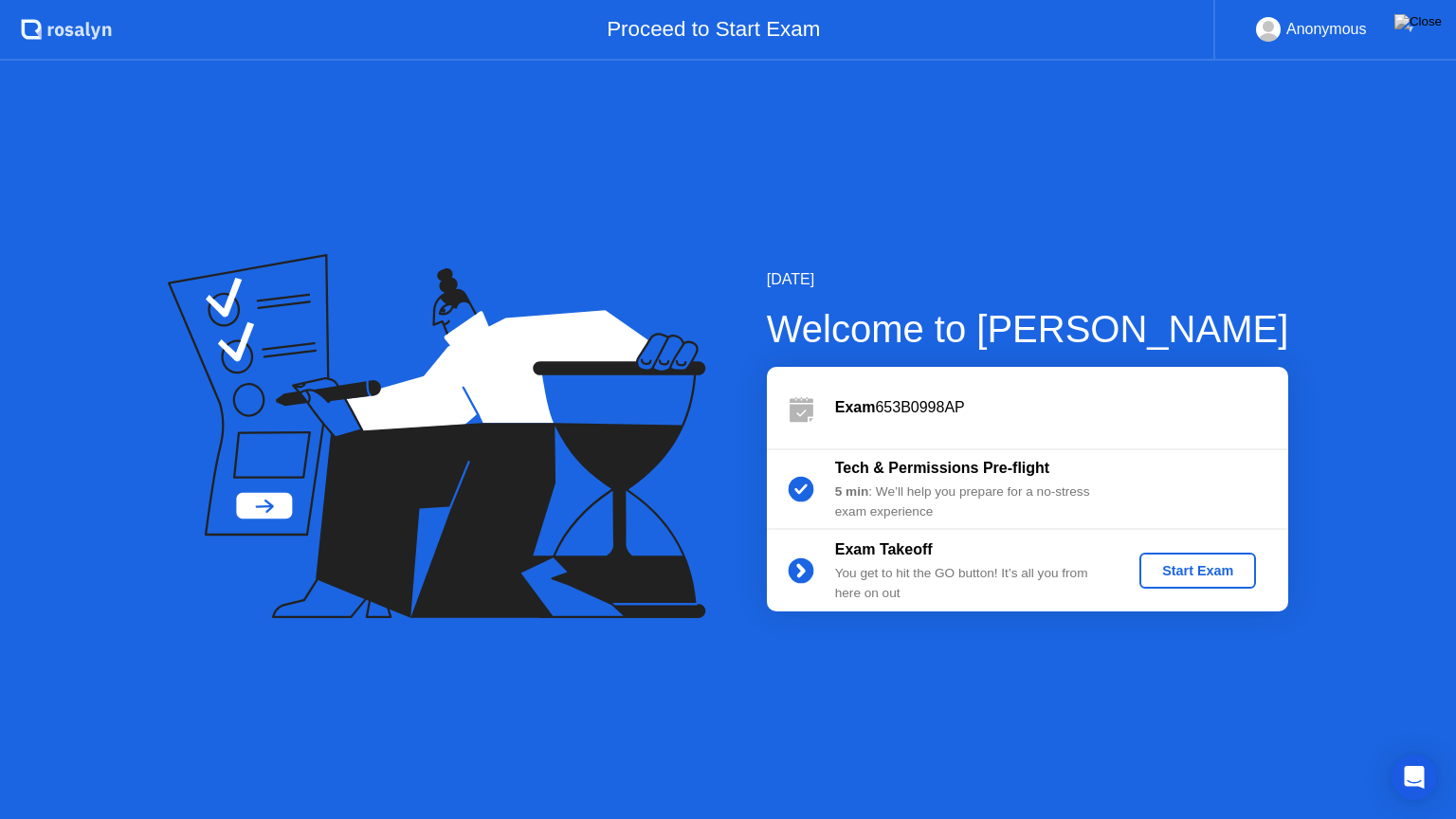
click at [1198, 581] on button "Start Exam" at bounding box center [1197, 570] width 117 height 36
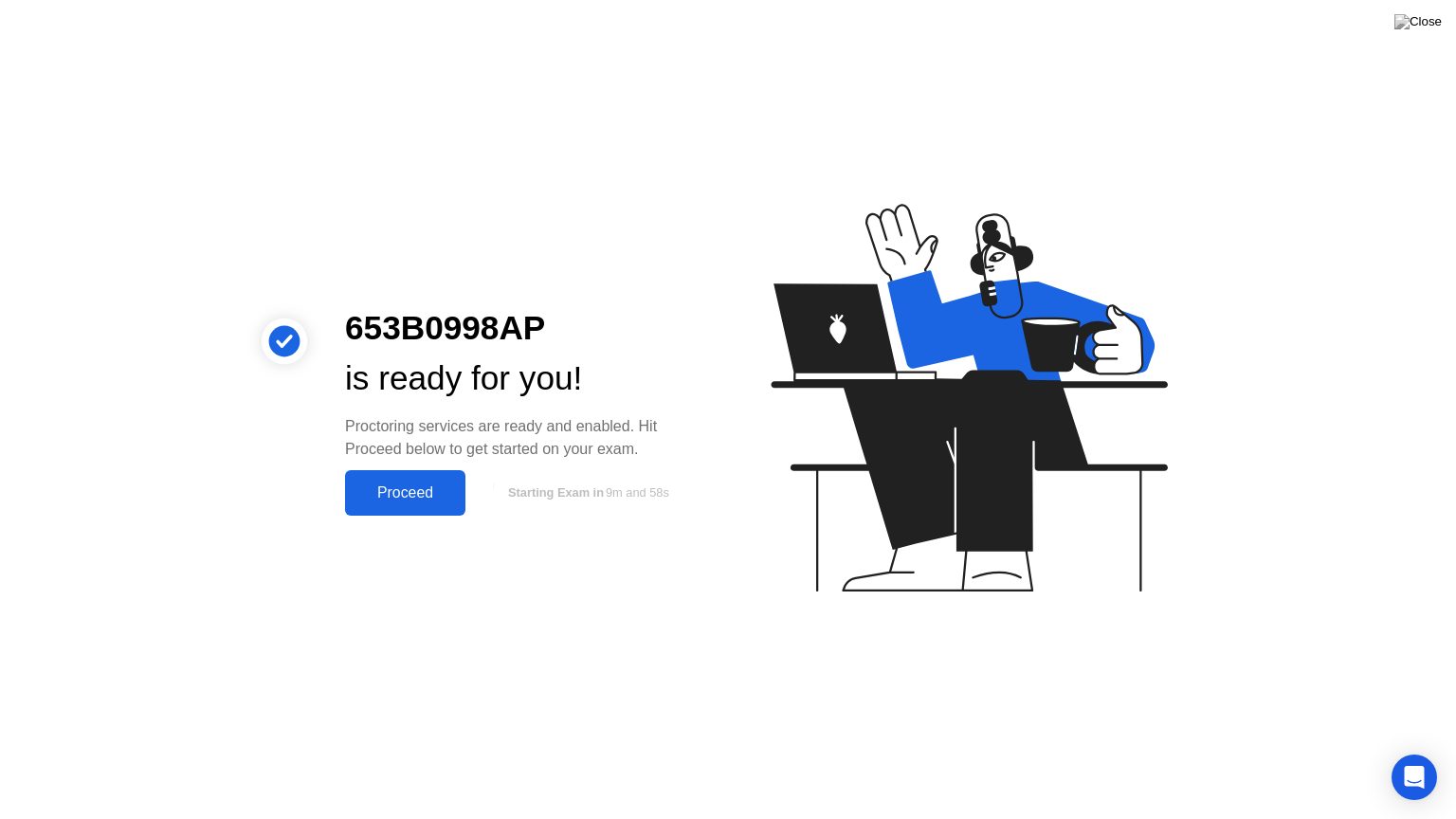
click at [423, 504] on button "Proceed" at bounding box center [405, 493] width 121 height 46
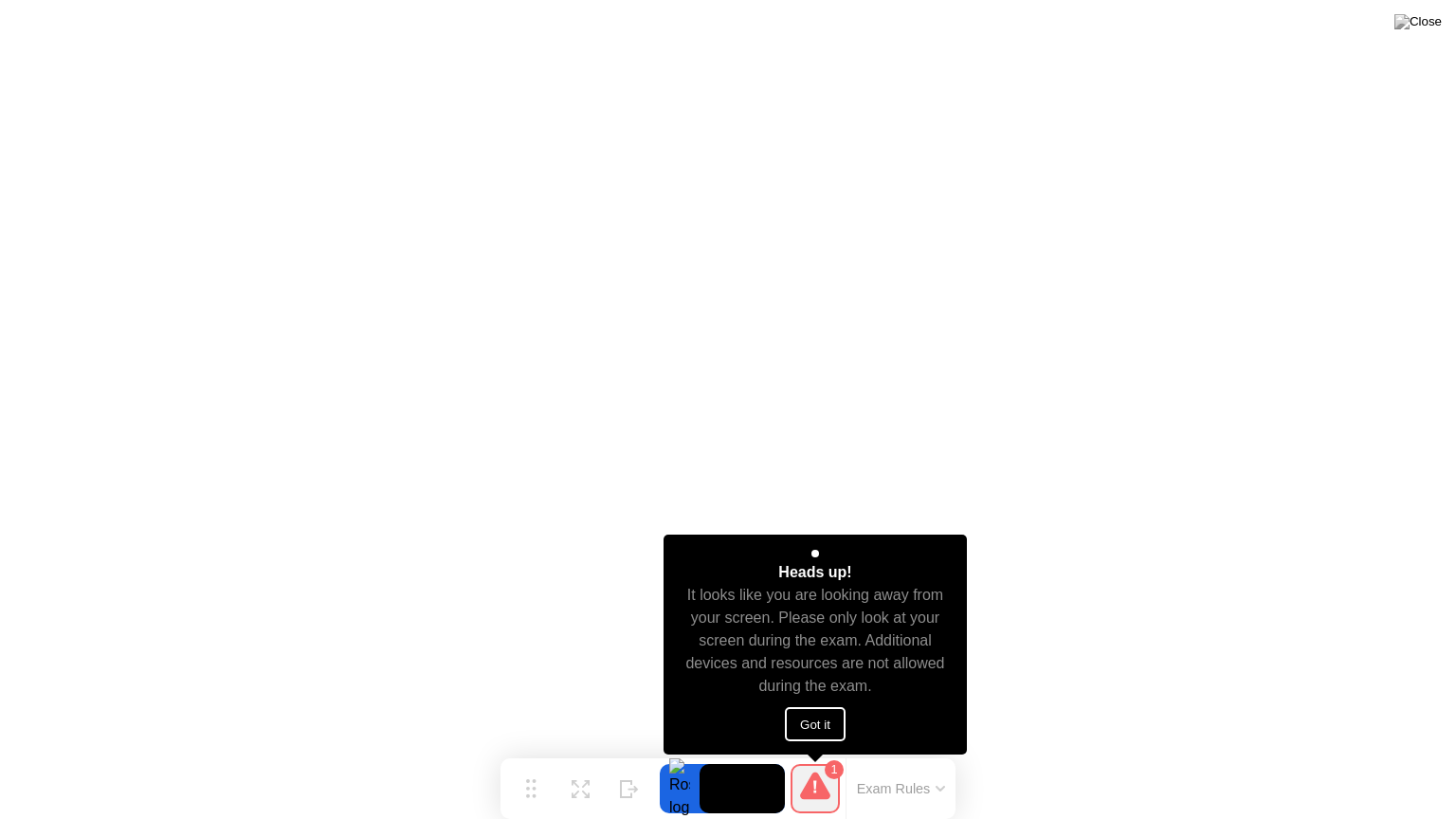
click at [794, 723] on button "Got it" at bounding box center [814, 724] width 60 height 34
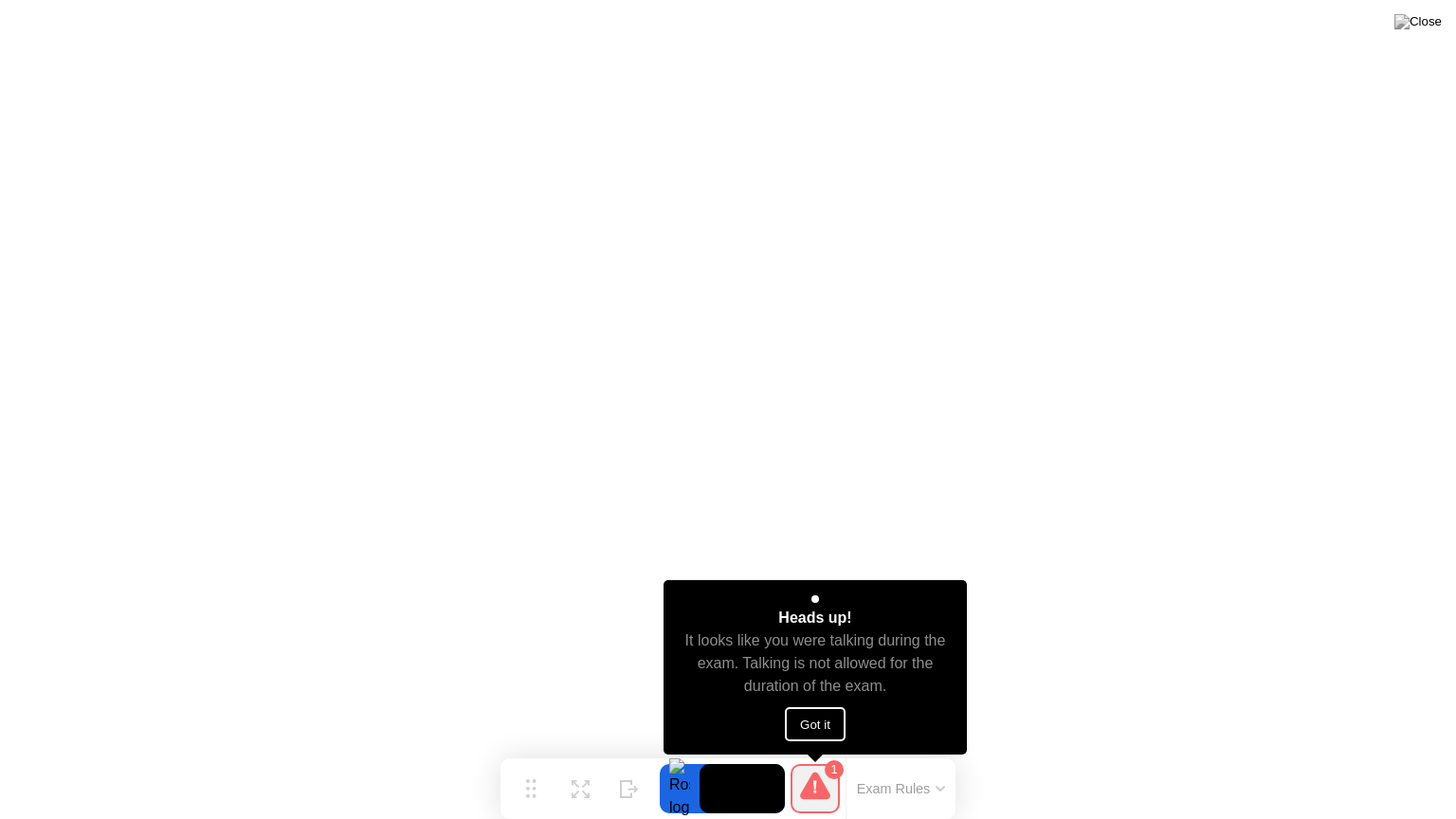
click at [814, 724] on button "Got it" at bounding box center [814, 724] width 60 height 34
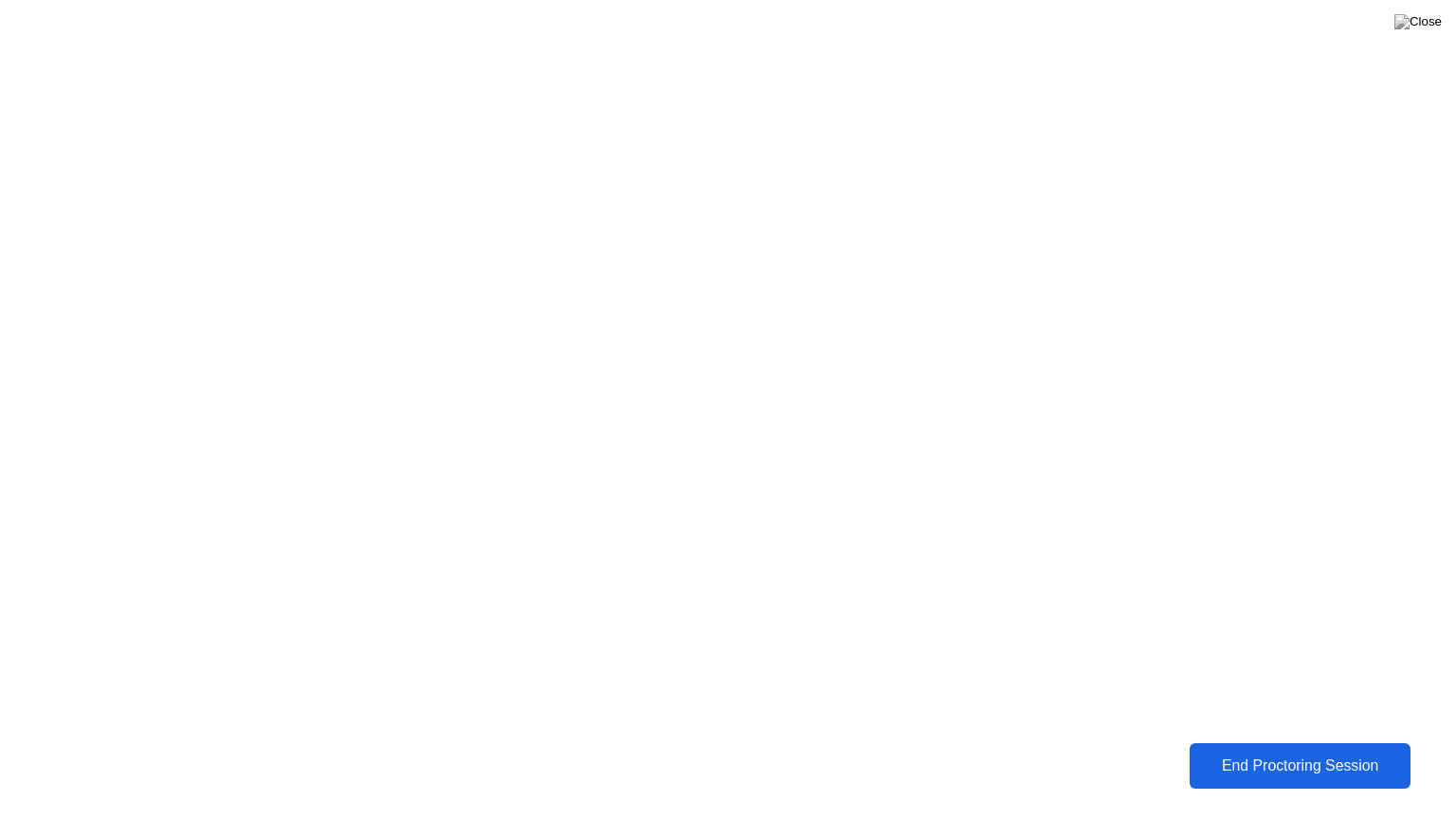
click at [1243, 752] on div "End Proctoring Session" at bounding box center [1300, 766] width 209 height 17
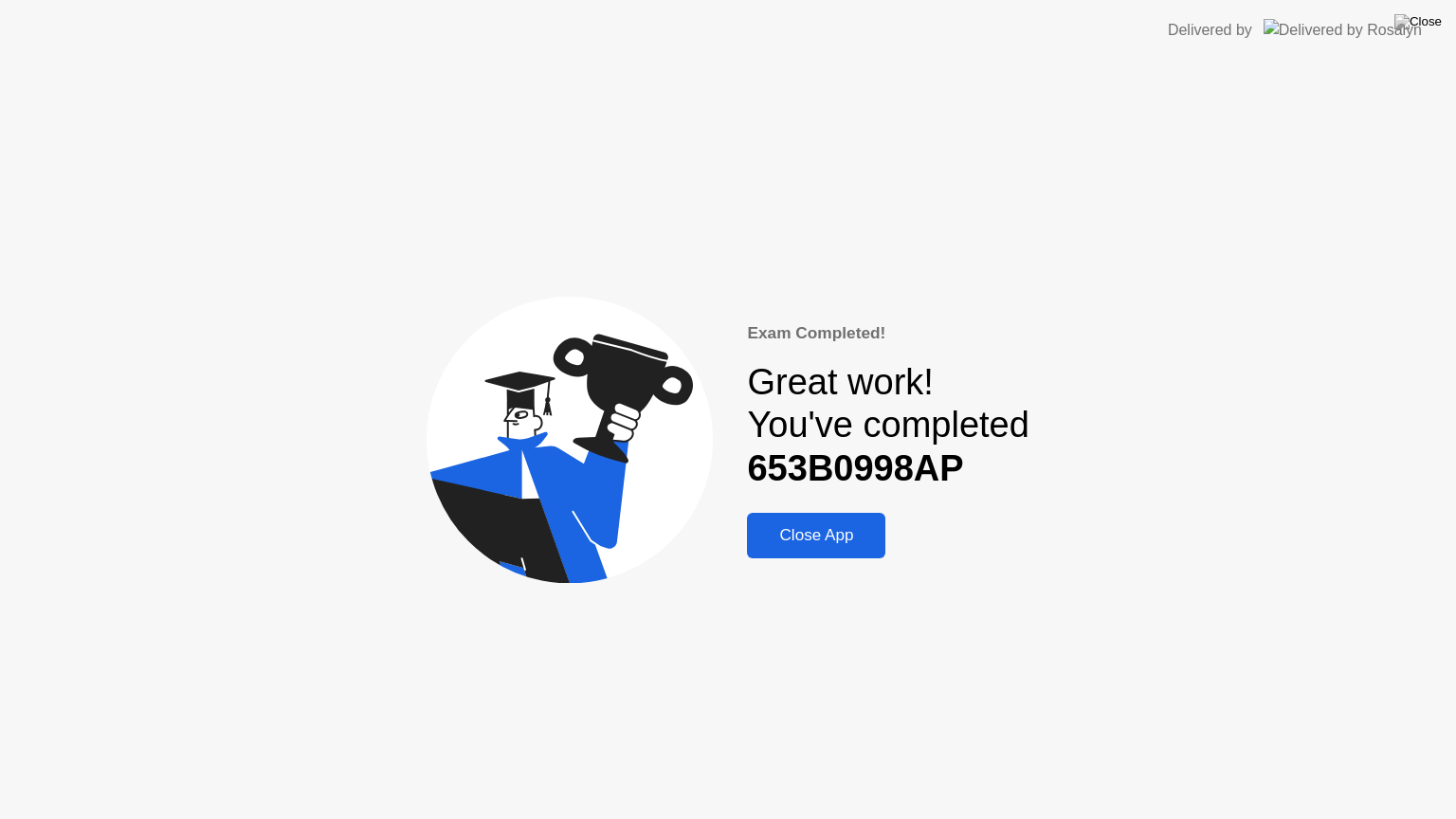
click at [784, 542] on div "Close App" at bounding box center [816, 535] width 127 height 19
